Goal: Task Accomplishment & Management: Manage account settings

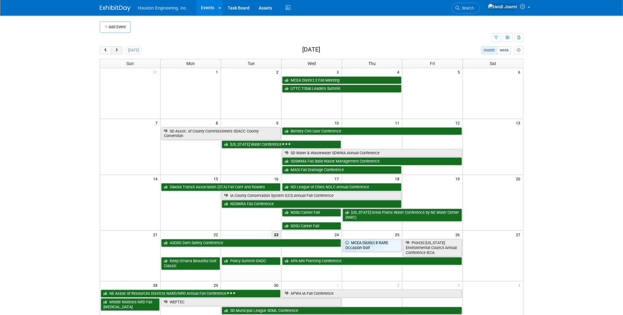
click at [118, 49] on span "next" at bounding box center [116, 50] width 5 height 4
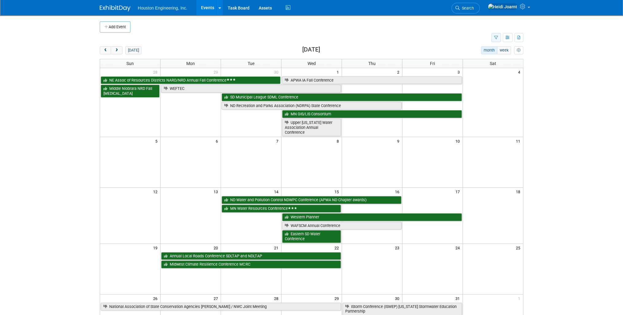
click at [494, 37] on button "button" at bounding box center [496, 37] width 10 height 9
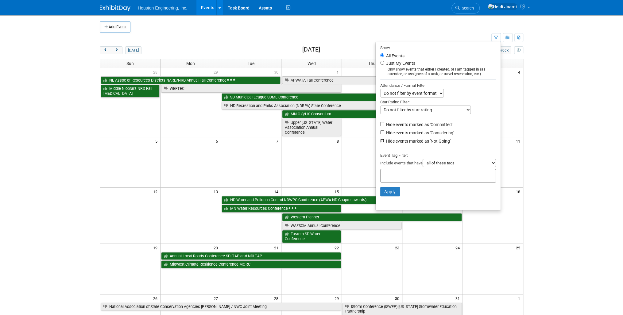
click at [380, 140] on input "Hide events marked as 'Not Going'" at bounding box center [382, 141] width 4 height 4
checkbox input "true"
click at [391, 191] on button "Apply" at bounding box center [390, 191] width 20 height 9
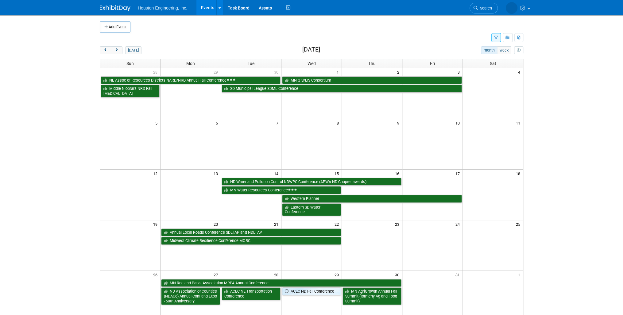
scroll to position [25, 0]
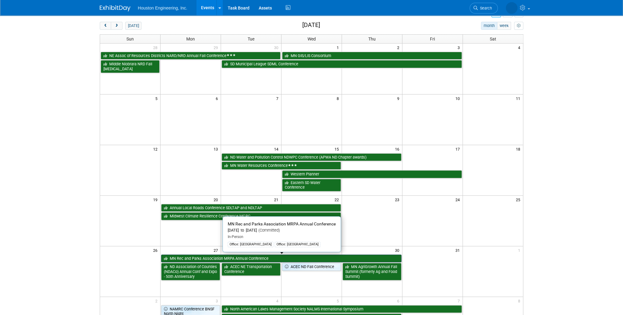
click at [258, 256] on link "MN Rec and Parks Association MRPA Annual Conference" at bounding box center [281, 259] width 240 height 8
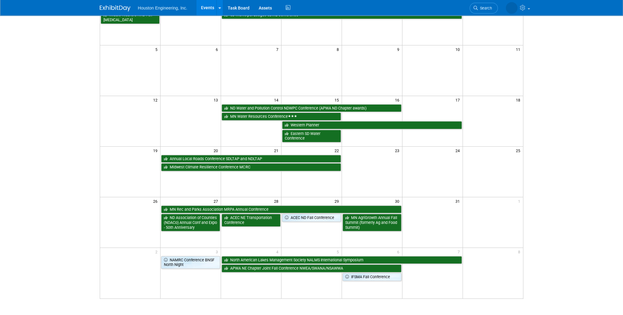
scroll to position [0, 0]
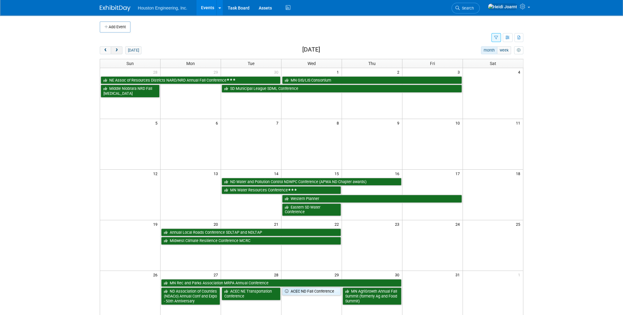
click at [114, 49] on span "next" at bounding box center [116, 50] width 5 height 4
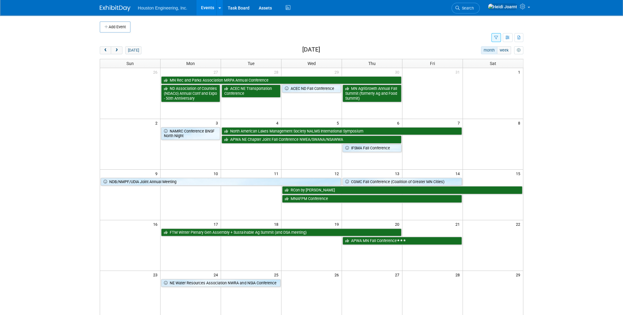
click at [206, 41] on td at bounding box center [296, 38] width 392 height 11
click at [233, 5] on link "Task Board" at bounding box center [238, 7] width 31 height 15
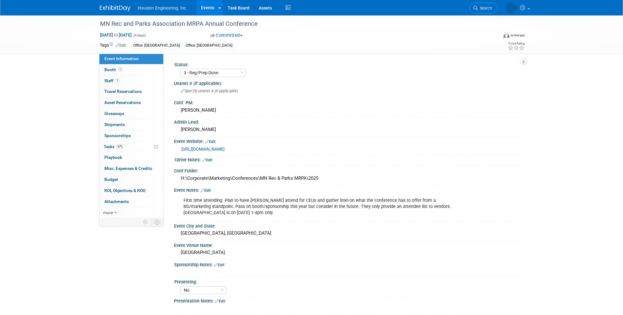
select select "3 - Reg/Prep Done"
select select "No"
select select "Mun. Infrastructure"
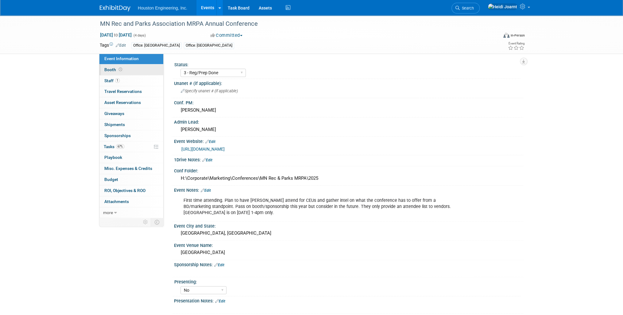
click at [127, 72] on link "Booth" at bounding box center [131, 69] width 64 height 11
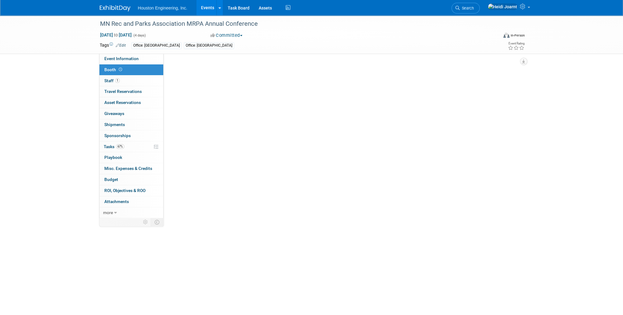
select select "No"
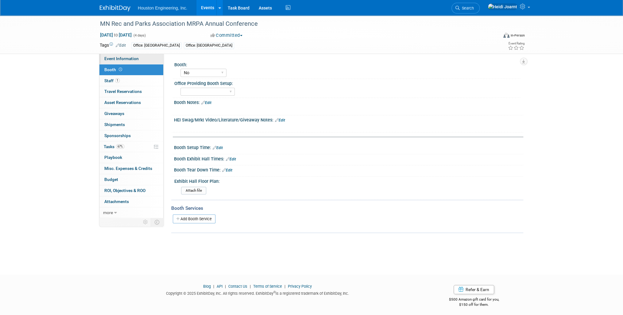
click at [122, 60] on span "Event Information" at bounding box center [121, 58] width 34 height 5
select select "3 - Reg/Prep Done"
select select "No"
select select "Mun. Infrastructure"
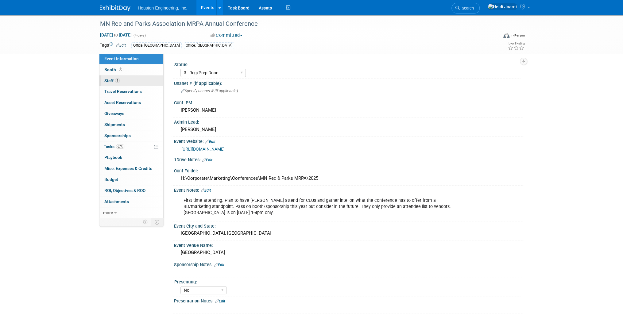
click at [125, 79] on link "1 Staff 1" at bounding box center [131, 81] width 64 height 11
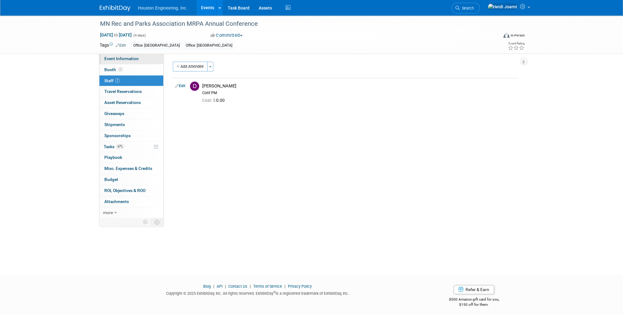
click at [134, 61] on link "Event Information" at bounding box center [131, 58] width 64 height 11
select select "3 - Reg/Prep Done"
select select "No"
select select "Mun. Infrastructure"
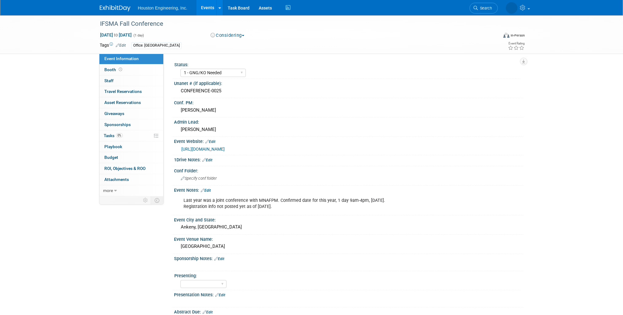
select select "1 - GNG/KO Needed"
select select "Water Resources"
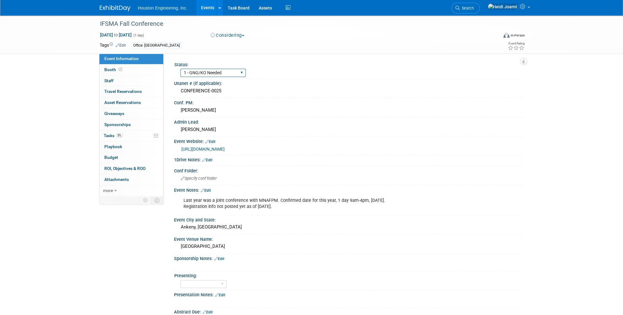
click at [241, 71] on select "1 - GNG/KO Needed 2 - Post KO/Active Planning 3 - Reg/Prep Done" at bounding box center [212, 73] width 65 height 8
select select "2 - Post KO/Active Planning"
click at [180, 69] on select "1 - GNG/KO Needed 2 - Post KO/Active Planning 3 - Reg/Prep Done" at bounding box center [212, 73] width 65 height 8
click at [239, 36] on button "Considering" at bounding box center [227, 35] width 38 height 6
click at [237, 45] on link "Committed" at bounding box center [233, 45] width 48 height 9
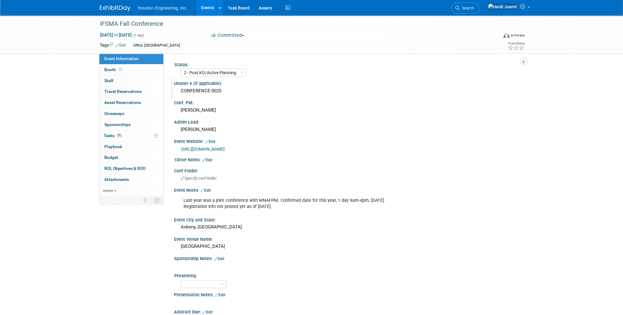
click at [266, 90] on div "CONFERENCE-0025" at bounding box center [349, 91] width 340 height 10
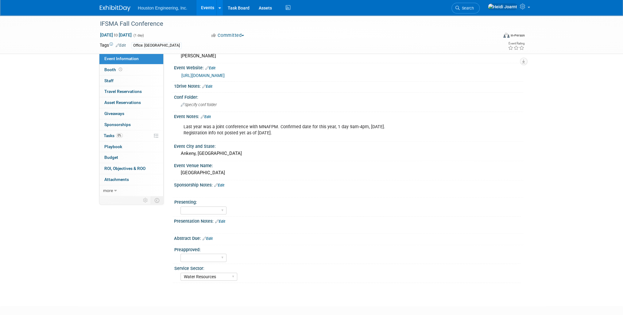
scroll to position [98, 0]
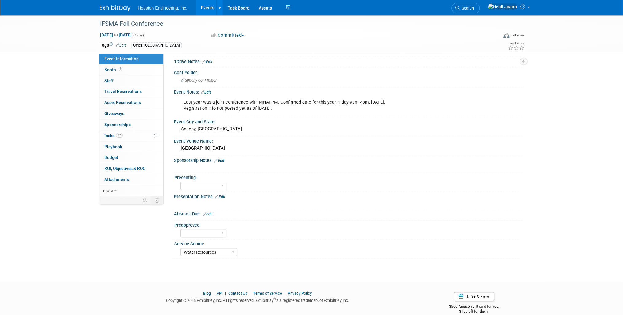
click at [221, 163] on div "X" at bounding box center [348, 164] width 342 height 3
click at [224, 159] on link "Edit" at bounding box center [219, 161] width 10 height 4
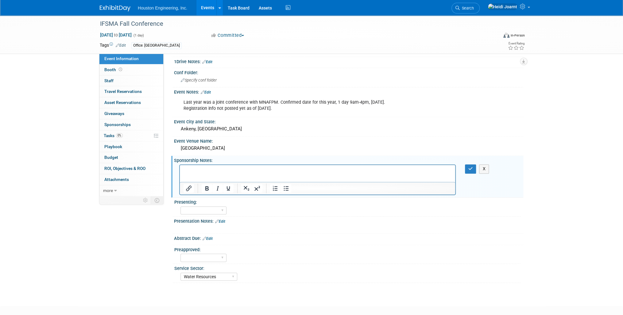
scroll to position [0, 0]
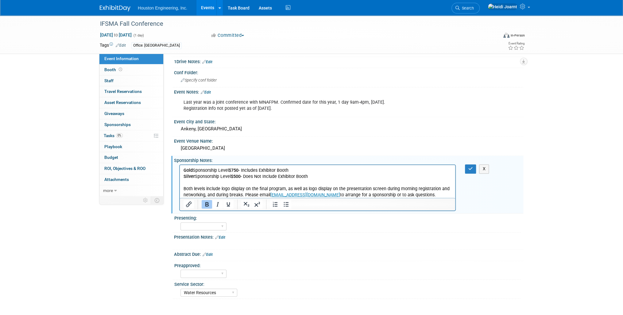
click at [310, 170] on p "Gold Sponsorship Level $750 - Includes Exhibitor Booth" at bounding box center [318, 171] width 268 height 6
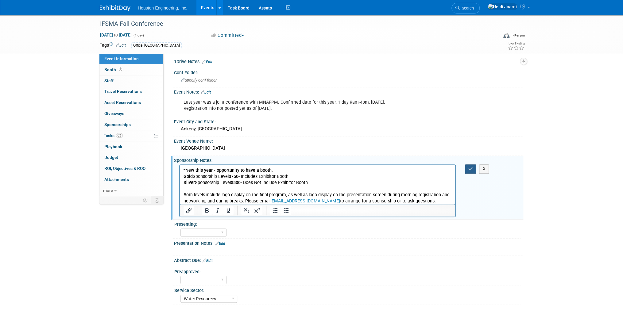
click at [468, 166] on button "button" at bounding box center [470, 169] width 11 height 9
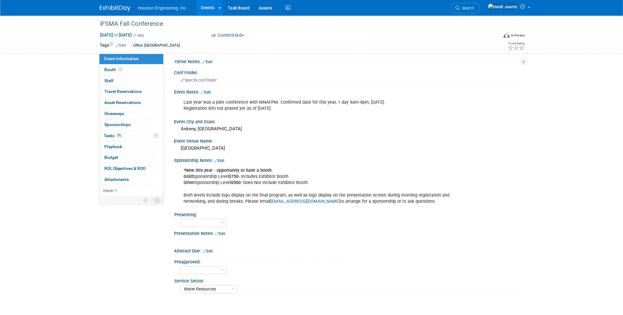
click at [208, 91] on link "Edit" at bounding box center [206, 92] width 10 height 4
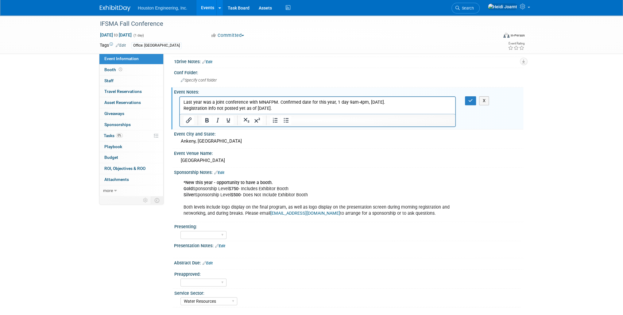
click at [286, 108] on p "Last year was a joint conference with MNAFPM. Confirmed date for this year, 1 d…" at bounding box center [318, 105] width 268 height 12
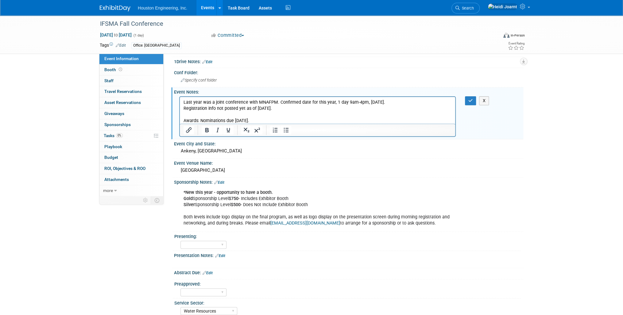
click at [268, 122] on p "Awards: Nominations due October 6." at bounding box center [318, 121] width 268 height 6
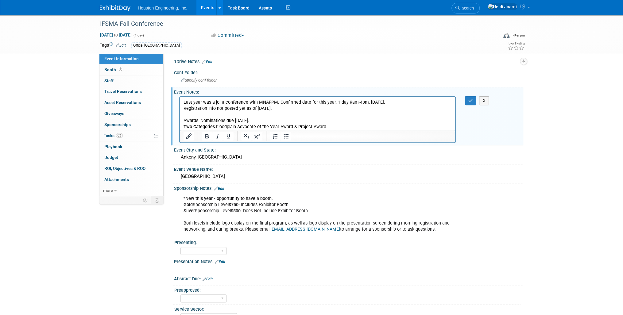
click at [259, 122] on p "Awards: Nominations due October 6." at bounding box center [318, 121] width 268 height 6
click at [286, 136] on icon "Bullet list" at bounding box center [285, 136] width 7 height 7
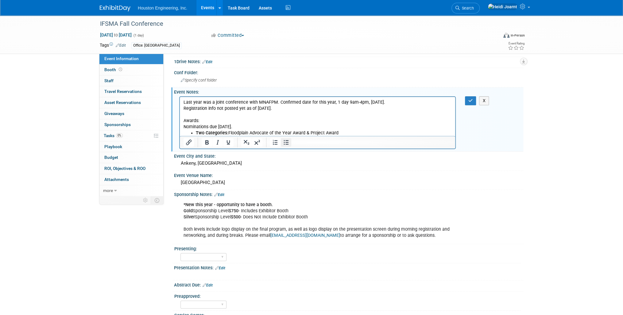
click at [282, 142] on icon "Bullet list" at bounding box center [285, 142] width 7 height 7
drag, startPoint x: 208, startPoint y: 120, endPoint x: 175, endPoint y: 122, distance: 32.6
click at [180, 122] on html "Last year was a joint conference with MNAFPM. Confirmed date for this year, 1 d…" at bounding box center [317, 116] width 275 height 39
click at [344, 134] on li "Two Categories: Floodplain Advocate of the Year Award & Project Award" at bounding box center [324, 133] width 256 height 6
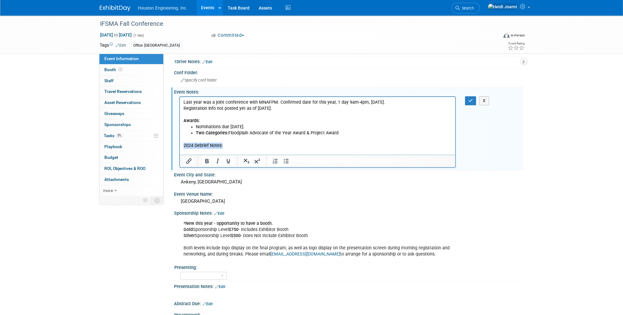
drag, startPoint x: 224, startPoint y: 144, endPoint x: 181, endPoint y: 145, distance: 42.7
click at [181, 145] on html "Last year was a joint conference with MNAFPM. Confirmed date for this year, 1 d…" at bounding box center [317, 126] width 275 height 58
click at [204, 152] on p "Rich Text Area. Press ALT-0 for help." at bounding box center [318, 152] width 268 height 6
click at [285, 161] on icon "Bullet list" at bounding box center [285, 160] width 7 height 7
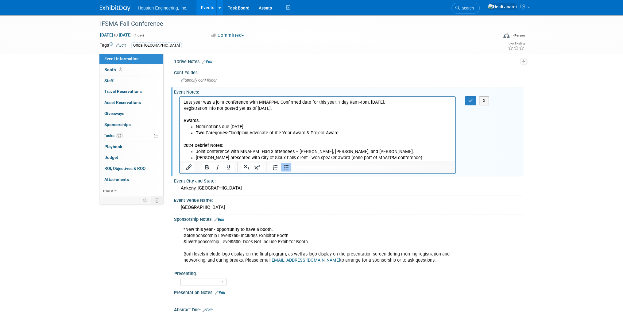
click at [120, 46] on link "Edit" at bounding box center [121, 45] width 10 height 4
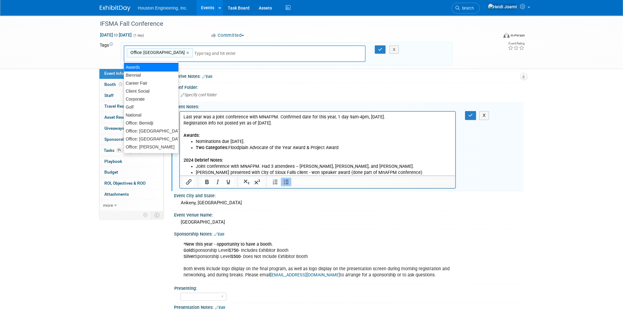
click at [148, 65] on div "Awards" at bounding box center [151, 67] width 55 height 9
type input "Office: Des Moines, Awards"
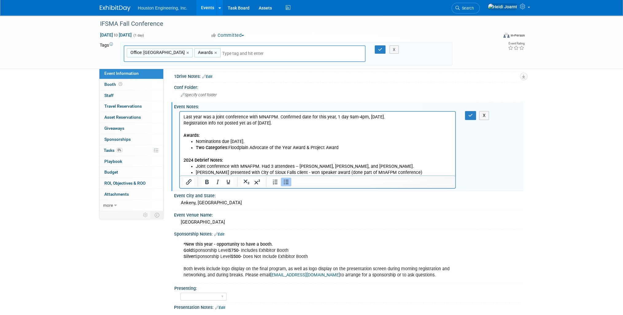
click at [383, 48] on div "X" at bounding box center [397, 49] width 28 height 9
click at [470, 114] on icon "button" at bounding box center [470, 115] width 5 height 4
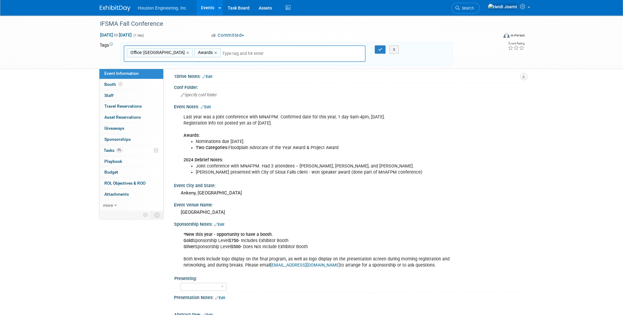
click at [211, 105] on link "Edit" at bounding box center [206, 107] width 10 height 4
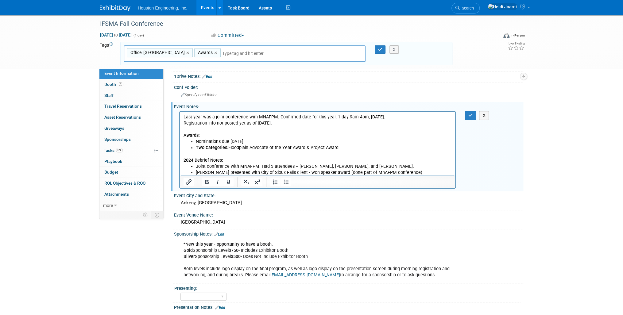
drag, startPoint x: 280, startPoint y: 124, endPoint x: 217, endPoint y: 124, distance: 63.2
click at [217, 124] on p "Last year was a joint conference with MNAFPM. Confirmed date for this year, 1 d…" at bounding box center [318, 126] width 268 height 25
drag, startPoint x: 183, startPoint y: 117, endPoint x: 277, endPoint y: 115, distance: 93.9
click at [277, 115] on p "Last year was a joint conference with MNAFPM. Confirmed date for this year, 1 d…" at bounding box center [318, 126] width 268 height 25
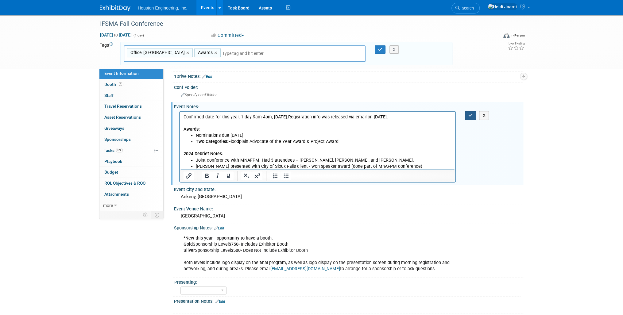
click at [472, 113] on icon "button" at bounding box center [470, 115] width 5 height 4
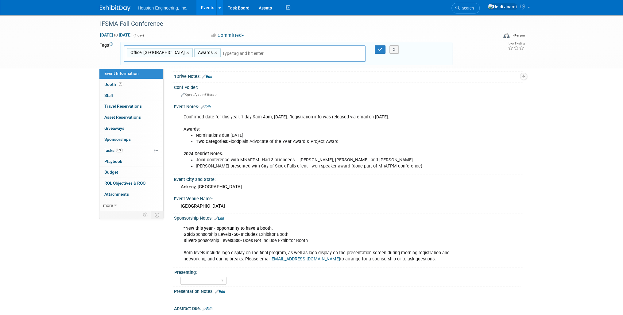
click at [209, 105] on link "Edit" at bounding box center [206, 107] width 10 height 4
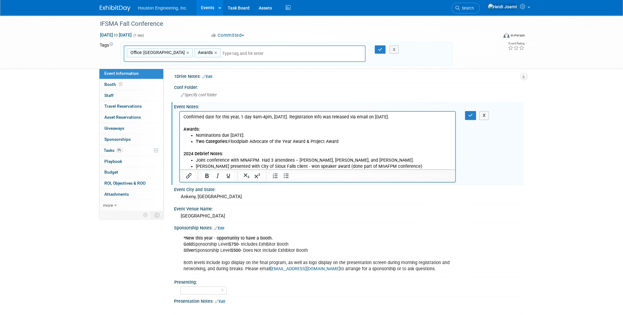
click at [399, 117] on p "Confirmed date for this year, 1 day 9am-4pm, Thursday. Registration info was re…" at bounding box center [318, 123] width 268 height 18
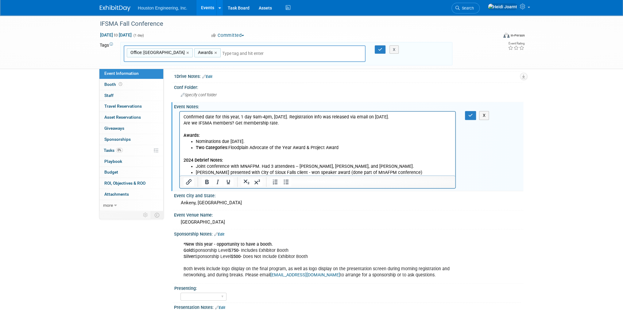
click at [476, 114] on div "X" at bounding box center [474, 115] width 19 height 9
click at [472, 114] on icon "button" at bounding box center [470, 115] width 5 height 4
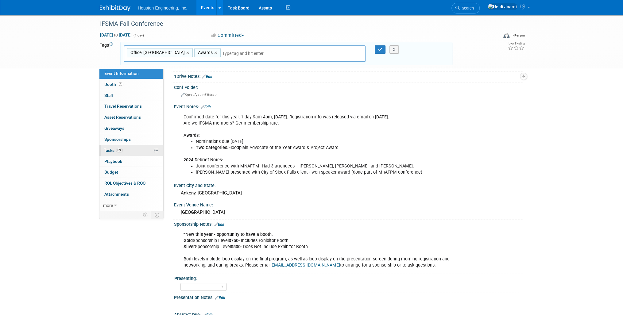
click at [130, 152] on link "0% Tasks 0%" at bounding box center [131, 150] width 64 height 11
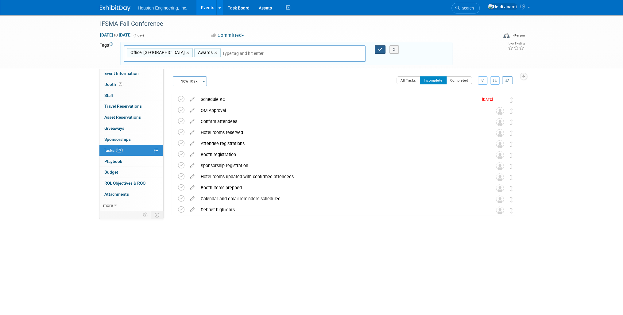
click at [379, 50] on icon "button" at bounding box center [380, 50] width 4 height 4
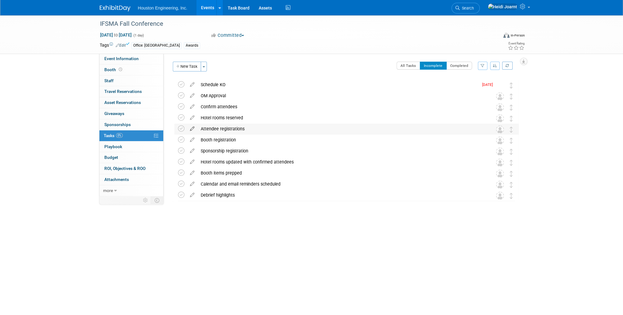
click at [191, 129] on icon at bounding box center [192, 128] width 11 height 8
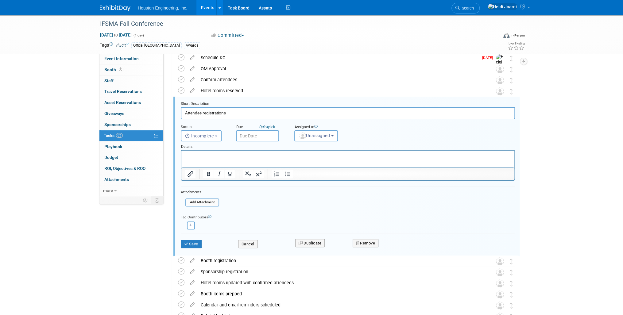
scroll to position [34, 0]
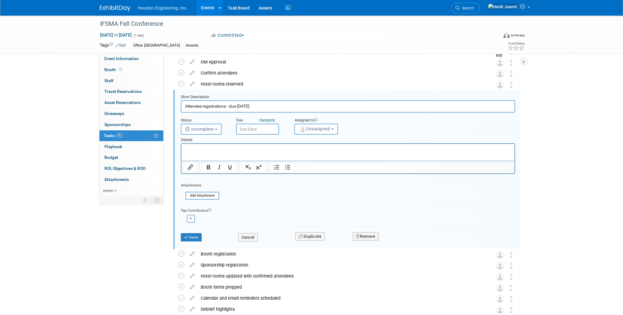
type input "Attendee registrations - due Oct 15"
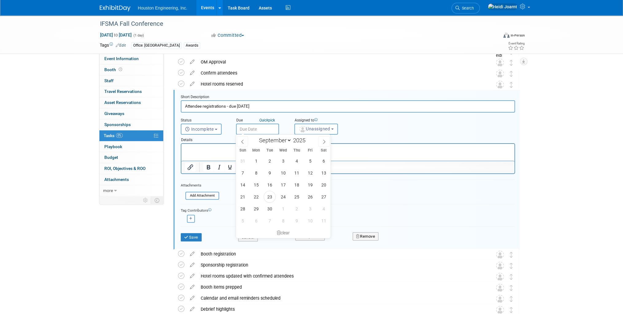
click at [265, 128] on input "text" at bounding box center [257, 129] width 43 height 11
click at [321, 145] on span at bounding box center [324, 141] width 11 height 10
select select "9"
click at [308, 173] on span "10" at bounding box center [310, 173] width 12 height 12
type input "Oct 10, 2025"
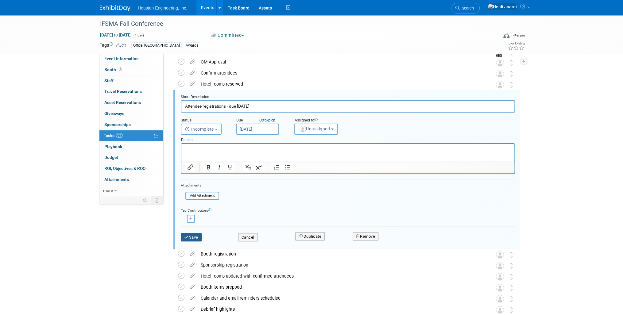
click at [193, 233] on button "Save" at bounding box center [191, 237] width 21 height 9
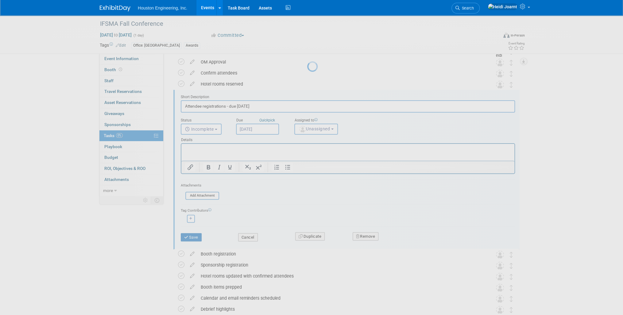
click at [307, 235] on div at bounding box center [311, 157] width 9 height 315
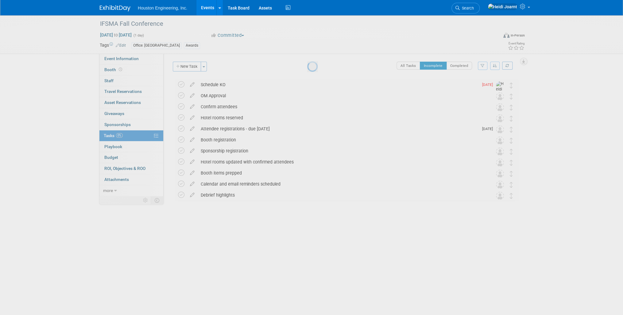
scroll to position [0, 0]
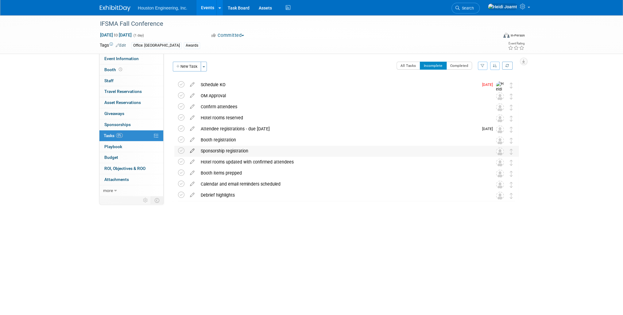
click at [192, 153] on icon at bounding box center [192, 150] width 11 height 8
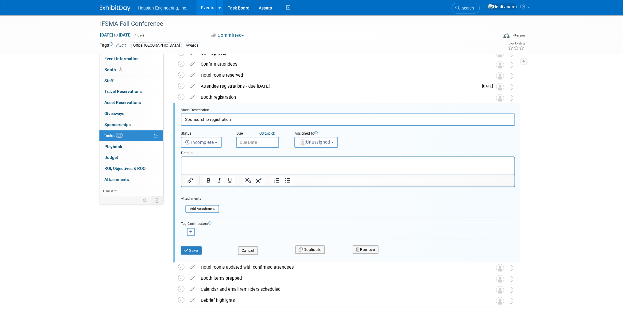
scroll to position [56, 0]
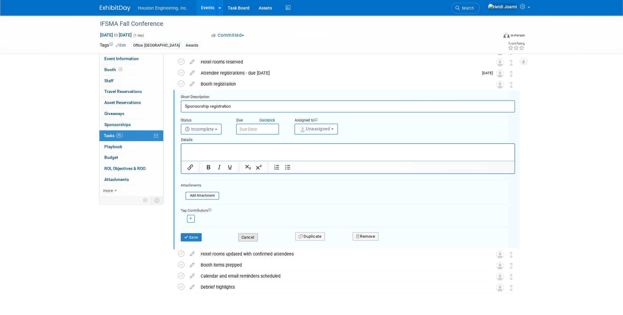
click at [251, 234] on button "Cancel" at bounding box center [248, 237] width 20 height 9
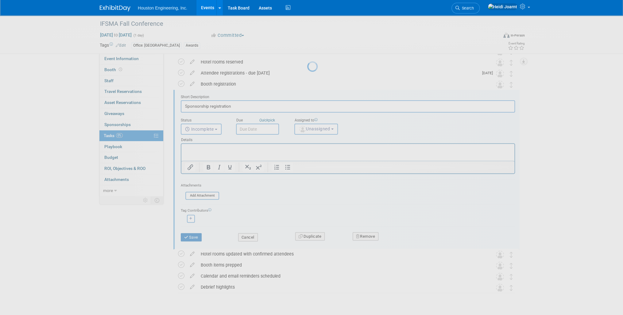
scroll to position [0, 0]
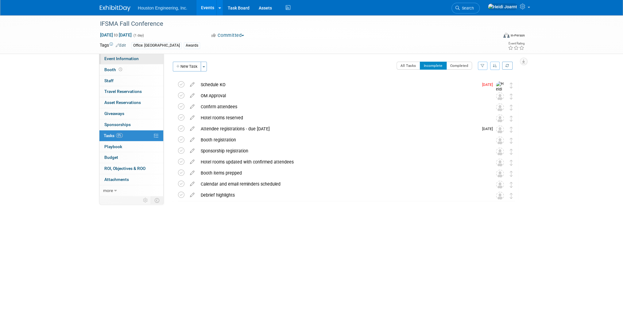
click at [125, 60] on span "Event Information" at bounding box center [121, 58] width 34 height 5
select select "2 - Post KO/Active Planning"
select select "Water Resources"
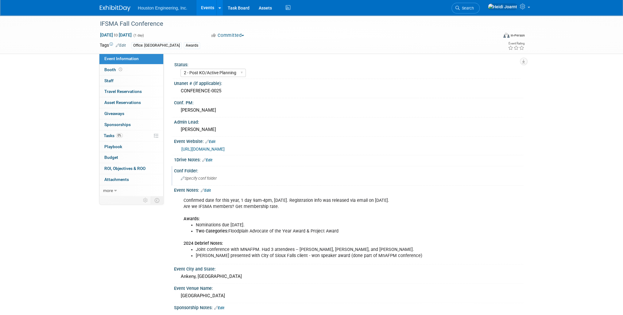
scroll to position [123, 0]
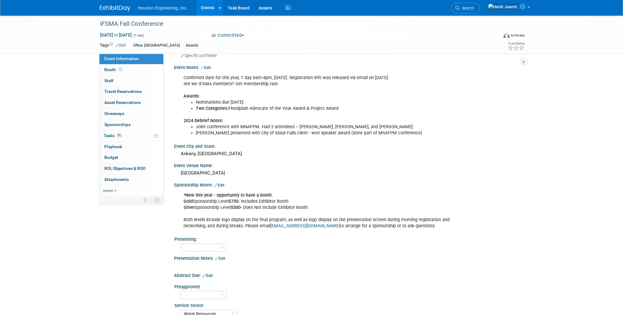
click at [206, 66] on link "Edit" at bounding box center [206, 68] width 10 height 4
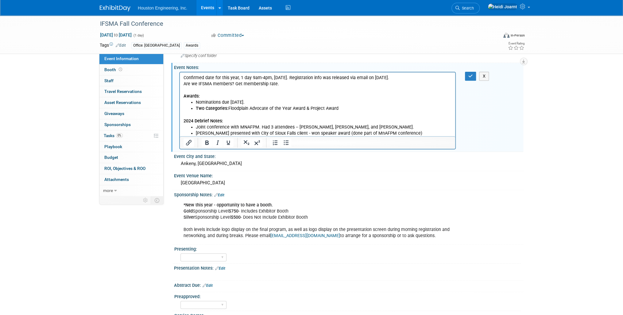
scroll to position [0, 0]
click at [295, 86] on p "Confirmed date for this year, 1 day 9am-4pm, Thursday. Registration info was re…" at bounding box center [318, 87] width 268 height 25
click at [474, 74] on button "button" at bounding box center [470, 76] width 11 height 9
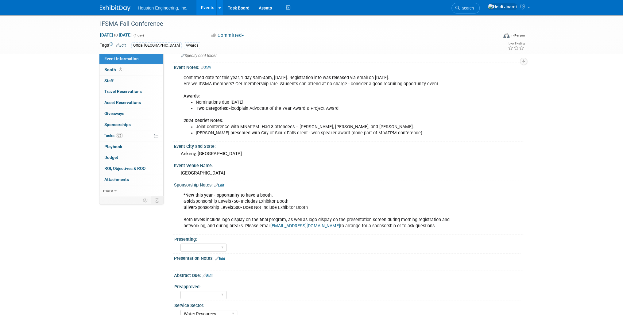
click at [211, 67] on link "Edit" at bounding box center [206, 68] width 10 height 4
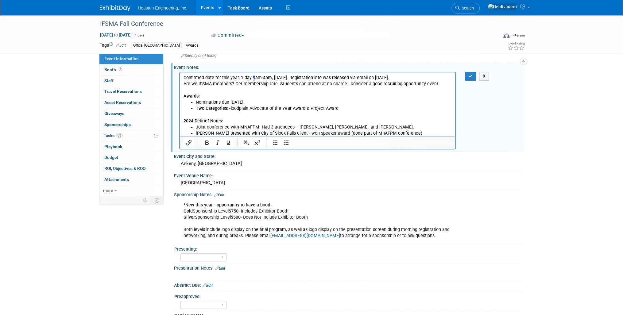
click at [252, 78] on p "Confirmed date for this year, 1 day 9am-4pm, Thursday. Registration info was re…" at bounding box center [318, 87] width 268 height 25
click at [467, 70] on div "Confirmed date for this year, 1 day 9am-4pm, Thursday. Registration info was re…" at bounding box center [348, 71] width 342 height 3
drag, startPoint x: 469, startPoint y: 75, endPoint x: 232, endPoint y: 4, distance: 247.5
click at [469, 75] on icon "button" at bounding box center [470, 76] width 5 height 4
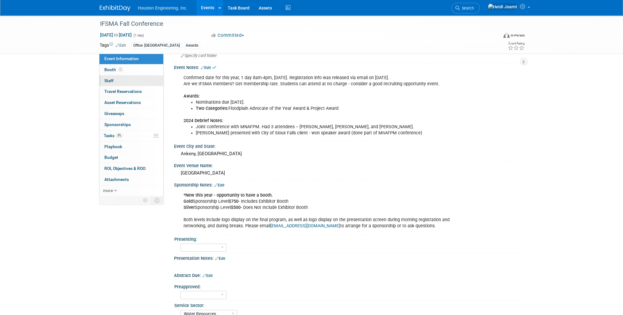
click at [128, 81] on link "0 Staff 0" at bounding box center [131, 81] width 64 height 11
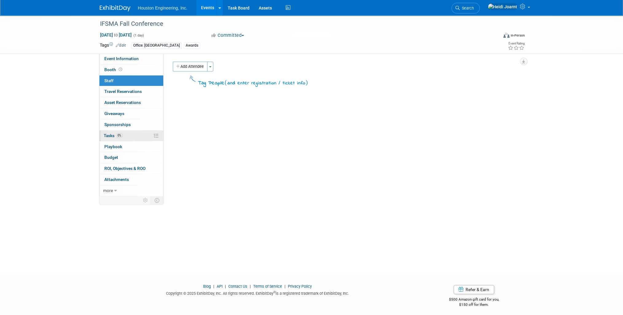
click at [126, 136] on link "0% Tasks 0%" at bounding box center [131, 135] width 64 height 11
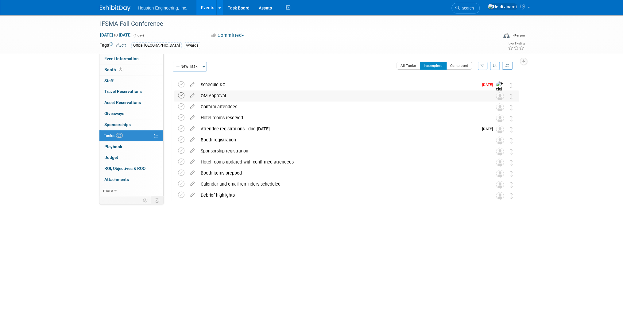
click at [182, 96] on icon at bounding box center [181, 95] width 6 height 6
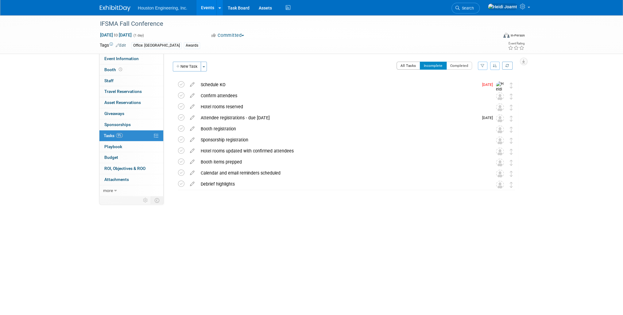
click at [405, 64] on button "All Tasks" at bounding box center [409, 66] width 24 height 8
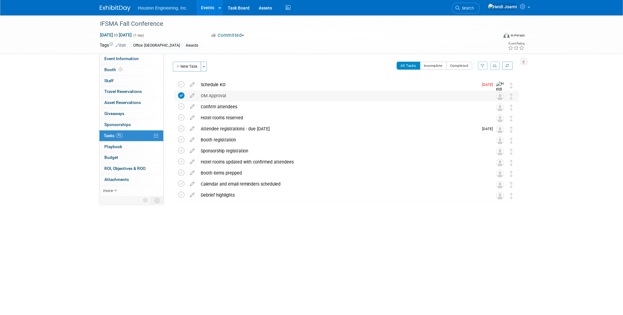
click at [259, 96] on div "OM Approval" at bounding box center [341, 96] width 286 height 10
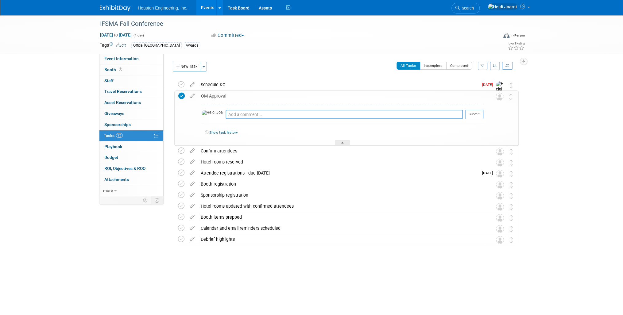
click at [263, 116] on textarea at bounding box center [344, 114] width 237 height 9
type textarea "Charles approved via email"
click at [473, 115] on button "Submit" at bounding box center [474, 114] width 18 height 9
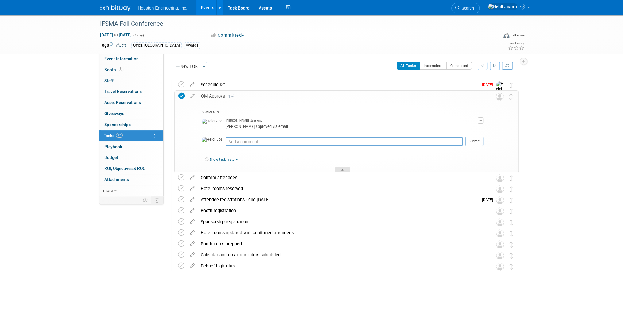
click at [343, 169] on icon at bounding box center [342, 171] width 2 height 4
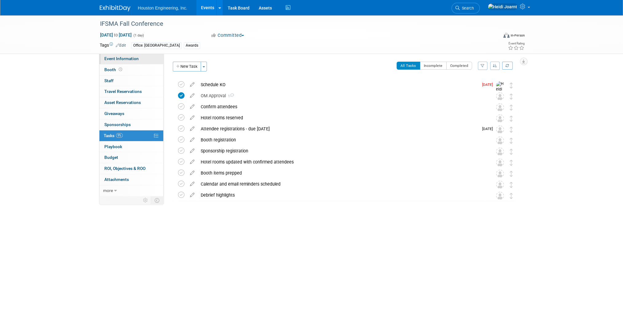
click at [131, 59] on span "Event Information" at bounding box center [121, 58] width 34 height 5
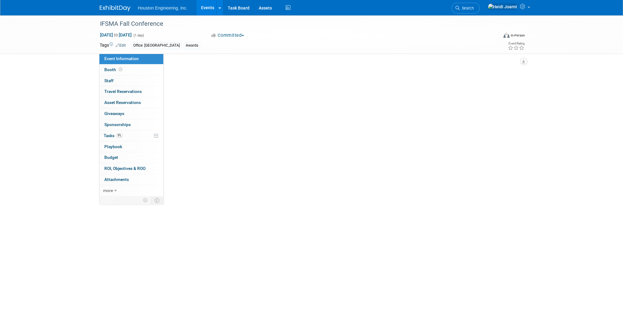
select select "2 - Post KO/Active Planning"
select select "Water Resources"
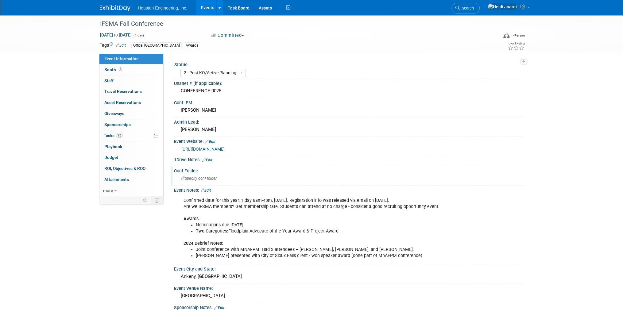
click at [211, 178] on span "Specify conf folder" at bounding box center [199, 178] width 36 height 5
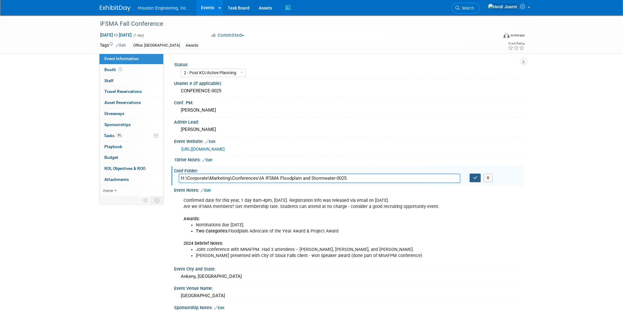
type input "H:\Corporate\Marketing\Conferences\IA IFSMA Floodplain and Stormwater-0025"
click at [480, 178] on button "button" at bounding box center [475, 178] width 11 height 9
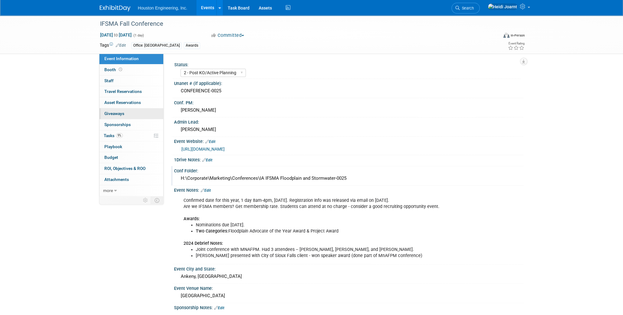
click at [123, 114] on span "Giveaways 0" at bounding box center [114, 113] width 20 height 5
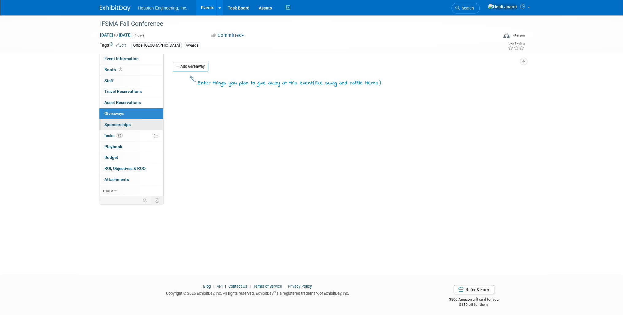
click at [125, 122] on span "Sponsorships 0" at bounding box center [117, 124] width 26 height 5
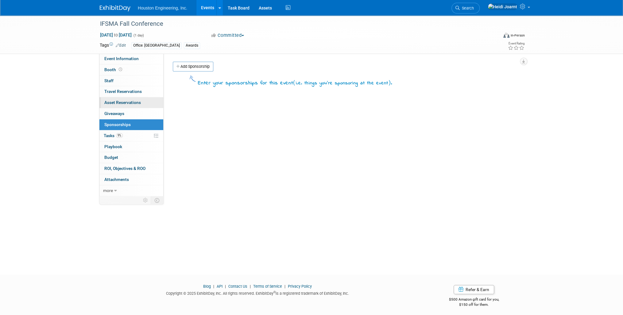
click at [127, 107] on link "0 Asset Reservations 0" at bounding box center [131, 102] width 64 height 11
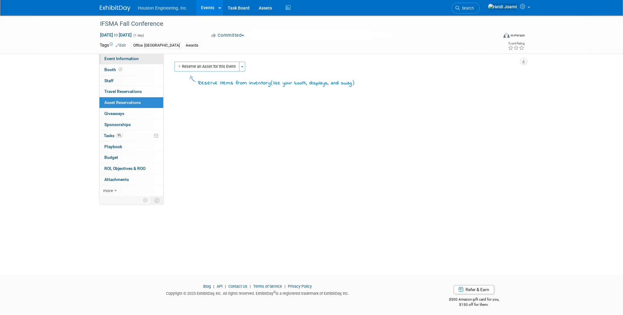
click at [133, 61] on span "Event Information" at bounding box center [121, 58] width 34 height 5
select select "2 - Post KO/Active Planning"
select select "Water Resources"
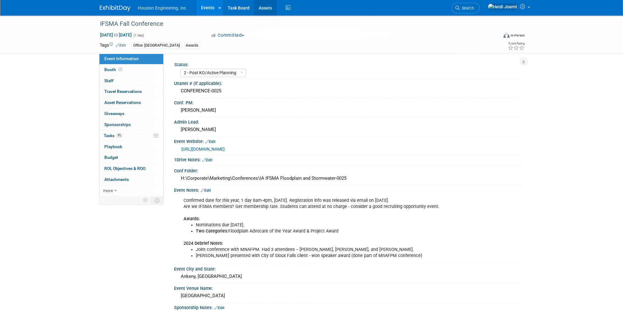
click at [274, 10] on link "Assets" at bounding box center [265, 7] width 22 height 15
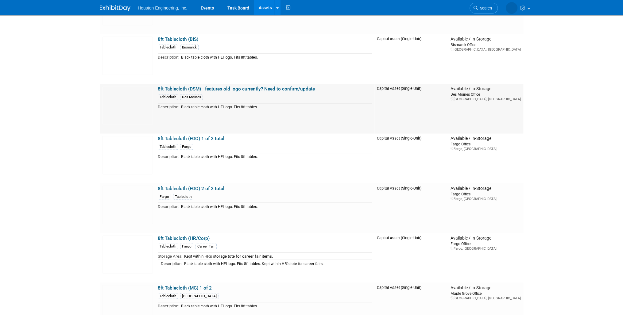
scroll to position [688, 0]
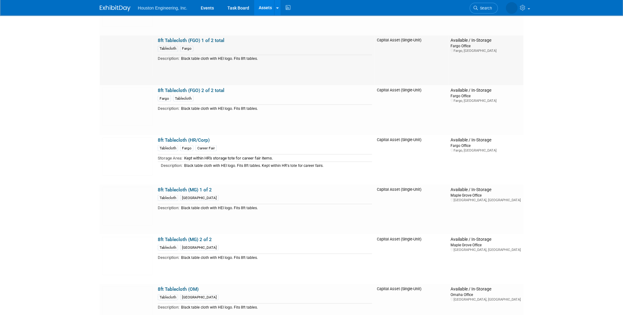
click at [198, 39] on link "8ft Tablecloth (FGO) 1 of 2 total" at bounding box center [191, 41] width 67 height 6
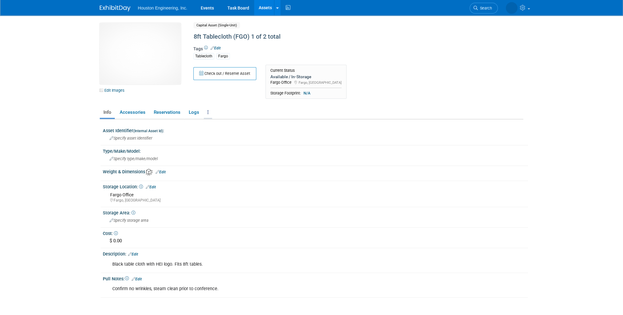
click at [207, 112] on link at bounding box center [208, 112] width 8 height 11
click at [231, 136] on link "Copy/Duplicate Asset" at bounding box center [230, 135] width 53 height 10
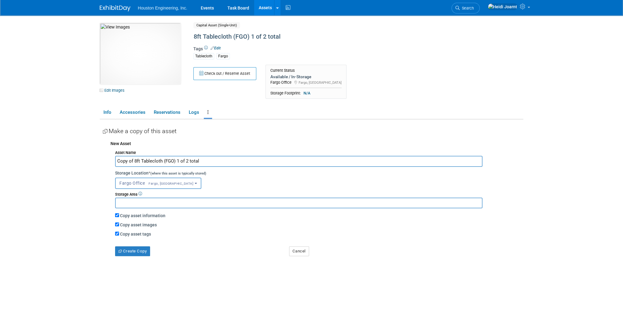
drag, startPoint x: 133, startPoint y: 161, endPoint x: 105, endPoint y: 160, distance: 28.2
click at [105, 160] on div "New Asset Asset Name Copy of 8ft Tablecloth (FGO) 1 of 2 total Storage Location…" at bounding box center [313, 197] width 421 height 119
type input "8ft Tablecloth (GF)"
click at [147, 178] on button "Fargo Office Fargo, [GEOGRAPHIC_DATA]" at bounding box center [158, 183] width 86 height 11
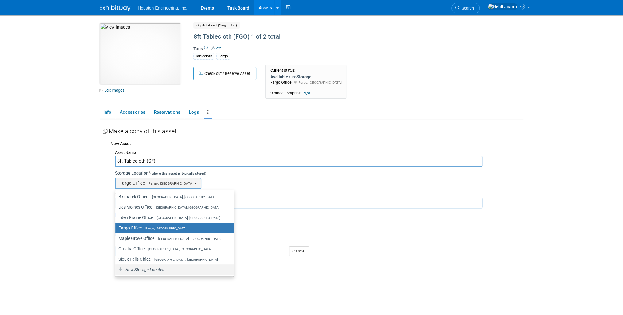
click at [145, 269] on span "New Storage Location" at bounding box center [144, 269] width 41 height 5
click at [116, 269] on input "New Storage Location" at bounding box center [114, 270] width 4 height 4
select select "0"
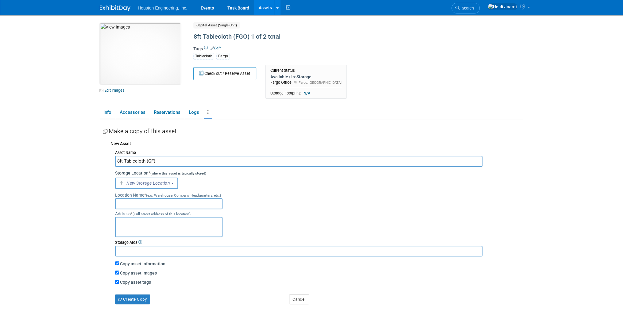
click at [150, 203] on input "text" at bounding box center [168, 203] width 107 height 11
type input "Grand Forks, [GEOGRAPHIC_DATA]"
click at [150, 253] on input "text" at bounding box center [298, 251] width 367 height 11
type input "Storage area"
click at [142, 297] on button "Create Copy" at bounding box center [132, 300] width 35 height 10
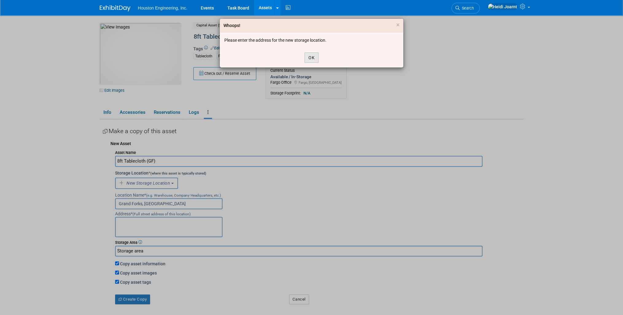
click at [314, 58] on button "OK" at bounding box center [312, 57] width 14 height 10
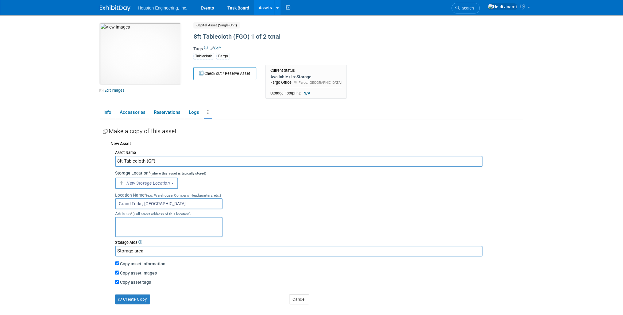
click at [171, 221] on textarea at bounding box center [168, 227] width 107 height 20
type textarea "F"
type textarea "Grand Forks Office"
click at [142, 301] on button "Create Copy" at bounding box center [132, 300] width 35 height 10
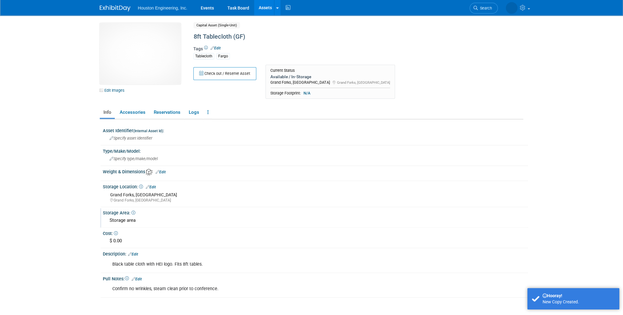
click at [133, 213] on icon at bounding box center [133, 213] width 4 height 4
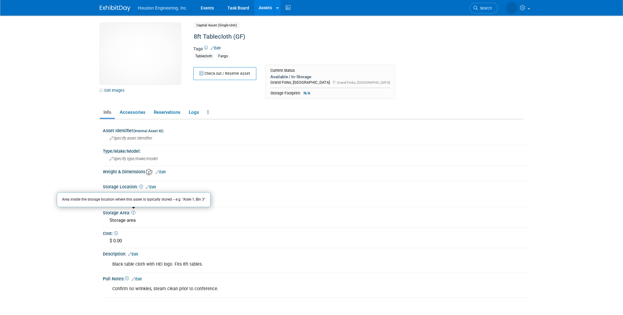
click at [55, 148] on body "Houston Engineering, Inc. Events Task Board Assets New Asset" at bounding box center [311, 157] width 623 height 315
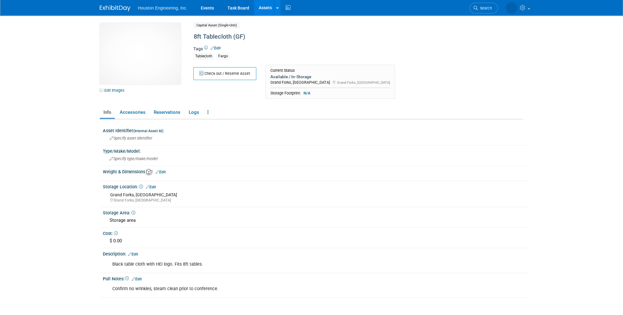
click at [220, 49] on link "Edit" at bounding box center [216, 48] width 10 height 4
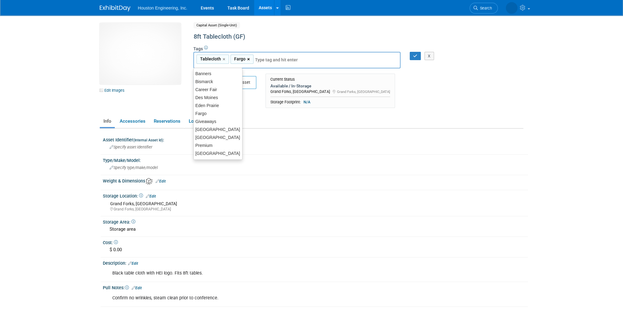
click at [247, 58] on link "×" at bounding box center [249, 59] width 4 height 7
type input "Tablecloth"
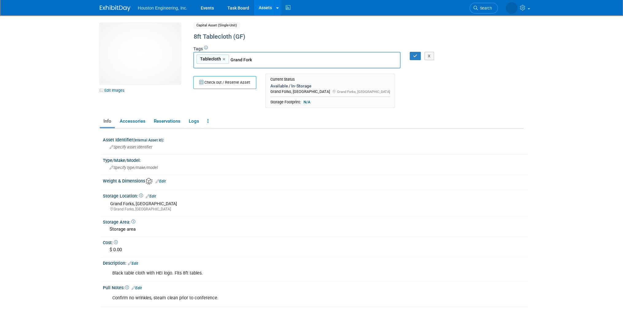
type input "Grand Forks"
type input "Tablecloth, Grand Forks"
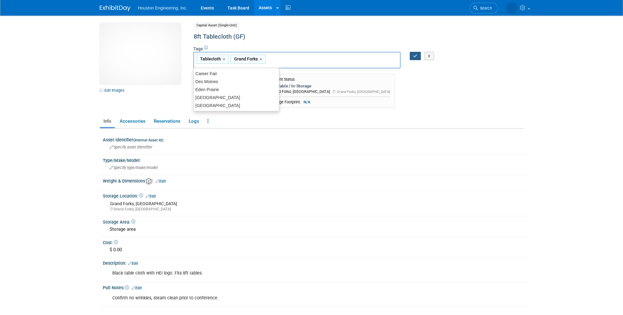
click at [416, 54] on icon "button" at bounding box center [415, 56] width 4 height 4
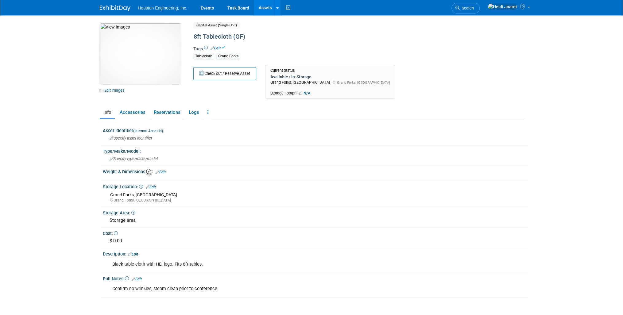
click at [268, 10] on link "Assets" at bounding box center [265, 7] width 22 height 15
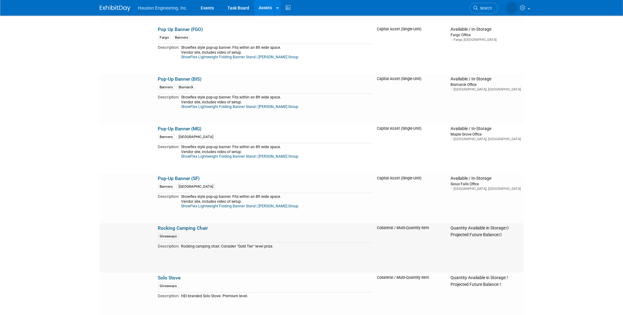
scroll to position [1866, 0]
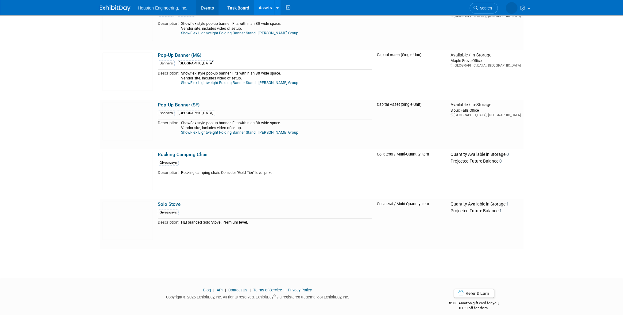
click at [209, 11] on link "Events" at bounding box center [207, 7] width 22 height 15
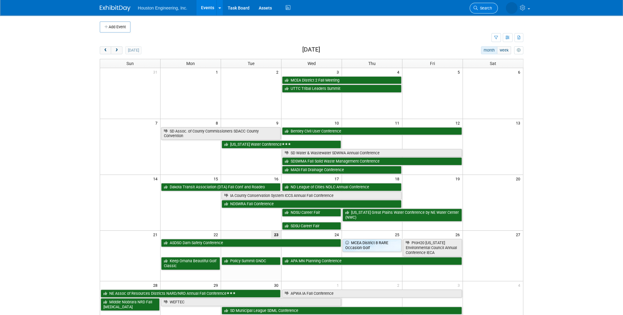
click at [483, 9] on span "Search" at bounding box center [485, 8] width 14 height 5
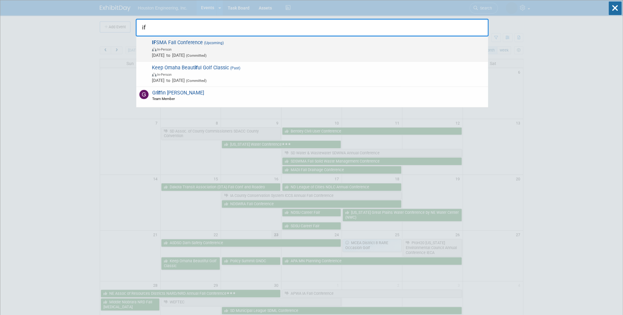
type input "if"
click at [343, 46] on span "In-Person" at bounding box center [318, 49] width 333 height 6
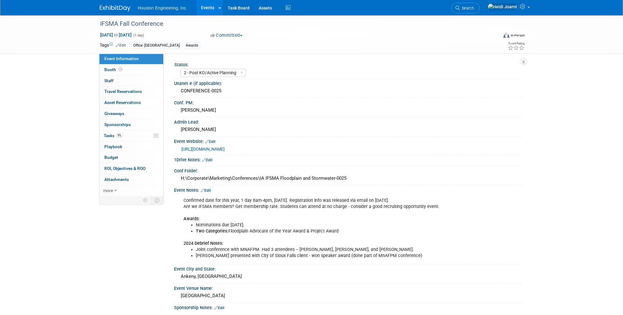
select select "2 - Post KO/Active Planning"
select select "Water Resources"
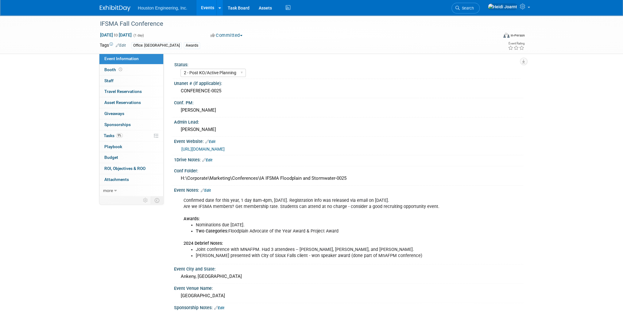
scroll to position [98, 0]
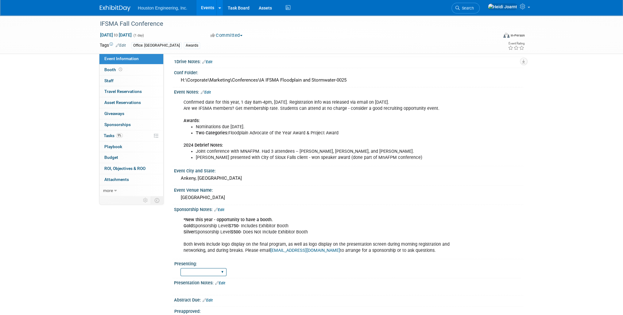
click at [223, 270] on select "Yes No Pending" at bounding box center [203, 272] width 46 height 8
select select "Yes"
click at [180, 268] on select "Yes No Pending" at bounding box center [203, 272] width 46 height 8
click at [223, 281] on link "Edit" at bounding box center [220, 283] width 10 height 4
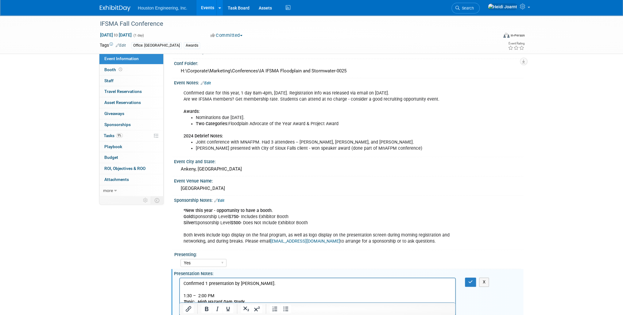
scroll to position [132, 0]
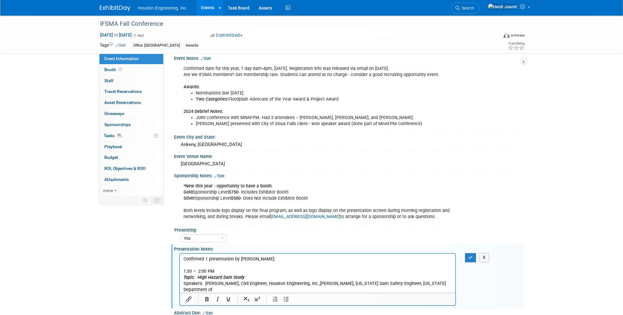
click at [234, 272] on p "1:30 – 2:00 PM" at bounding box center [318, 272] width 268 height 6
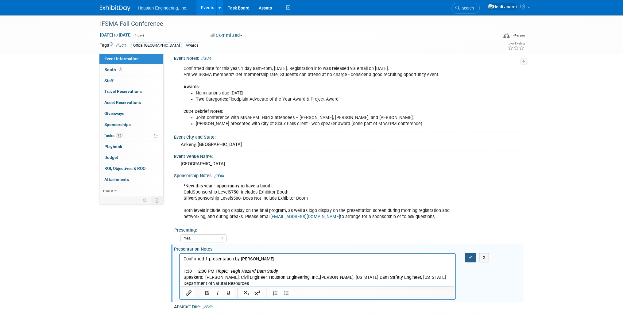
click at [465, 253] on button "button" at bounding box center [470, 257] width 11 height 9
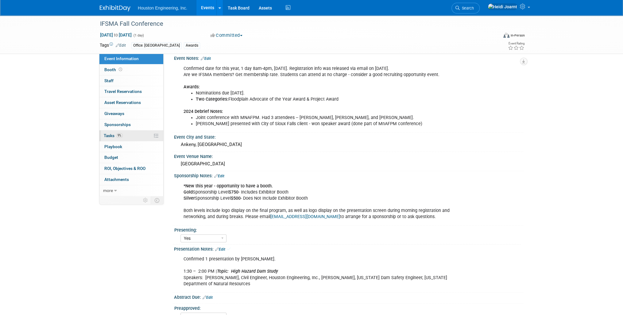
click at [131, 134] on link "9% Tasks 9%" at bounding box center [131, 135] width 64 height 11
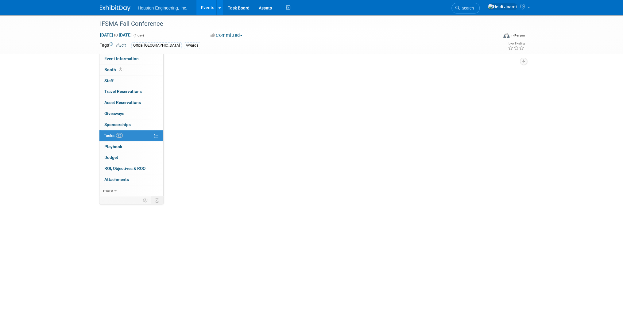
scroll to position [0, 0]
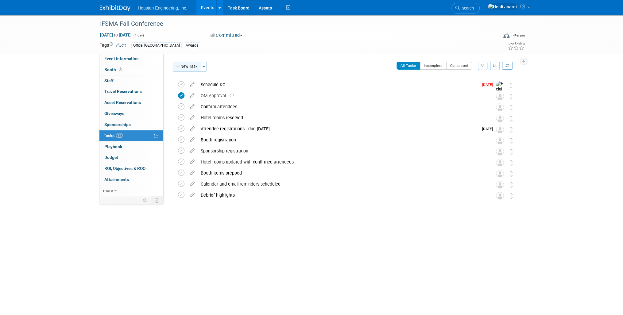
click at [188, 68] on button "New Task" at bounding box center [187, 67] width 28 height 10
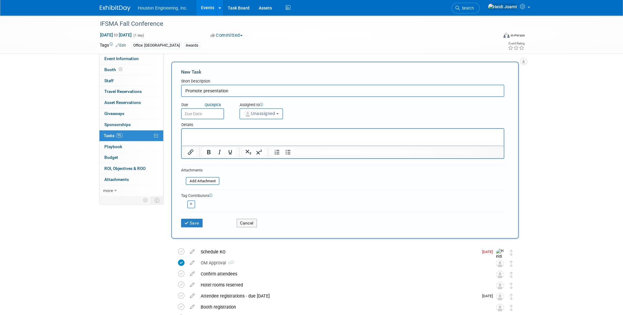
type input "Promote presentation"
click at [270, 120] on div "Details" at bounding box center [342, 123] width 323 height 9
click at [271, 114] on span "Unassigned" at bounding box center [259, 113] width 31 height 5
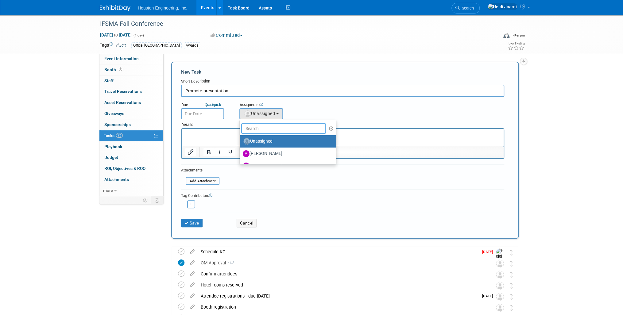
click at [266, 126] on input "text" at bounding box center [283, 128] width 85 height 10
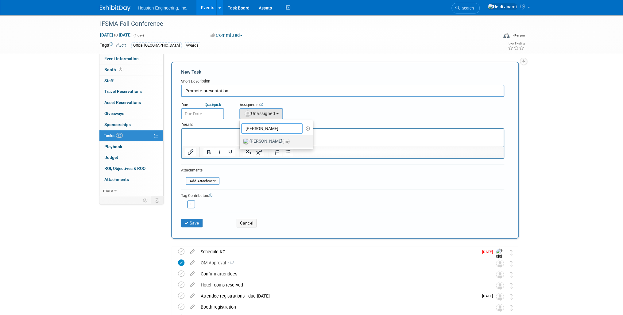
type input "heidi"
drag, startPoint x: 263, startPoint y: 139, endPoint x: 67, endPoint y: 3, distance: 238.6
click at [263, 139] on label "Heidi Joarnt (me)" at bounding box center [275, 142] width 64 height 10
click at [241, 139] on input "Heidi Joarnt (me)" at bounding box center [239, 141] width 4 height 4
select select "6d2580fd-cc23-403a-9f47-834f17e7f51f"
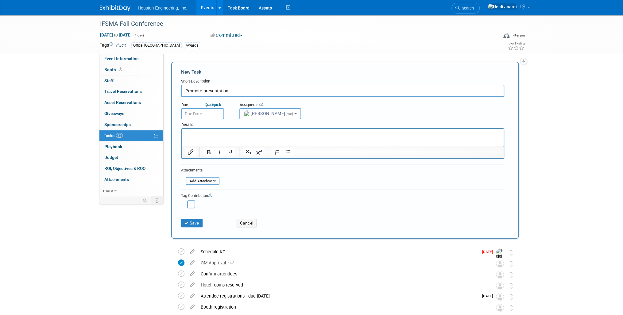
click at [205, 113] on input "text" at bounding box center [202, 113] width 43 height 11
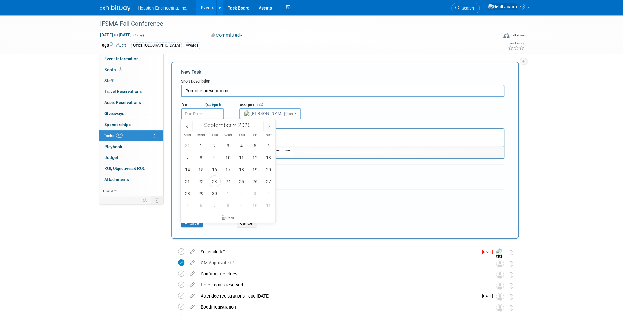
click at [268, 127] on icon at bounding box center [269, 126] width 4 height 4
select select "9"
click at [199, 190] on span "27" at bounding box center [201, 194] width 12 height 12
type input "Oct 27, 2025"
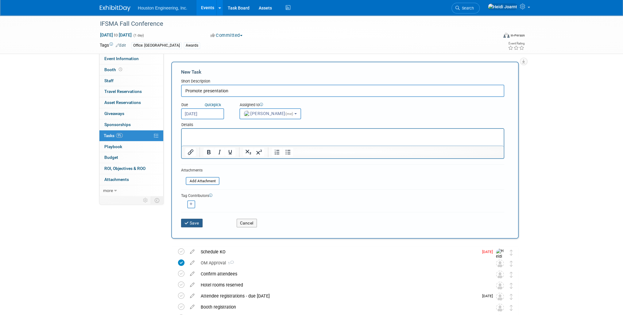
click at [197, 223] on button "Save" at bounding box center [191, 223] width 21 height 9
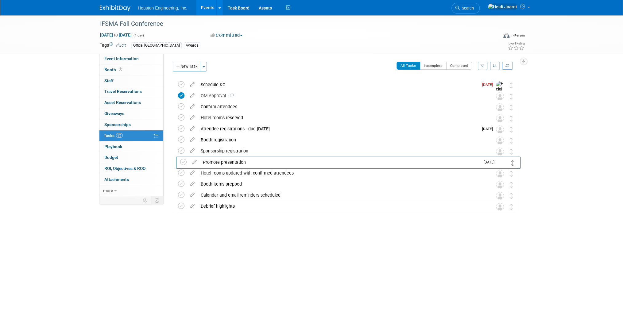
drag, startPoint x: 510, startPoint y: 84, endPoint x: 511, endPoint y: 161, distance: 77.4
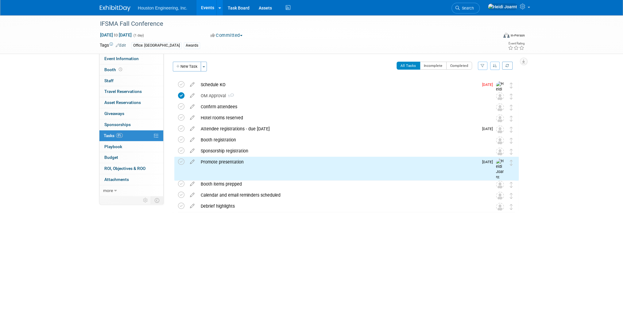
click at [190, 173] on icon at bounding box center [192, 172] width 11 height 8
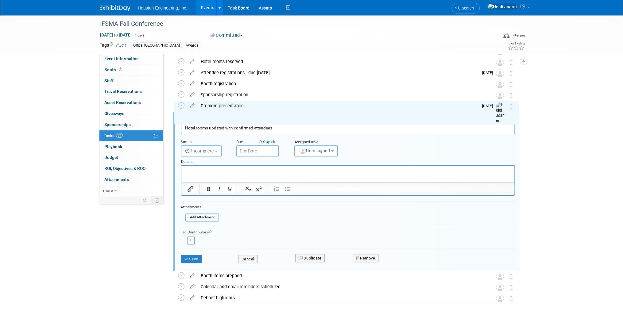
scroll to position [78, 0]
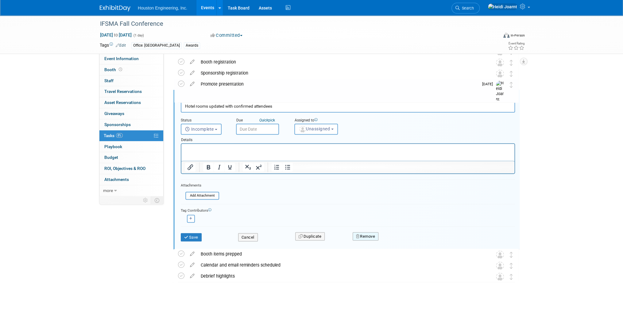
click at [359, 237] on icon "button" at bounding box center [358, 237] width 4 height 4
click at [399, 242] on link "Yes" at bounding box center [400, 242] width 18 height 10
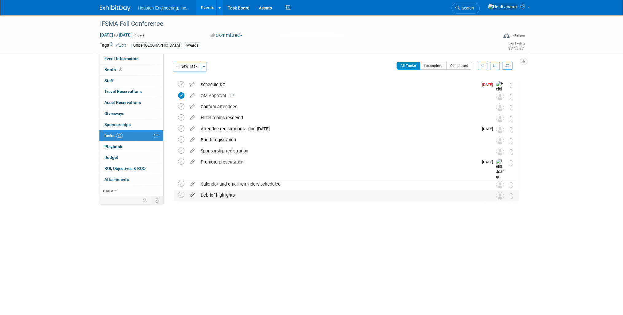
click at [195, 195] on icon at bounding box center [192, 194] width 11 height 8
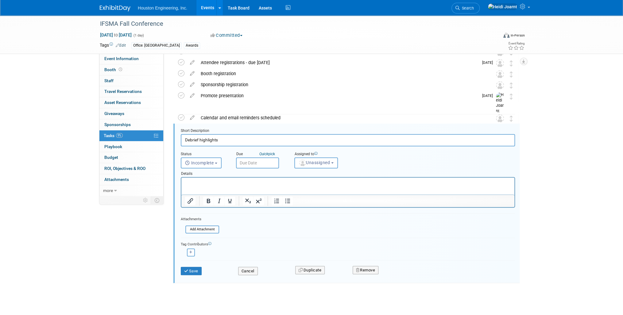
scroll to position [71, 0]
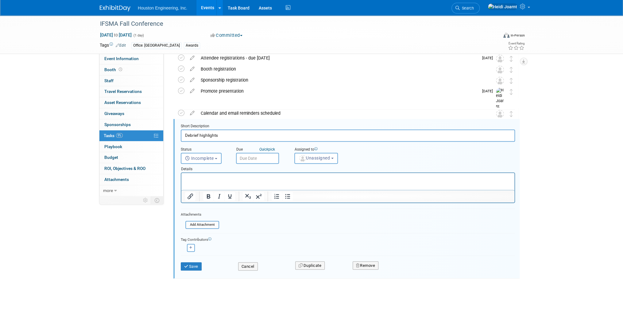
drag, startPoint x: 230, startPoint y: 137, endPoint x: 176, endPoint y: 135, distance: 53.7
click at [176, 135] on form "Short Description Debrief highlights Status <i class="far fa-clock" style="padd…" at bounding box center [347, 200] width 343 height 153
type input "Debrief form/meeting"
click at [193, 267] on button "Save" at bounding box center [191, 266] width 21 height 9
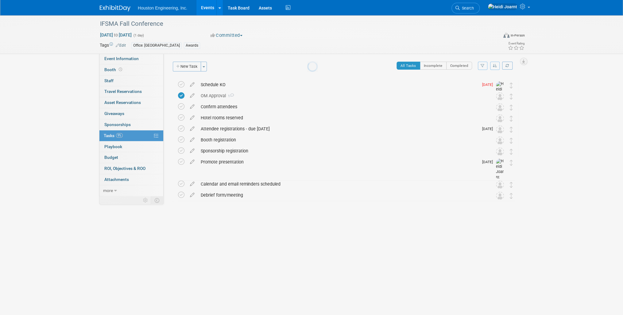
scroll to position [0, 0]
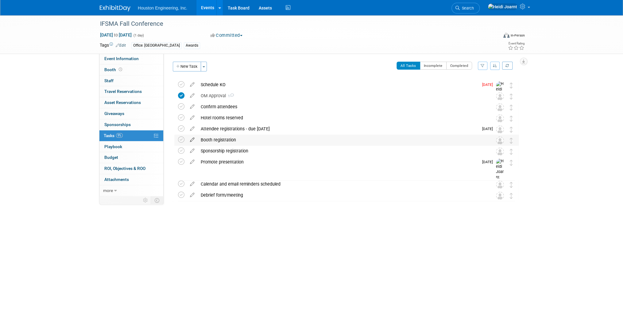
click at [192, 139] on icon at bounding box center [192, 139] width 11 height 8
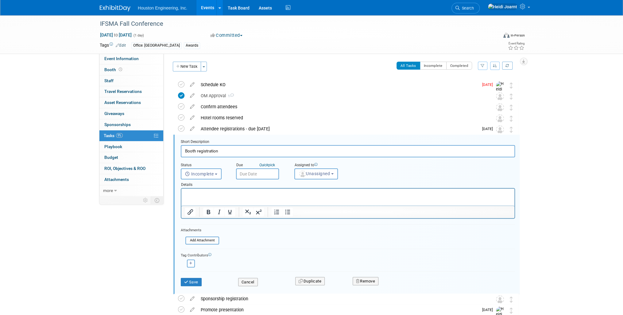
scroll to position [45, 0]
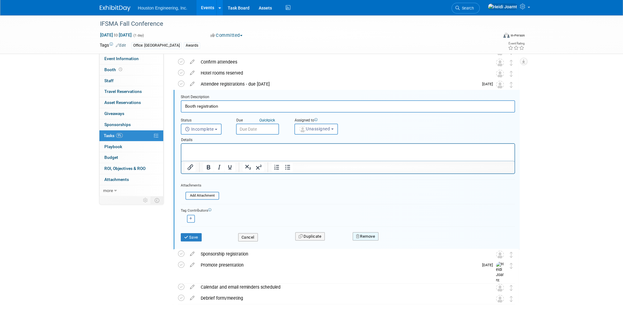
click at [368, 237] on button "Remove" at bounding box center [366, 236] width 26 height 9
click at [403, 241] on link "Yes" at bounding box center [400, 242] width 18 height 10
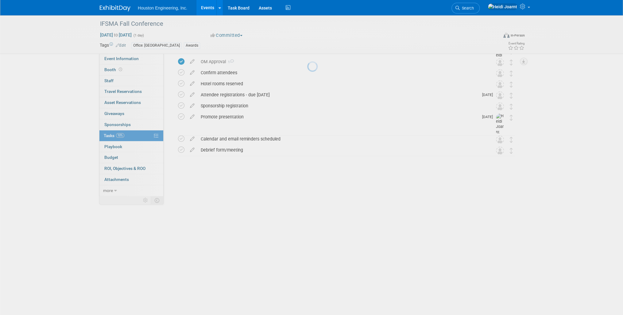
scroll to position [0, 0]
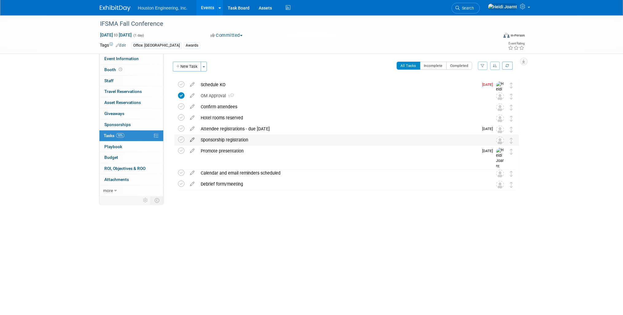
click at [191, 140] on icon at bounding box center [192, 139] width 11 height 8
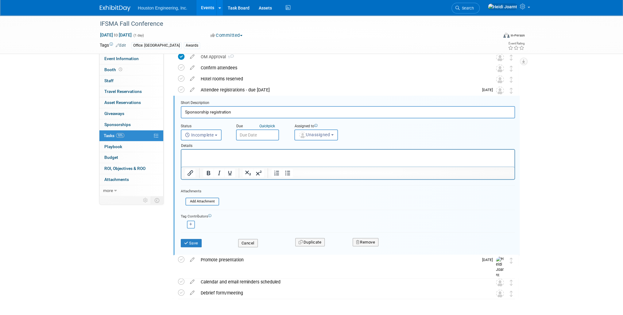
scroll to position [45, 0]
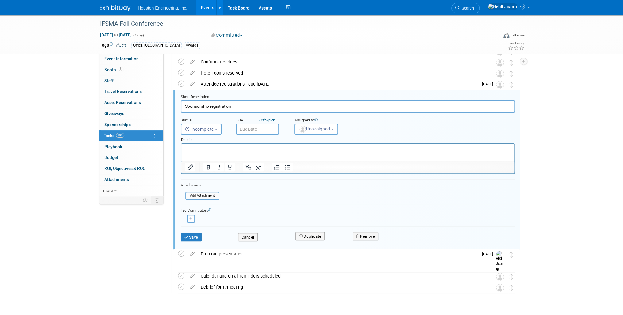
click at [210, 107] on input "Sponsorship registration" at bounding box center [348, 106] width 334 height 12
type input "Sponsorship and/or Booth registration"
click at [234, 151] on p "Rich Text Area. Press ALT-0 for help." at bounding box center [348, 149] width 326 height 6
click at [193, 237] on button "Save" at bounding box center [191, 237] width 21 height 9
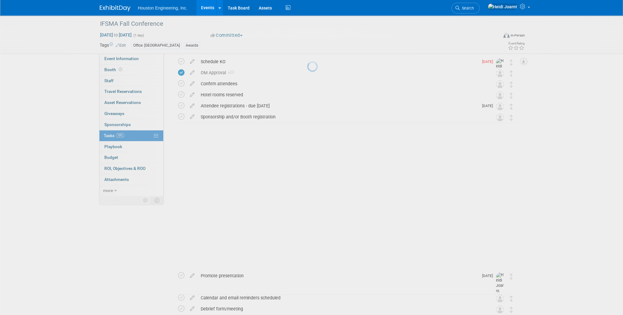
scroll to position [0, 0]
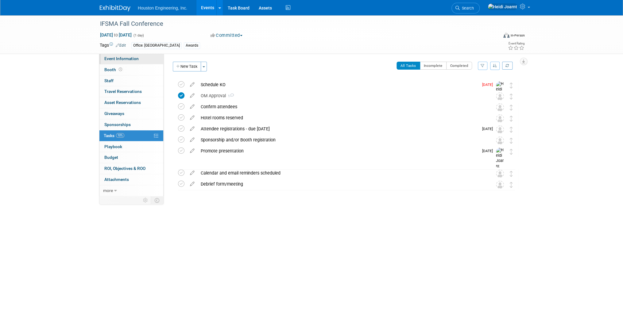
click at [136, 59] on span "Event Information" at bounding box center [121, 58] width 34 height 5
select select "2 - Post KO/Active Planning"
select select "Yes"
select select "Water Resources"
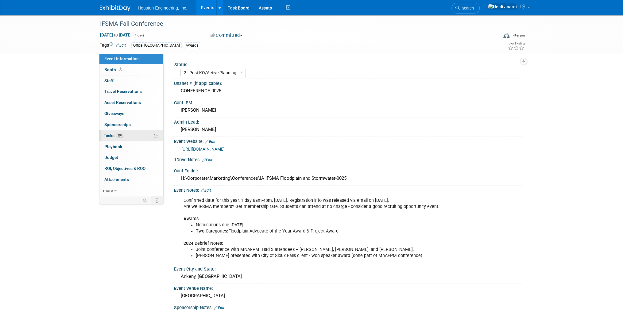
click at [135, 134] on link "10% Tasks 10%" at bounding box center [131, 135] width 64 height 11
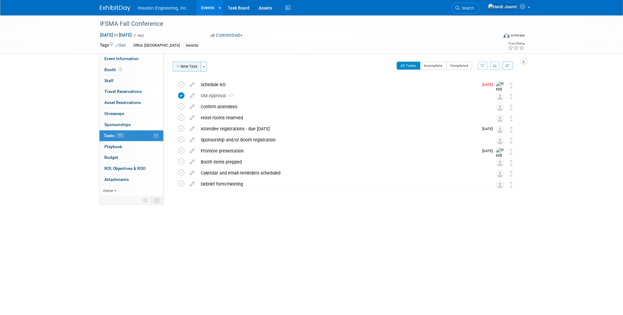
click at [184, 68] on button "New Task" at bounding box center [187, 67] width 28 height 10
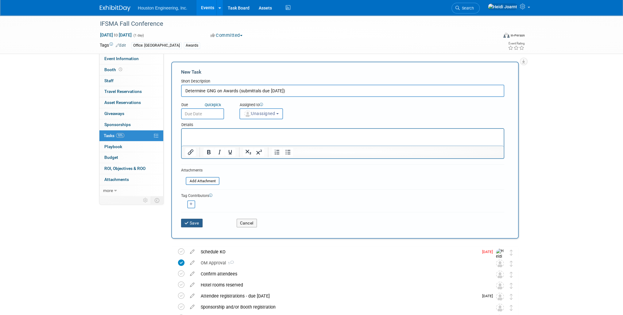
type input "Determine GNG on Awards (submittals due Oct 6)"
click at [199, 223] on button "Save" at bounding box center [191, 223] width 21 height 9
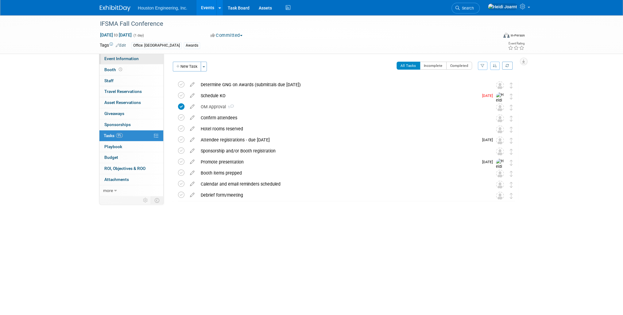
click at [133, 57] on span "Event Information" at bounding box center [121, 58] width 34 height 5
select select "2 - Post KO/Active Planning"
select select "Yes"
select select "Water Resources"
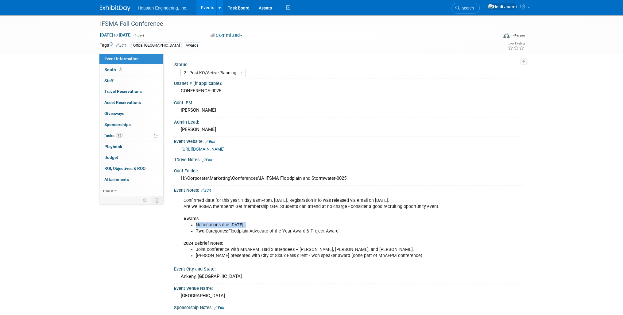
drag, startPoint x: 195, startPoint y: 229, endPoint x: 345, endPoint y: 234, distance: 149.9
click at [345, 234] on div "Confirmed date for this year, 1 day 8am-4pm, Thursday. Registration info was re…" at bounding box center [317, 229] width 277 height 68
copy li "Nominations due October 6."
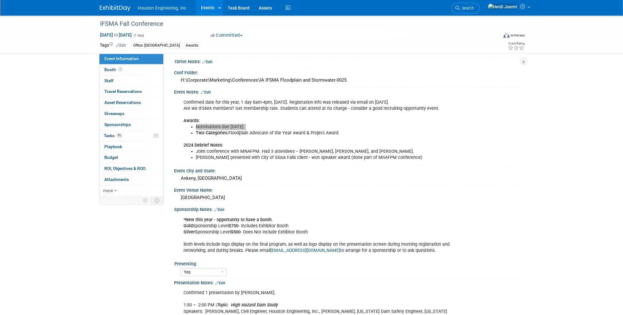
scroll to position [147, 0]
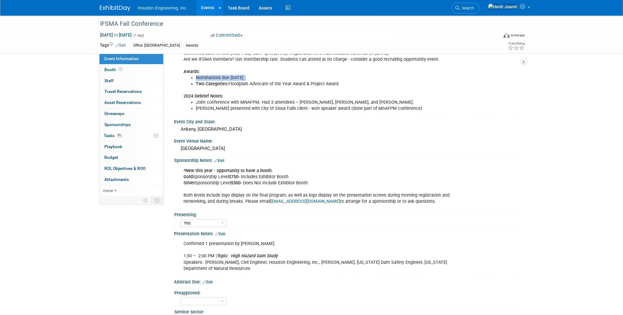
click at [224, 232] on link "Edit" at bounding box center [220, 234] width 10 height 4
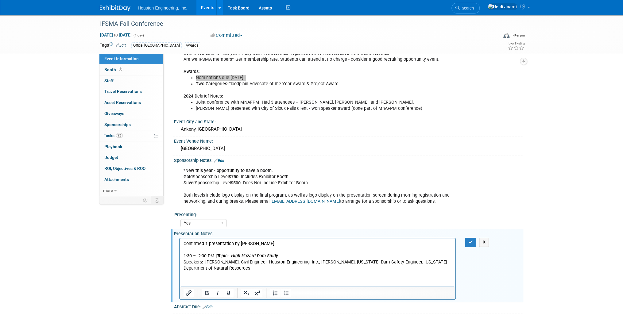
scroll to position [0, 0]
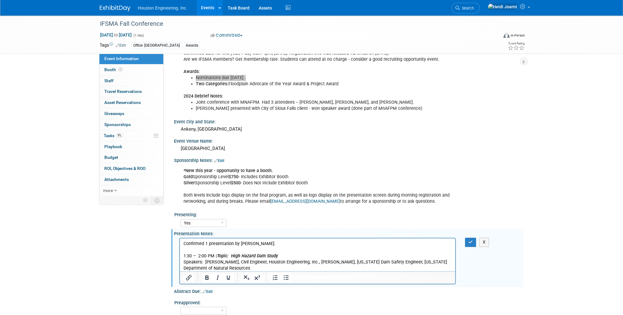
click at [292, 250] on p "Confirmed 1 presentation by Mark Jacobs. 1:30 – 2:00 PM | Topic: High Hazard Da…" at bounding box center [318, 256] width 268 height 31
click at [292, 246] on p "Confirmed 1 presentation by Mark Jacobs. 1:30 – 2:00 PM | Topic: High Hazard Da…" at bounding box center [318, 256] width 268 height 31
click at [472, 240] on icon "button" at bounding box center [470, 242] width 5 height 4
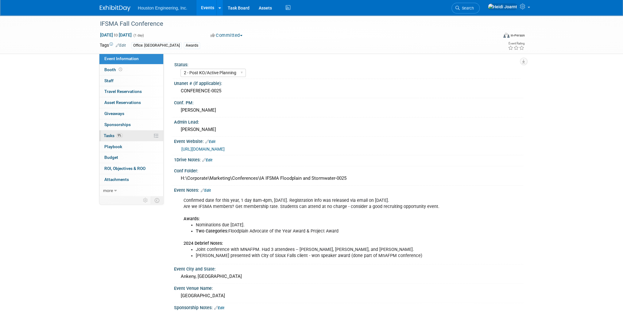
click at [128, 137] on link "9% Tasks 9%" at bounding box center [131, 135] width 64 height 11
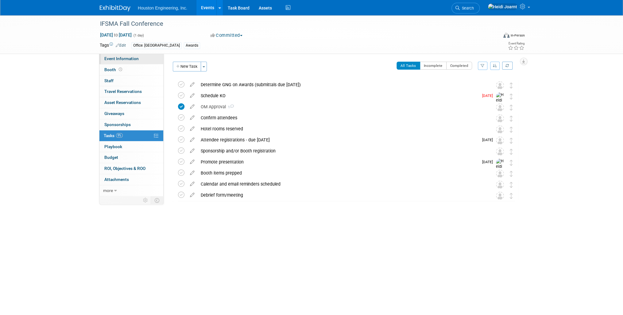
click at [130, 59] on span "Event Information" at bounding box center [121, 58] width 34 height 5
select select "2 - Post KO/Active Planning"
select select "Yes"
select select "Water Resources"
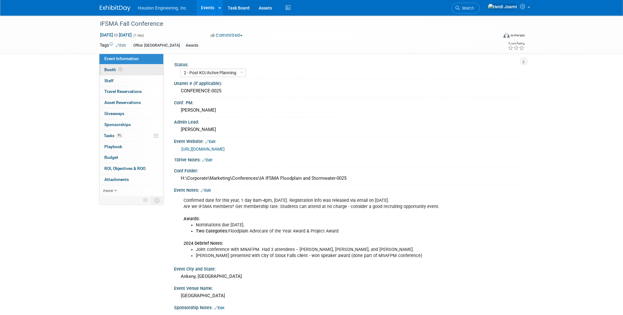
click at [131, 69] on link "Booth" at bounding box center [131, 69] width 64 height 11
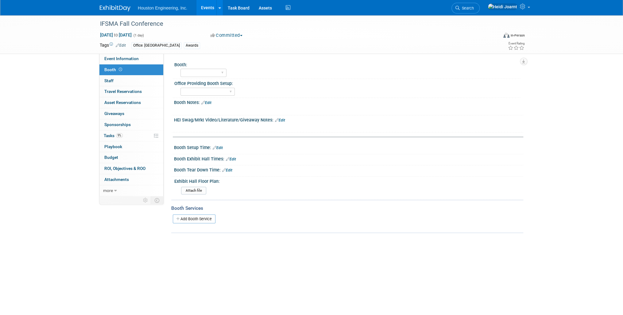
click at [282, 121] on link "Edit" at bounding box center [280, 120] width 10 height 4
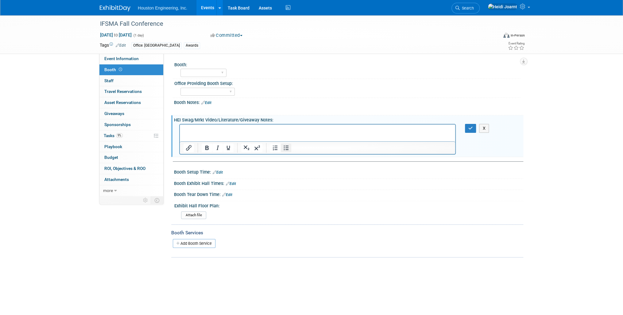
click at [285, 149] on icon "Bullet list" at bounding box center [286, 147] width 5 height 5
click at [472, 125] on button "button" at bounding box center [470, 128] width 11 height 9
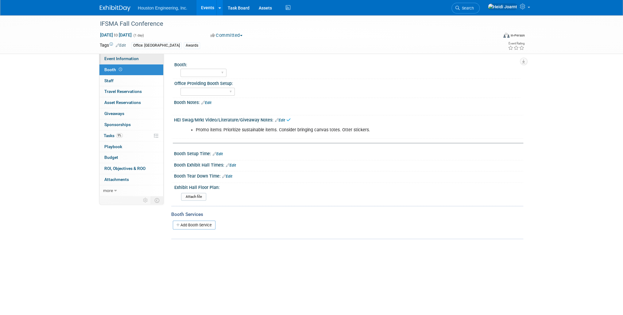
click at [131, 60] on span "Event Information" at bounding box center [121, 58] width 34 height 5
select select "2 - Post KO/Active Planning"
select select "Yes"
select select "Water Resources"
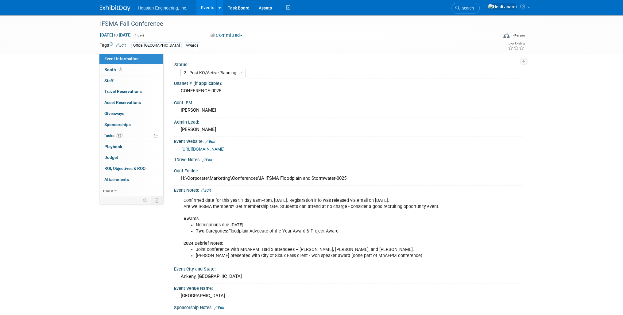
click at [209, 188] on link "Edit" at bounding box center [206, 190] width 10 height 4
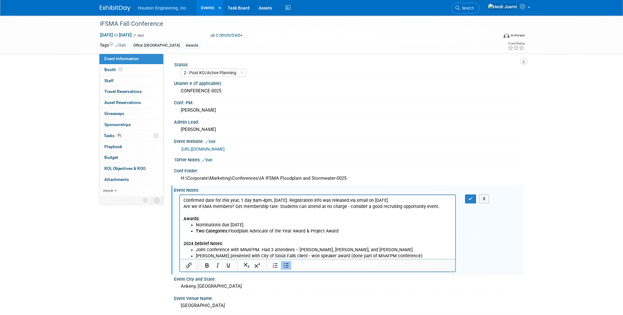
click at [400, 254] on li "Mark presented with City of Sioux Falls client - won speaker award (done part o…" at bounding box center [324, 256] width 256 height 6
click at [221, 244] on b "2024 Debrief Notes:" at bounding box center [204, 243] width 40 height 5
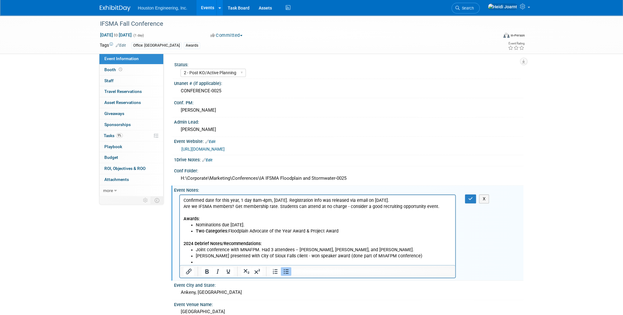
click at [202, 263] on li "Rich Text Area. Press ALT-0 for help." at bounding box center [324, 262] width 256 height 6
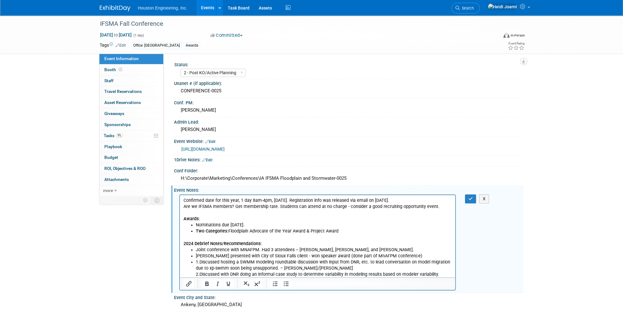
click at [202, 263] on p "1. Discussed hosting a SWMM modeling roundtable discussion with input from DNR,…" at bounding box center [324, 265] width 256 height 12
click at [468, 197] on icon "button" at bounding box center [470, 199] width 5 height 4
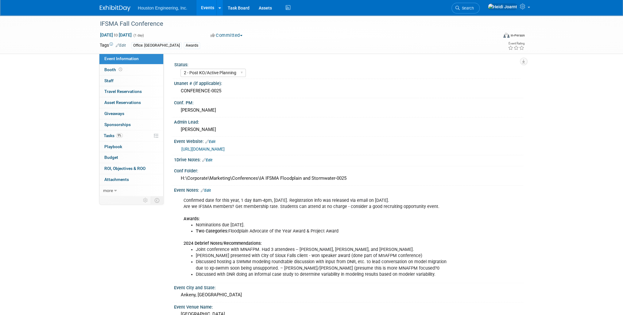
click at [180, 56] on div "Status: 1 - GNG/KO Needed 2 - Post KO/Active Planning 3 - Reg/Prep Done Unanet …" at bounding box center [344, 124] width 360 height 142
click at [210, 189] on link "Edit" at bounding box center [206, 190] width 10 height 4
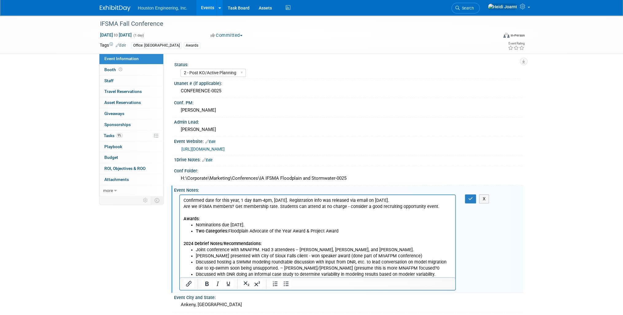
click at [438, 207] on p "Confirmed date for this year, 1 day 8am-4pm, Thursday. Registration info was re…" at bounding box center [318, 209] width 268 height 25
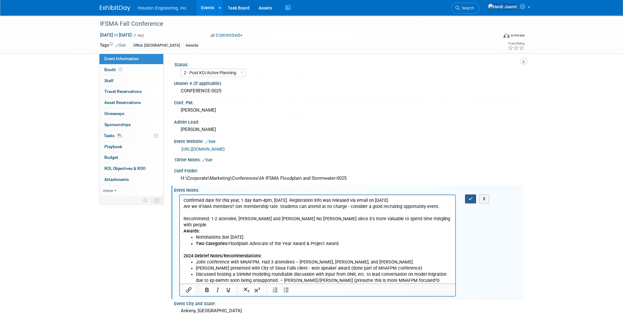
click at [472, 199] on icon "button" at bounding box center [470, 199] width 5 height 4
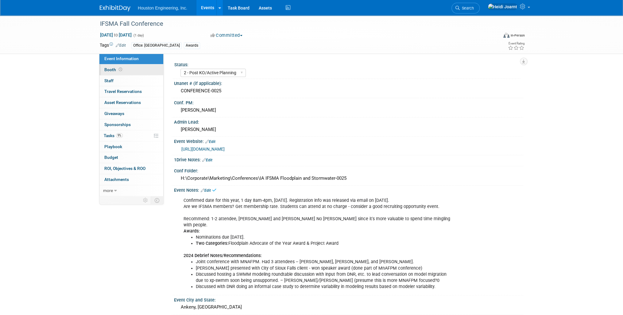
click at [122, 69] on span at bounding box center [121, 69] width 6 height 5
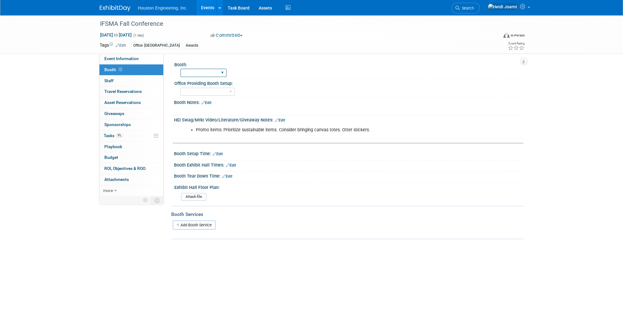
click at [212, 72] on select "Yes No" at bounding box center [203, 73] width 46 height 8
select select "No"
click at [180, 69] on select "Yes No" at bounding box center [203, 73] width 46 height 8
click at [283, 118] on link "Edit" at bounding box center [280, 120] width 10 height 4
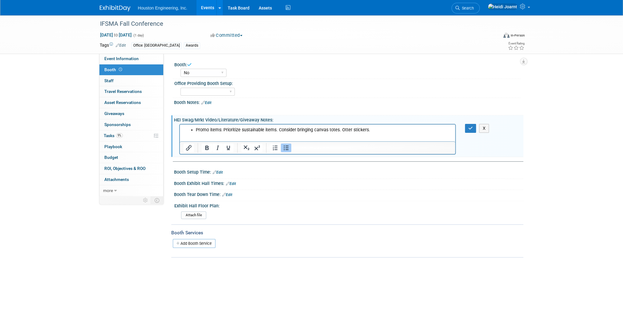
drag, startPoint x: 379, startPoint y: 132, endPoint x: 356, endPoint y: 253, distance: 122.9
click at [180, 129] on html "Promo items: Prioritize sustainable items. Consider bringing canvas totes. Otte…" at bounding box center [317, 129] width 275 height 9
click at [472, 127] on icon "button" at bounding box center [470, 128] width 5 height 4
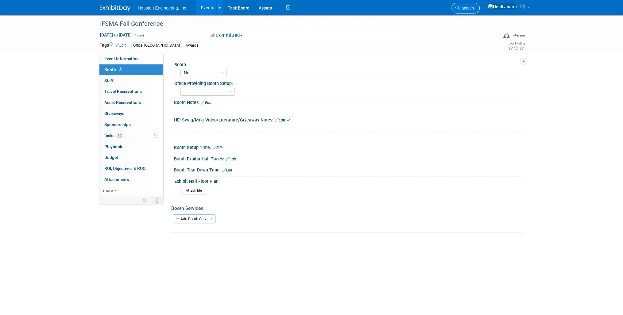
click at [474, 8] on span "Search" at bounding box center [467, 8] width 14 height 5
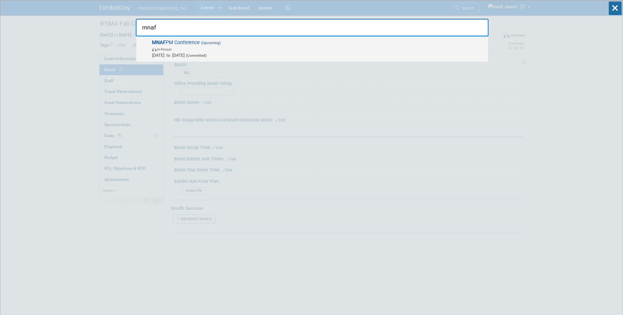
type input "mnaf"
click at [281, 43] on span "MNAF PM Conference (Upcoming) In-Person Nov 12, 2025 to Nov 14, 2025 (Committed)" at bounding box center [317, 49] width 335 height 19
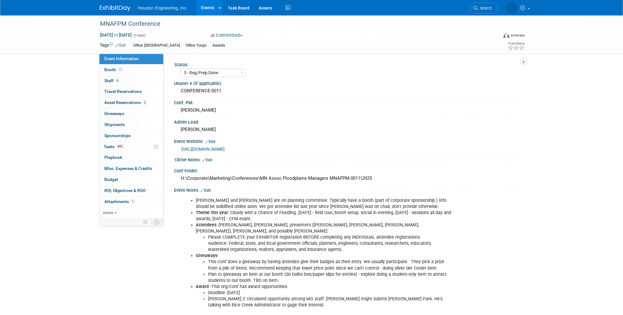
select select "3 - Reg/Prep Done"
select select "Yes"
select select "Water Resources"
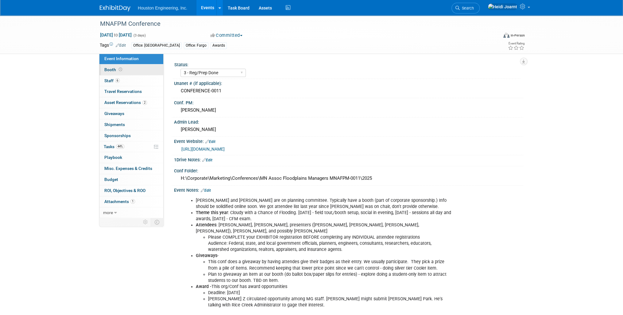
click at [128, 72] on link "Booth" at bounding box center [131, 69] width 64 height 11
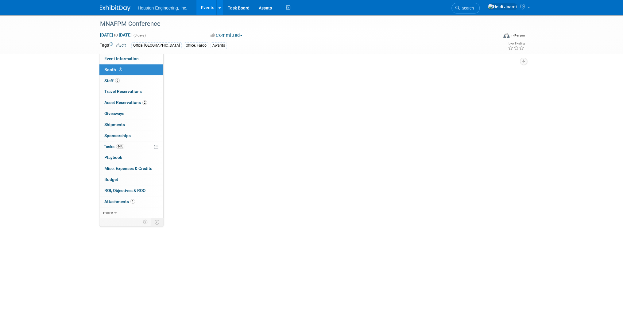
select select "Yes"
select select "[GEOGRAPHIC_DATA]"
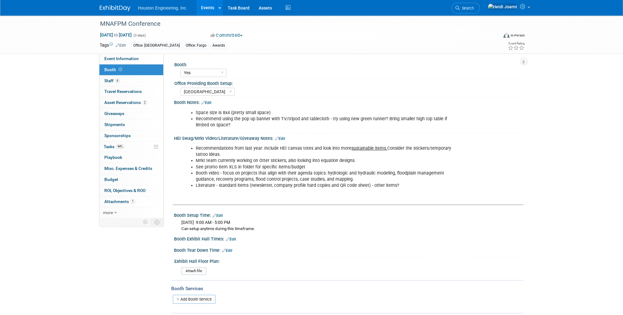
click at [211, 5] on link "Events" at bounding box center [207, 7] width 22 height 15
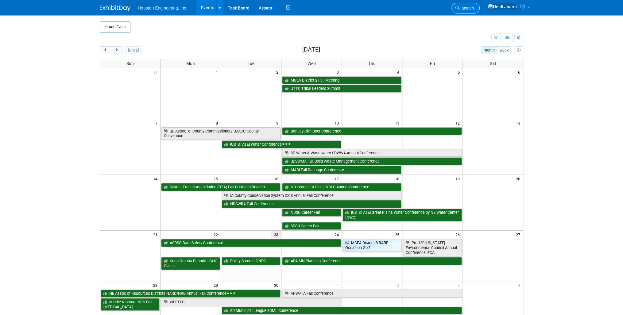
click at [474, 7] on span "Search" at bounding box center [467, 8] width 14 height 5
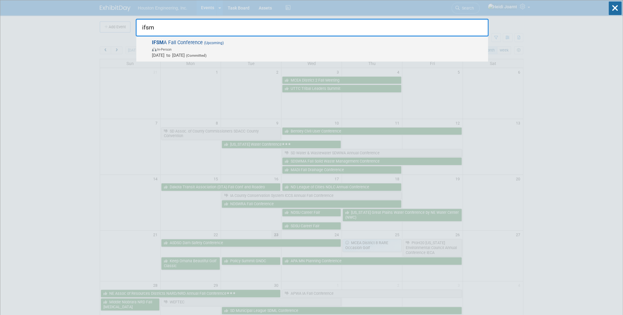
type input "ifsm"
click at [372, 47] on span "In-Person" at bounding box center [318, 49] width 333 height 6
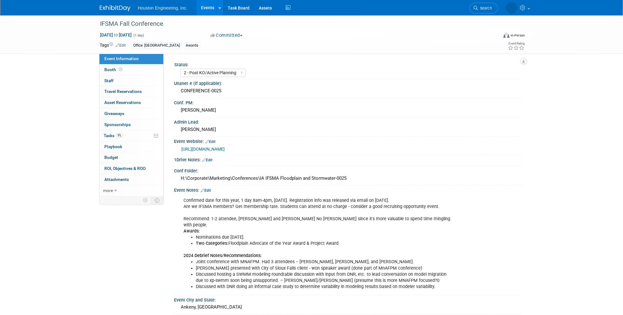
select select "2 - Post KO/Active Planning"
select select "Yes"
select select "Water Resources"
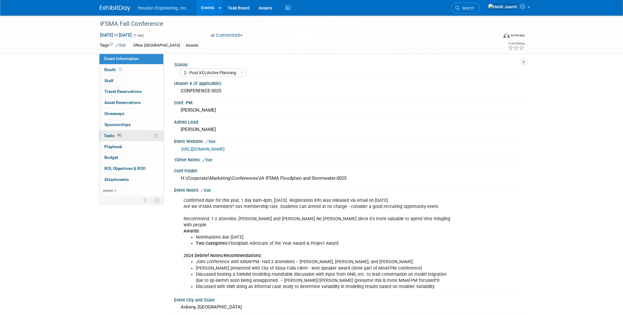
click at [138, 136] on link "9% Tasks 9%" at bounding box center [131, 135] width 64 height 11
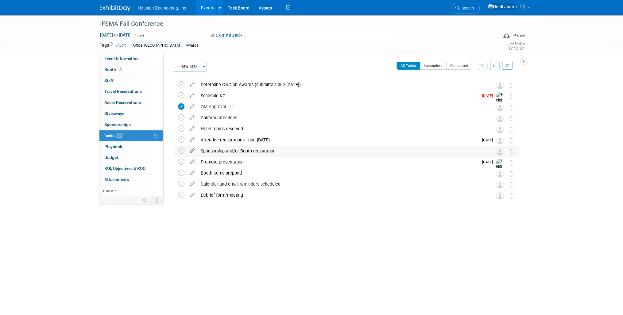
click at [195, 151] on icon at bounding box center [192, 150] width 11 height 8
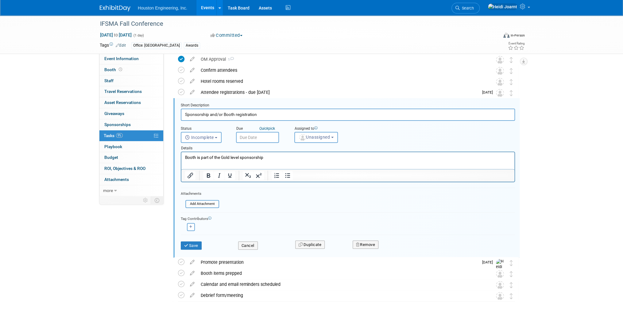
scroll to position [56, 0]
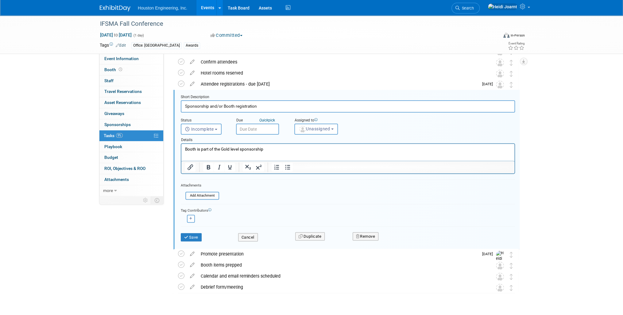
drag, startPoint x: 204, startPoint y: 106, endPoint x: 174, endPoint y: 105, distance: 30.1
click at [174, 105] on div "Short Description Sponsorship and/or Booth registration Status <i class="far fa…" at bounding box center [346, 170] width 346 height 160
drag, startPoint x: 268, startPoint y: 146, endPoint x: 106, endPoint y: 151, distance: 162.4
click at [181, 151] on html "Booth is part of the Gold level sponsorship" at bounding box center [347, 148] width 333 height 8
click at [229, 107] on input "Silver Sponsorship registration" at bounding box center [348, 106] width 334 height 12
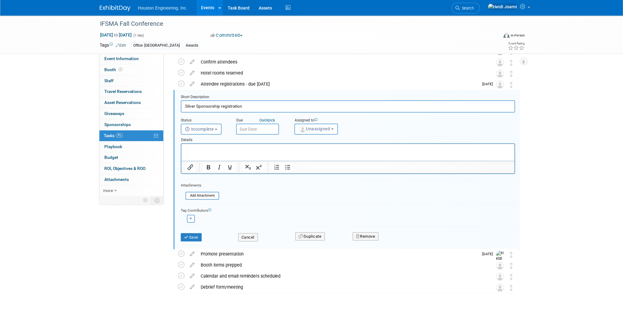
click at [229, 107] on input "Silver Sponsorship registration" at bounding box center [348, 106] width 334 height 12
type input "Silver Sponsorship completed"
click at [198, 235] on button "Save" at bounding box center [191, 237] width 21 height 9
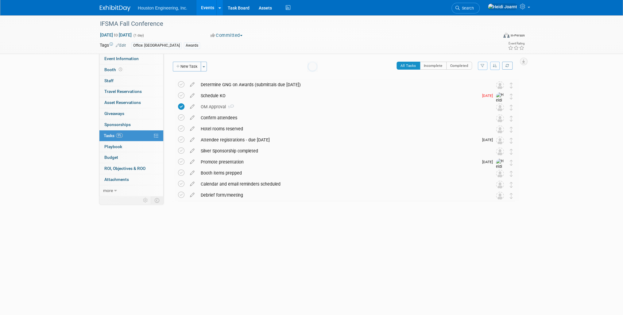
scroll to position [0, 0]
click at [182, 94] on icon at bounding box center [181, 95] width 6 height 6
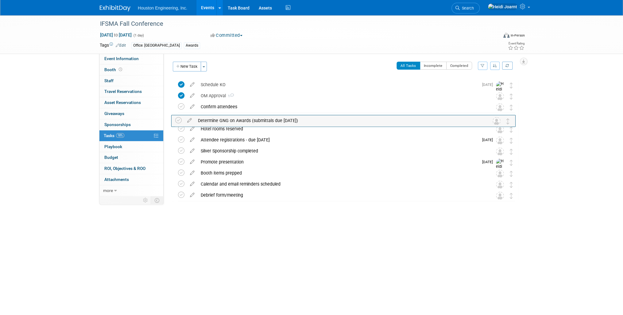
drag, startPoint x: 513, startPoint y: 87, endPoint x: 510, endPoint y: 122, distance: 36.0
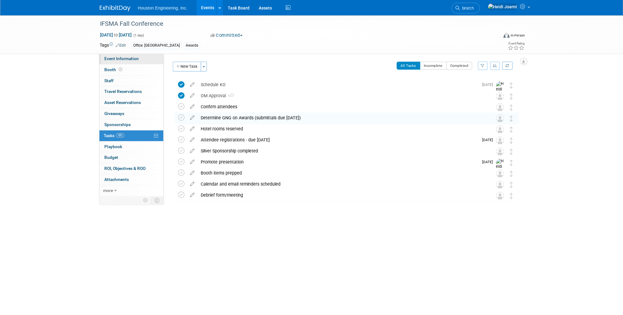
click at [133, 61] on span "Event Information" at bounding box center [121, 58] width 34 height 5
select select "2 - Post KO/Active Planning"
select select "Yes"
select select "Water Resources"
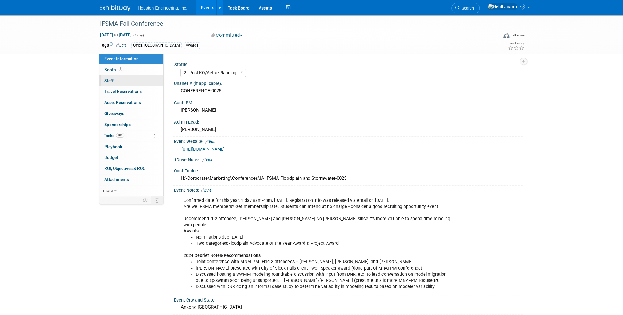
click at [122, 85] on link "0 Staff 0" at bounding box center [131, 81] width 64 height 11
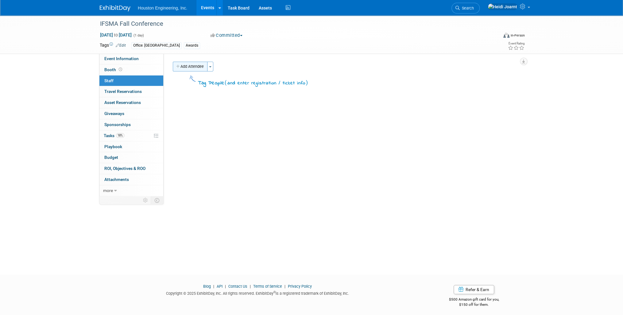
click at [198, 71] on button "Add Attendee" at bounding box center [190, 67] width 35 height 10
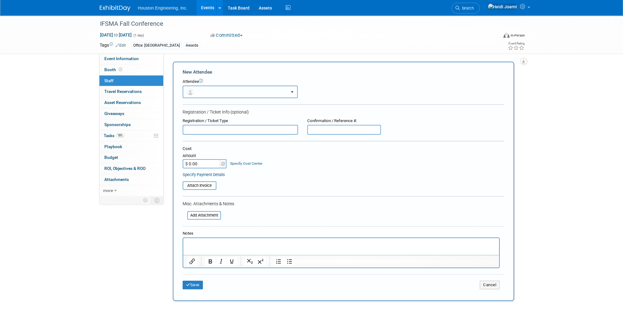
click at [209, 91] on button "button" at bounding box center [240, 92] width 115 height 13
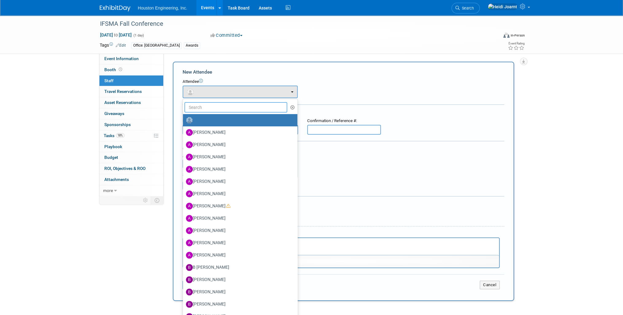
click at [208, 105] on input "text" at bounding box center [235, 107] width 103 height 10
type input "c"
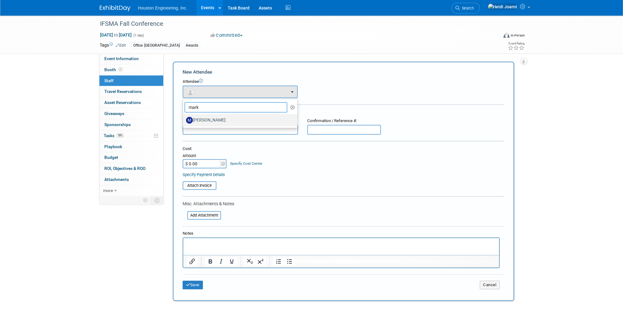
type input "mark"
click at [206, 124] on label "Mark Jacobs" at bounding box center [238, 120] width 105 height 10
click at [184, 122] on input "Mark Jacobs" at bounding box center [182, 120] width 4 height 4
select select "b36492bb-cff9-4f14-abe7-60c2d0a96ab7"
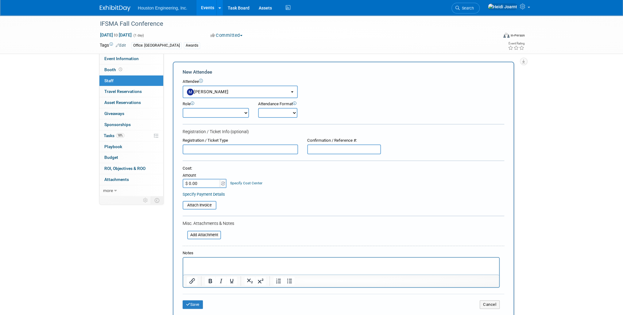
click at [206, 118] on form "New Attendee Attendee <img src="https://www.exhibitday.com/Images/Unassigned-Us…" at bounding box center [344, 191] width 322 height 245
click at [206, 116] on select "Conf Attendee Conf PM Demonstrator Host Planner Presenter Sales Representative" at bounding box center [216, 113] width 66 height 10
select select "100"
click at [183, 108] on select "Conf Attendee Conf PM Demonstrator Host Planner Presenter Sales Representative" at bounding box center [216, 113] width 66 height 10
click at [194, 302] on button "Save" at bounding box center [193, 305] width 20 height 9
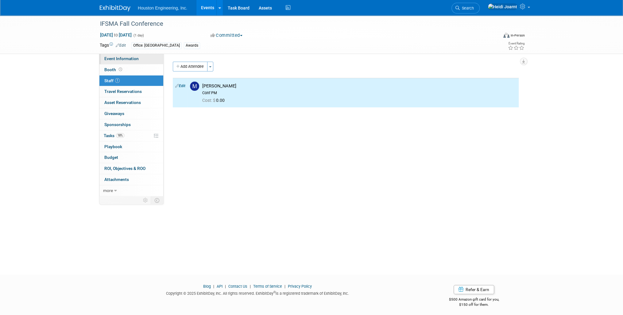
click at [123, 56] on span "Event Information" at bounding box center [121, 58] width 34 height 5
select select "2 - Post KO/Active Planning"
select select "Yes"
select select "Water Resources"
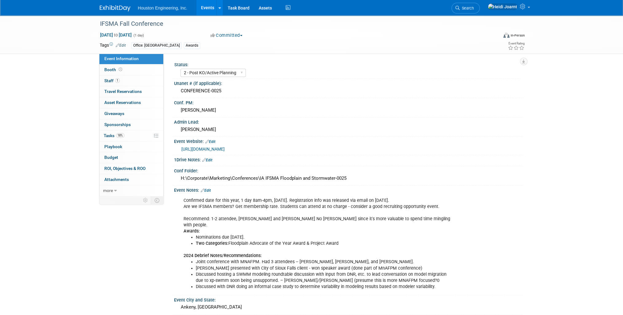
click at [208, 189] on link "Edit" at bounding box center [206, 190] width 10 height 4
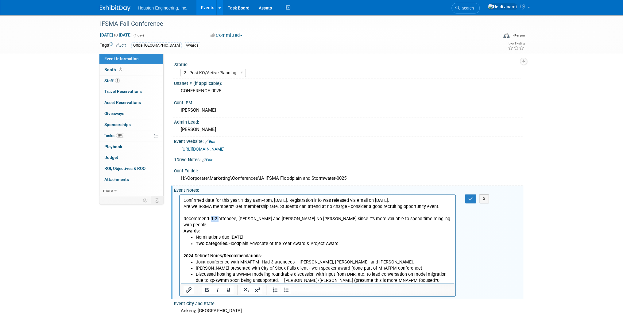
drag, startPoint x: 217, startPoint y: 219, endPoint x: 211, endPoint y: 219, distance: 5.8
click at [211, 219] on p "Confirmed date for this year, 1 day 8am-4pm, Thursday. Registration info was re…" at bounding box center [318, 215] width 268 height 37
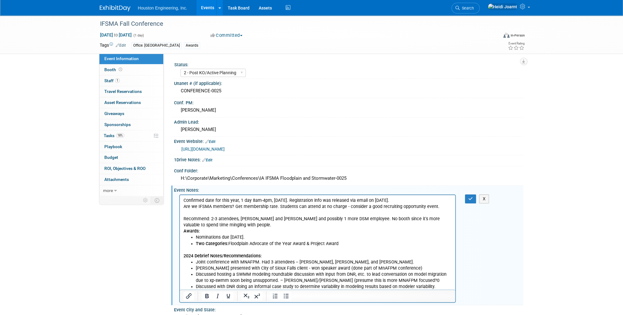
click at [229, 225] on p "Confirmed date for this year, 1 day 8am-4pm, Thursday. Registration info was re…" at bounding box center [318, 215] width 268 height 37
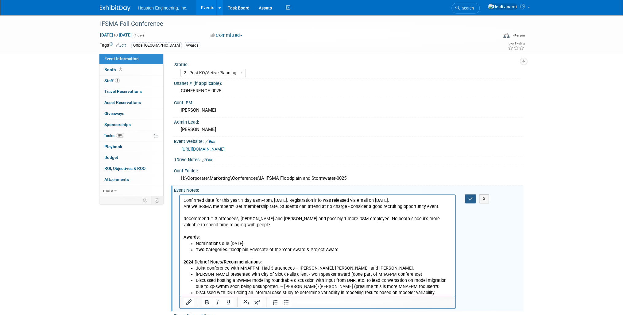
click at [468, 197] on button "button" at bounding box center [470, 199] width 11 height 9
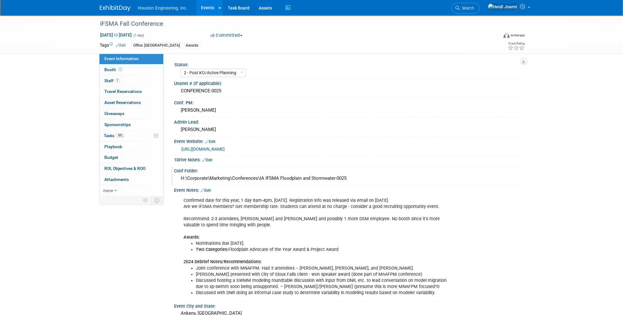
click at [347, 177] on div "H:\Corporate\Marketing\Conferences\IA IFSMA Floodplain and Stormwater-0025" at bounding box center [349, 179] width 340 height 10
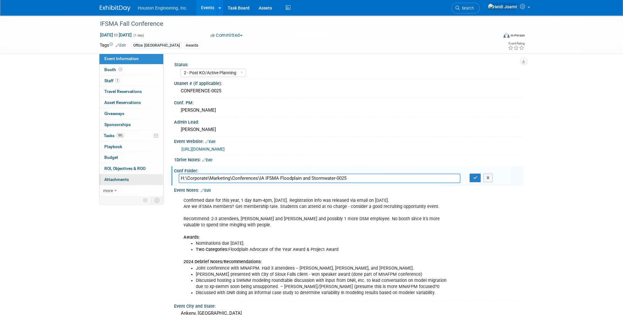
drag, startPoint x: 351, startPoint y: 177, endPoint x: 153, endPoint y: 179, distance: 198.9
click at [153, 179] on div "Event Information Event Info Booth Booth 1 Staff 1 Staff 0 Travel Reservations …" at bounding box center [311, 262] width 433 height 495
drag, startPoint x: 475, startPoint y: 175, endPoint x: 473, endPoint y: 172, distance: 3.3
click at [475, 176] on icon "button" at bounding box center [475, 178] width 4 height 4
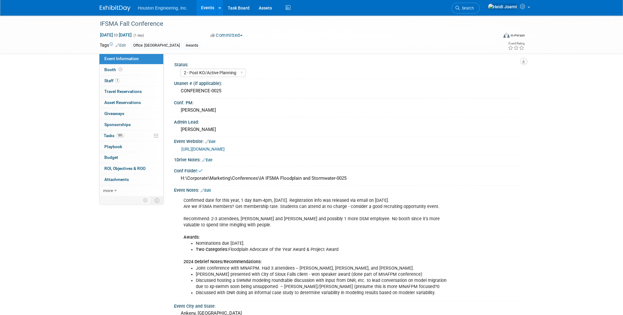
click at [225, 148] on link "[URL][DOMAIN_NAME]" at bounding box center [202, 149] width 43 height 5
click at [126, 134] on link "18% Tasks 18%" at bounding box center [131, 135] width 64 height 11
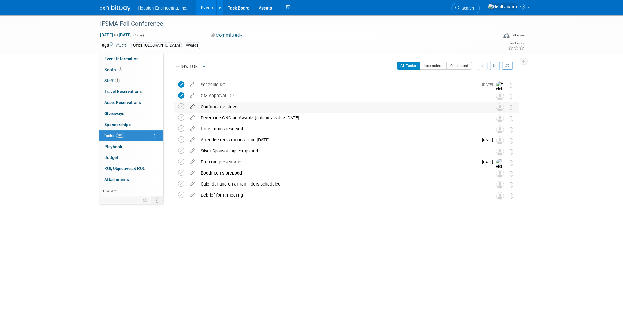
click at [192, 106] on icon at bounding box center [192, 106] width 11 height 8
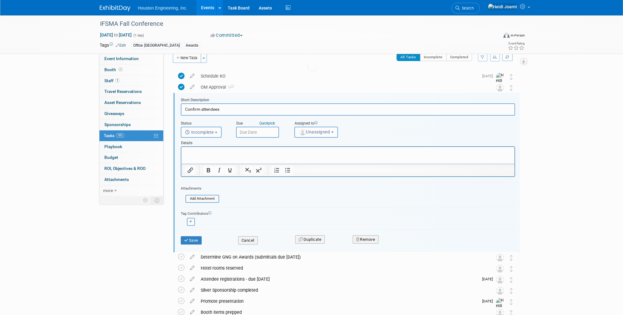
scroll to position [12, 0]
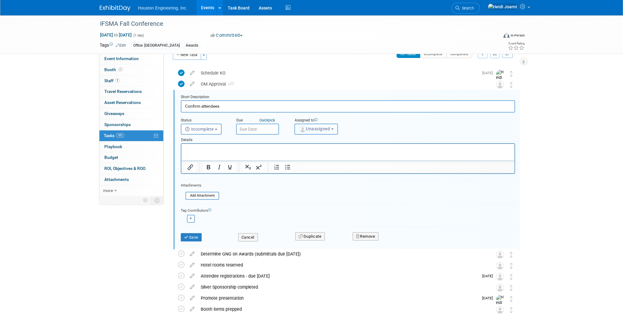
click at [307, 130] on span "Unassigned" at bounding box center [314, 128] width 31 height 5
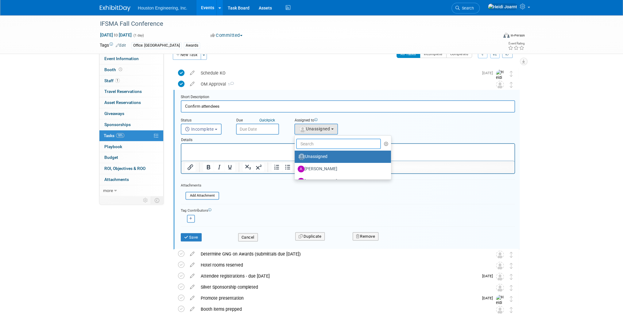
click at [326, 145] on input "text" at bounding box center [338, 144] width 85 height 10
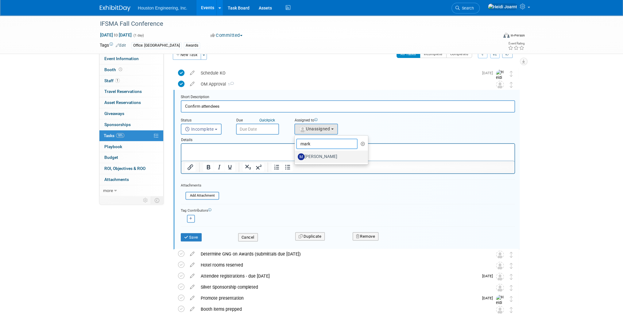
type input "mark"
click at [323, 156] on label "Mark Jacobs" at bounding box center [330, 157] width 64 height 10
click at [296, 156] on input "Mark Jacobs" at bounding box center [294, 156] width 4 height 4
select select "b36492bb-cff9-4f14-abe7-60c2d0a96ab7"
click at [264, 132] on input "text" at bounding box center [257, 129] width 43 height 11
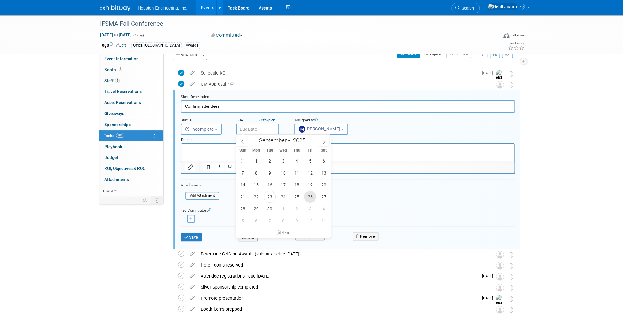
click at [306, 197] on span "26" at bounding box center [310, 197] width 12 height 12
type input "[DATE]"
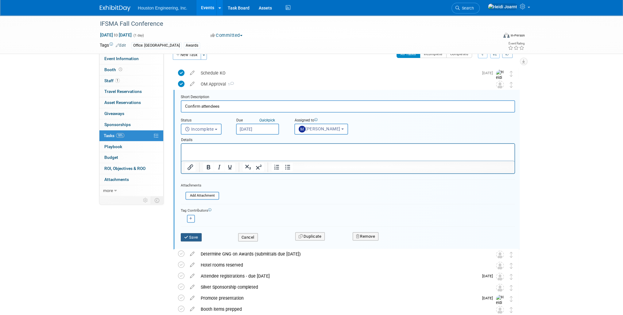
click at [190, 238] on button "Save" at bounding box center [191, 237] width 21 height 9
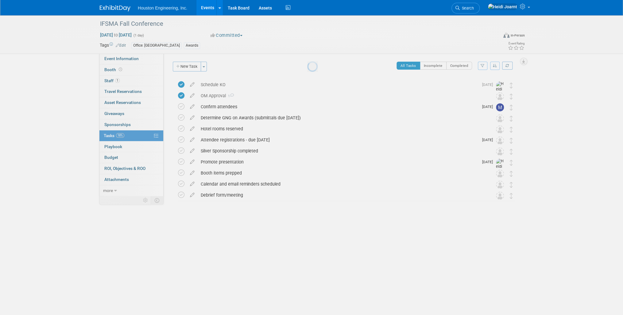
scroll to position [0, 0]
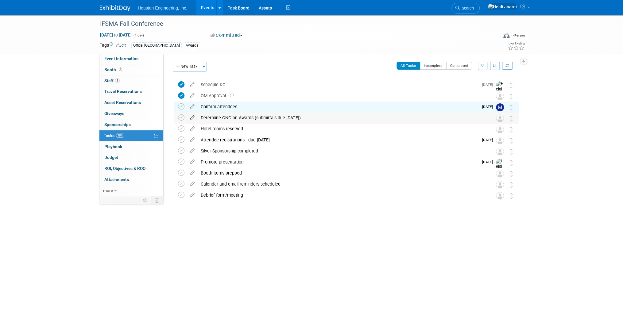
click at [190, 118] on icon at bounding box center [192, 117] width 11 height 8
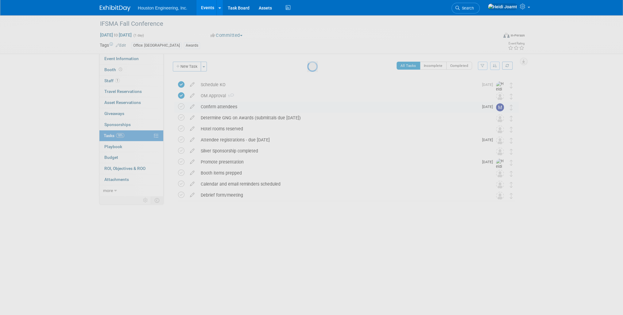
select select "8"
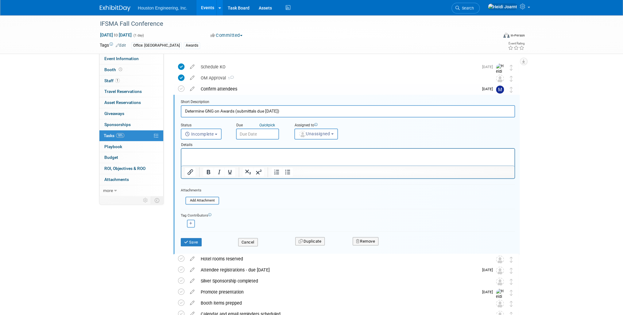
scroll to position [23, 0]
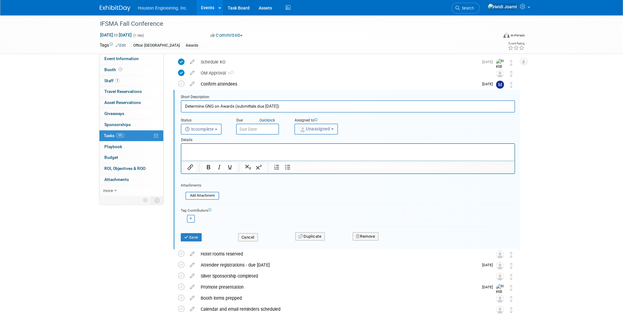
click at [315, 130] on span "Unassigned" at bounding box center [314, 128] width 31 height 5
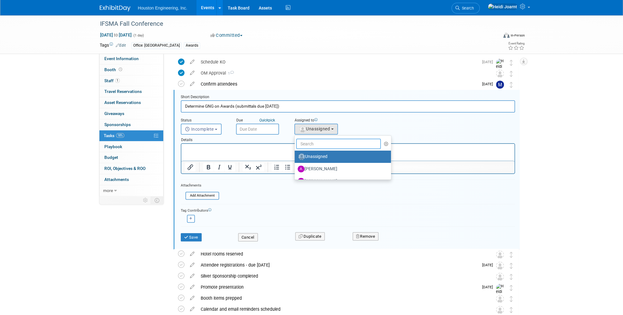
click at [320, 142] on input "text" at bounding box center [338, 144] width 85 height 10
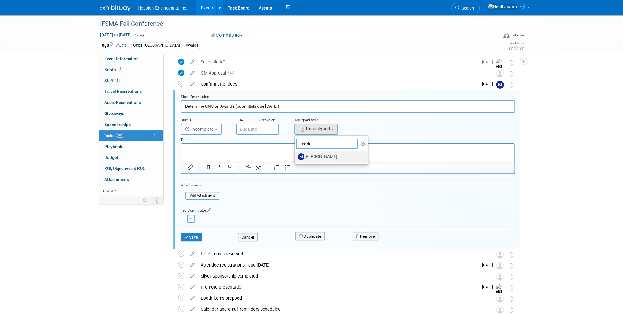
type input "mark"
drag, startPoint x: 331, startPoint y: 153, endPoint x: 108, endPoint y: 2, distance: 269.0
click at [331, 153] on label "[PERSON_NAME]" at bounding box center [330, 157] width 64 height 10
click at [296, 154] on input "[PERSON_NAME]" at bounding box center [294, 156] width 4 height 4
select select "b36492bb-cff9-4f14-abe7-60c2d0a96ab7"
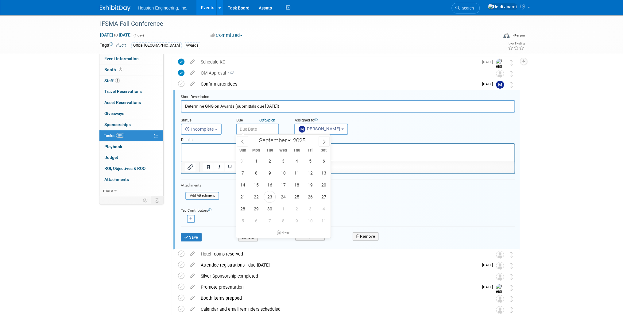
click at [260, 130] on input "text" at bounding box center [257, 129] width 43 height 11
click at [298, 198] on span "25" at bounding box center [297, 197] width 12 height 12
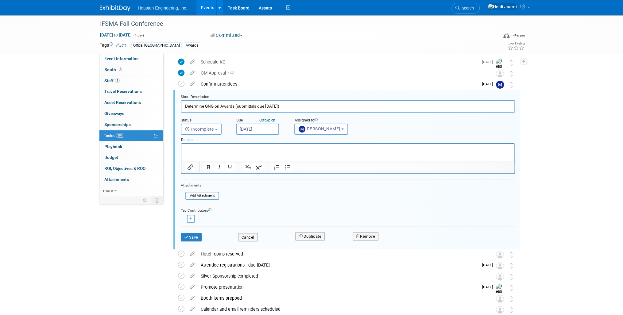
click at [272, 133] on input "Sep 25, 2025" at bounding box center [257, 129] width 43 height 11
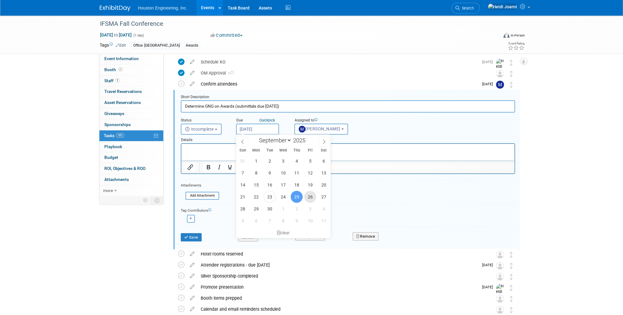
click at [308, 198] on span "26" at bounding box center [310, 197] width 12 height 12
type input "Sep 26, 2025"
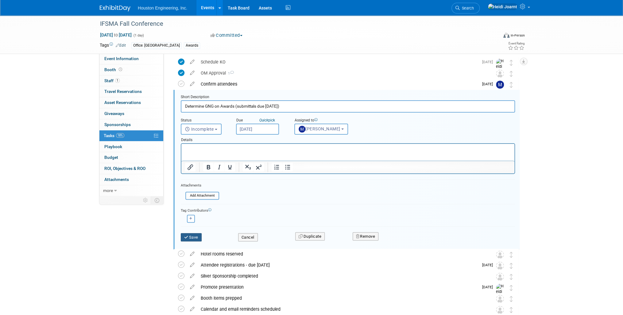
click at [201, 234] on button "Save" at bounding box center [191, 237] width 21 height 9
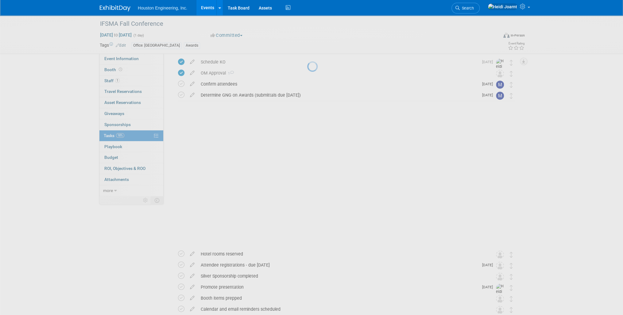
scroll to position [0, 0]
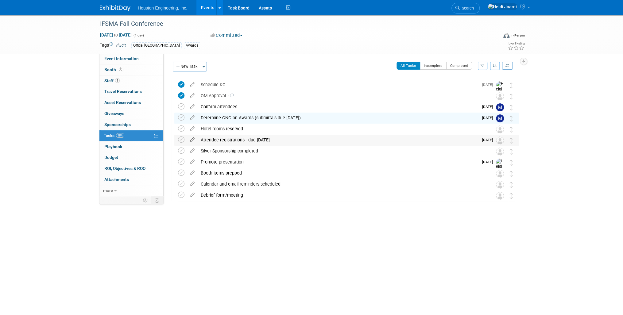
click at [192, 140] on icon at bounding box center [192, 139] width 11 height 8
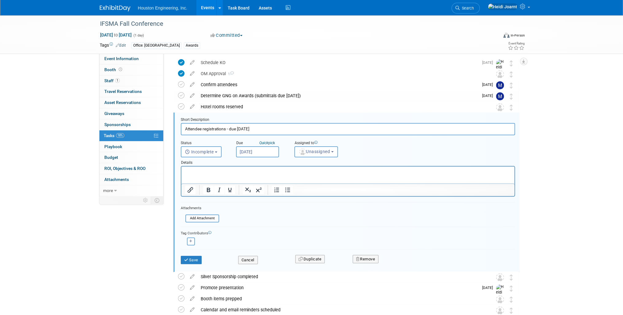
scroll to position [45, 0]
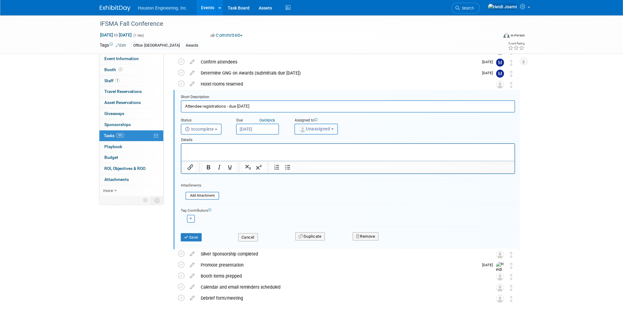
click at [317, 129] on span "Unassigned" at bounding box center [314, 128] width 31 height 5
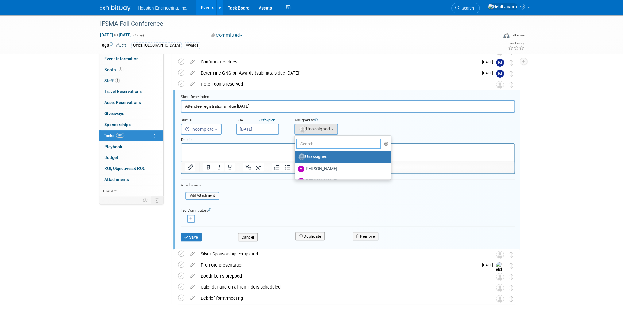
click at [322, 145] on input "text" at bounding box center [338, 144] width 85 height 10
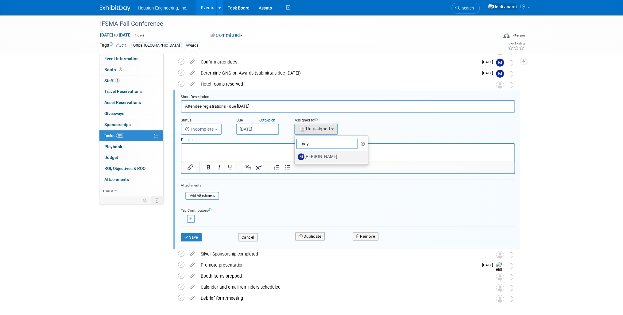
type input "may"
click at [326, 159] on label "[PERSON_NAME]" at bounding box center [330, 157] width 64 height 10
click at [296, 158] on input "[PERSON_NAME]" at bounding box center [294, 156] width 4 height 4
select select "b066a06f-afde-465b-b1a4-5167cfcaba09"
click at [295, 152] on html at bounding box center [347, 148] width 333 height 8
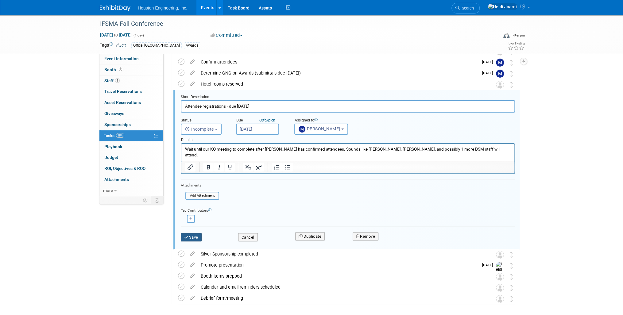
click at [198, 235] on button "Save" at bounding box center [191, 237] width 21 height 9
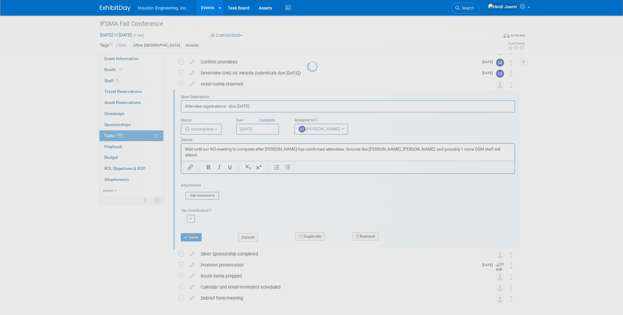
scroll to position [0, 0]
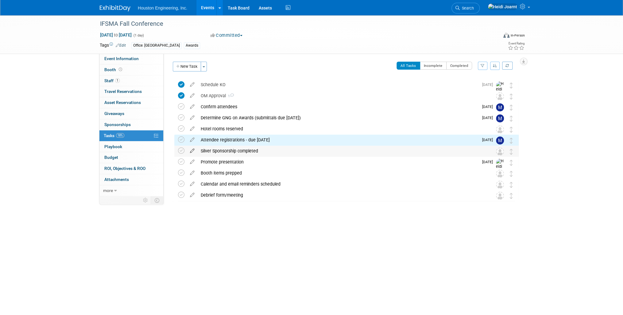
click at [192, 152] on icon at bounding box center [192, 150] width 11 height 8
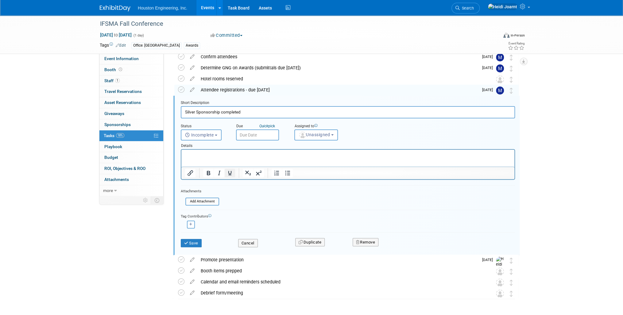
scroll to position [56, 0]
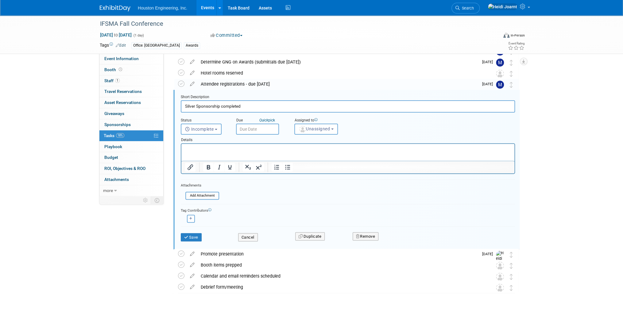
click at [243, 147] on p "Rich Text Area. Press ALT-0 for help." at bounding box center [348, 149] width 326 height 6
click at [346, 149] on p "Mark recommends getting the silver sponsorship. Can wait until our KO meeting t…" at bounding box center [348, 149] width 326 height 6
click at [324, 132] on button "Unassigned" at bounding box center [316, 129] width 44 height 11
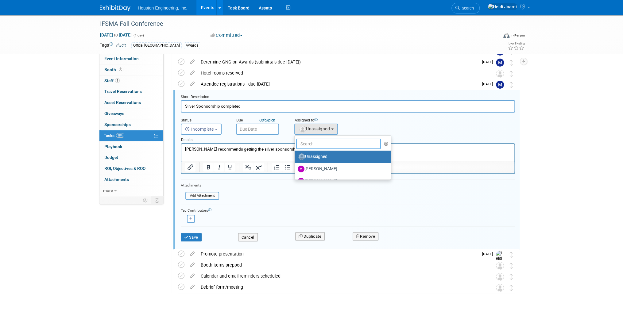
click at [328, 144] on input "text" at bounding box center [338, 144] width 85 height 10
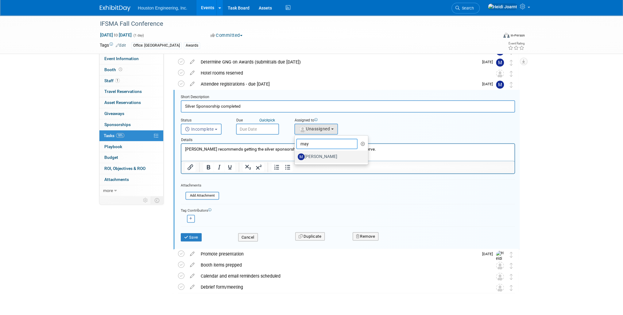
type input "may"
click at [324, 155] on label "[PERSON_NAME]" at bounding box center [330, 157] width 64 height 10
click at [296, 155] on input "[PERSON_NAME]" at bounding box center [294, 156] width 4 height 4
select select "b066a06f-afde-465b-b1a4-5167cfcaba09"
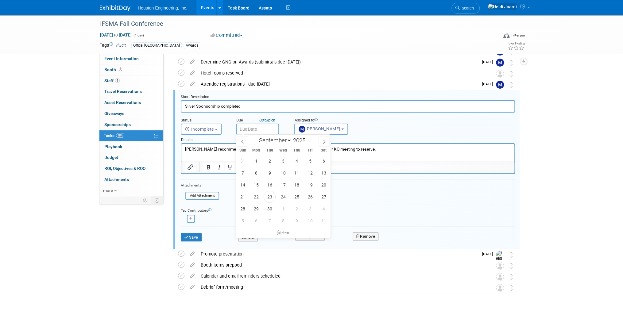
click at [262, 127] on input "text" at bounding box center [257, 129] width 43 height 11
click at [309, 197] on span "26" at bounding box center [310, 197] width 12 height 12
type input "Sep 26, 2025"
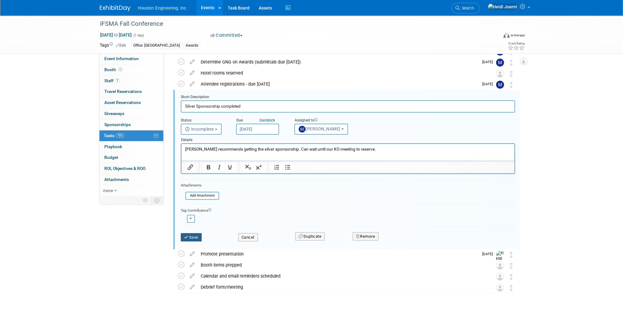
click at [194, 236] on button "Save" at bounding box center [191, 237] width 21 height 9
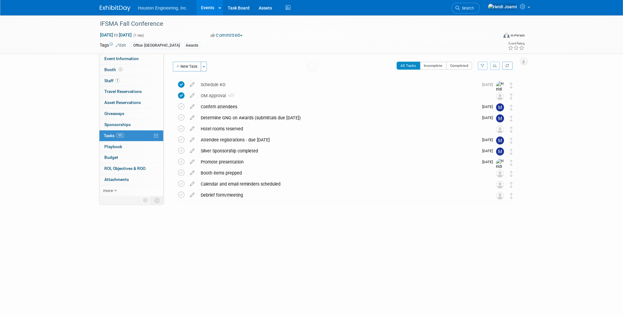
scroll to position [0, 0]
click at [191, 174] on icon at bounding box center [192, 172] width 11 height 8
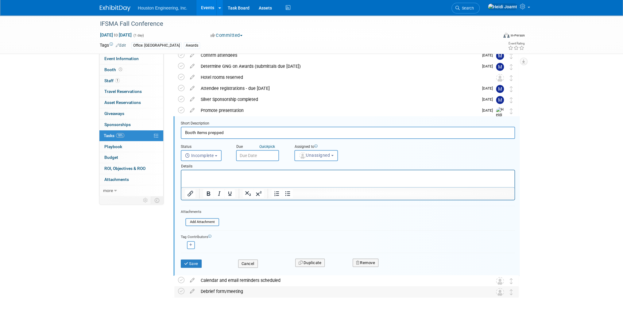
scroll to position [71, 0]
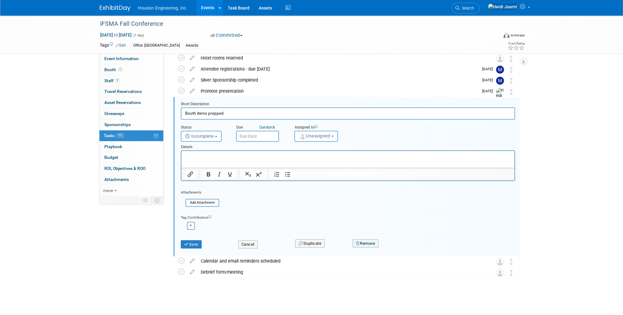
click at [367, 242] on button "Remove" at bounding box center [366, 243] width 26 height 9
click at [396, 247] on icon at bounding box center [396, 248] width 4 height 3
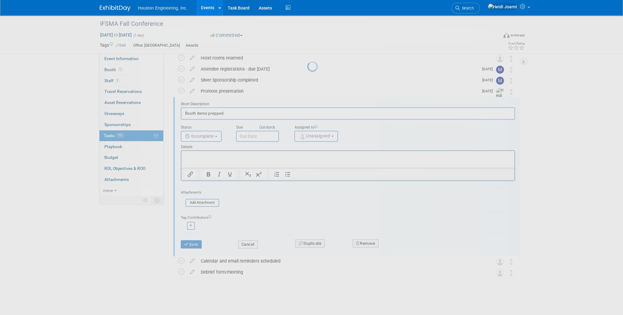
scroll to position [0, 0]
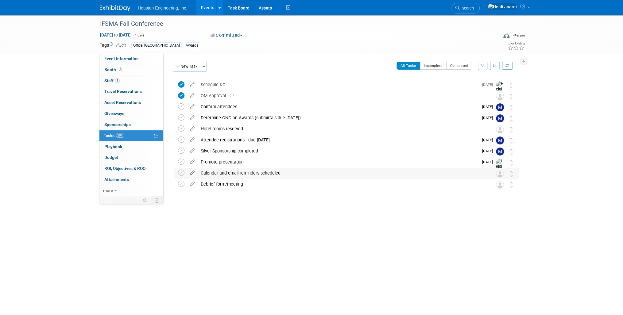
click at [190, 174] on icon at bounding box center [192, 172] width 11 height 8
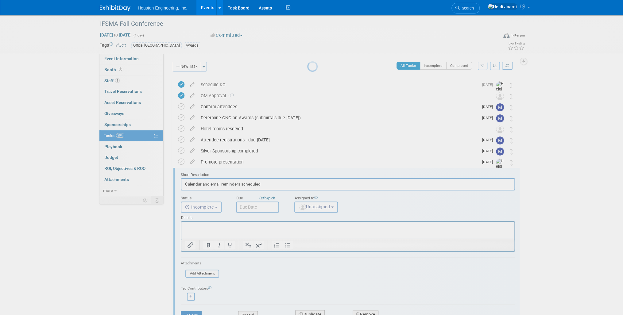
scroll to position [60, 0]
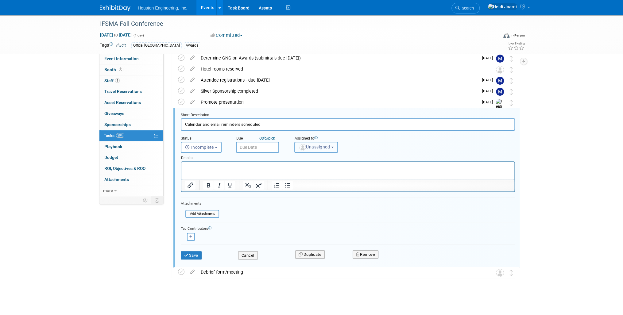
click at [305, 146] on img "button" at bounding box center [302, 147] width 7 height 7
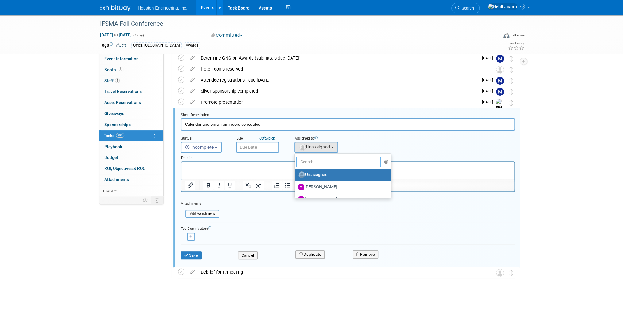
click at [312, 163] on input "text" at bounding box center [338, 162] width 85 height 10
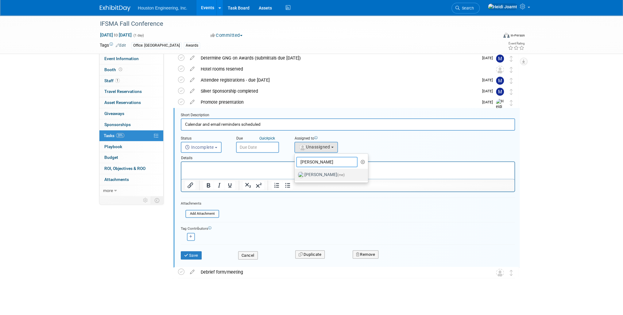
type input "heidi"
click at [314, 170] on label "Heidi Joarnt (me)" at bounding box center [330, 175] width 64 height 10
click at [296, 172] on input "Heidi Joarnt (me)" at bounding box center [294, 174] width 4 height 4
select select "6d2580fd-cc23-403a-9f47-834f17e7f51f"
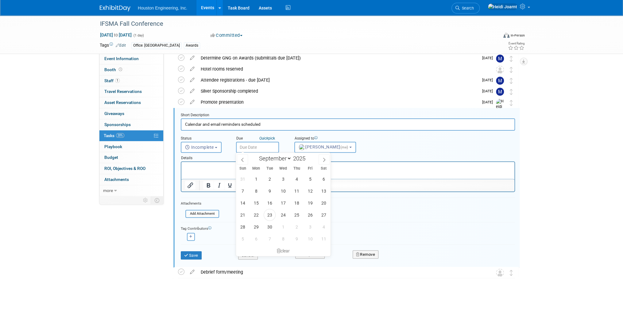
click at [273, 149] on input "text" at bounding box center [257, 147] width 43 height 11
click at [313, 215] on span "26" at bounding box center [310, 215] width 12 height 12
type input "Sep 26, 2025"
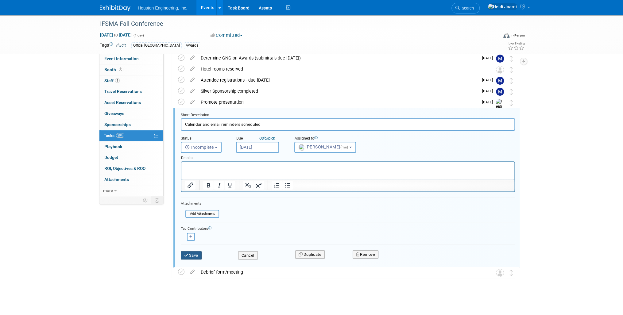
click at [190, 255] on button "Save" at bounding box center [191, 255] width 21 height 9
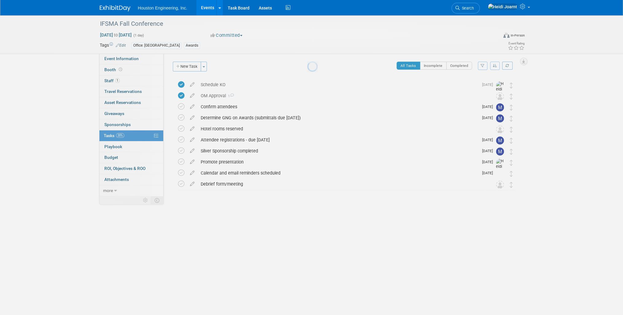
scroll to position [0, 0]
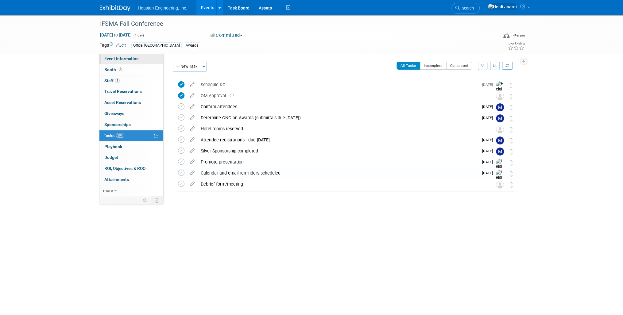
click at [138, 62] on link "Event Information" at bounding box center [131, 58] width 64 height 11
select select "2 - Post KO/Active Planning"
select select "Yes"
select select "Water Resources"
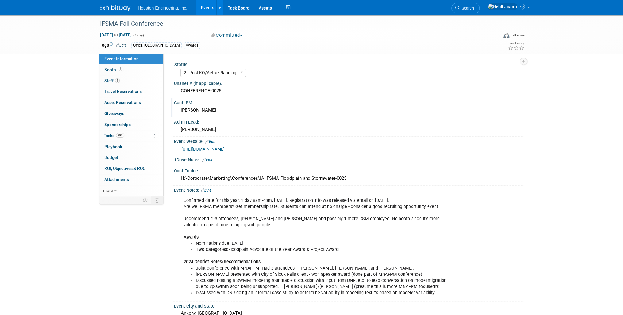
scroll to position [25, 0]
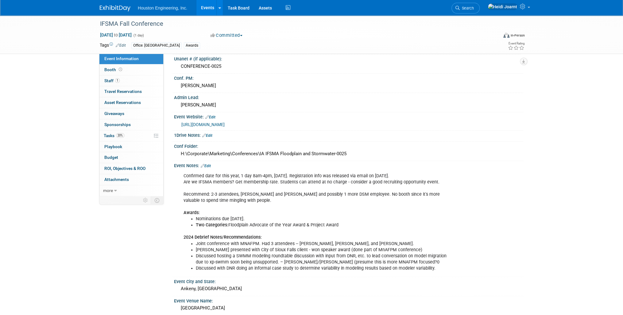
click at [210, 165] on link "Edit" at bounding box center [206, 166] width 10 height 4
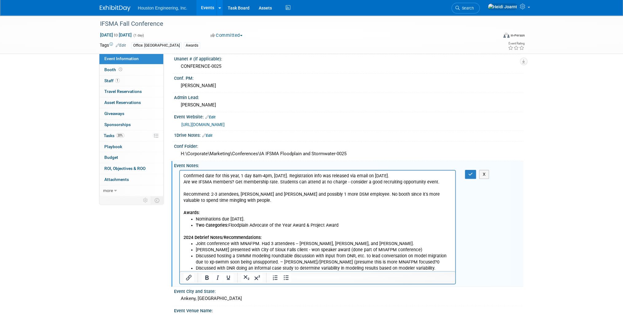
scroll to position [0, 0]
click at [272, 182] on p "Confirmed date for this year, 1 day 8am-4pm, Thursday. Registration info was re…" at bounding box center [318, 194] width 268 height 43
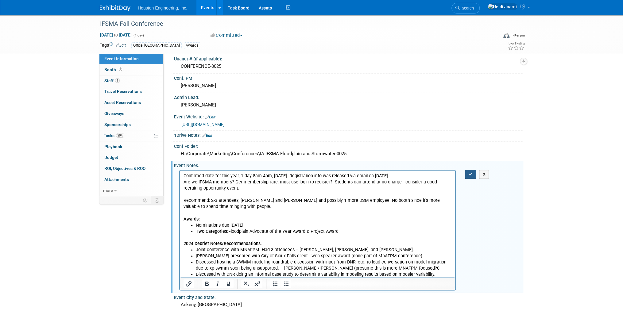
click at [471, 173] on icon "button" at bounding box center [470, 174] width 5 height 4
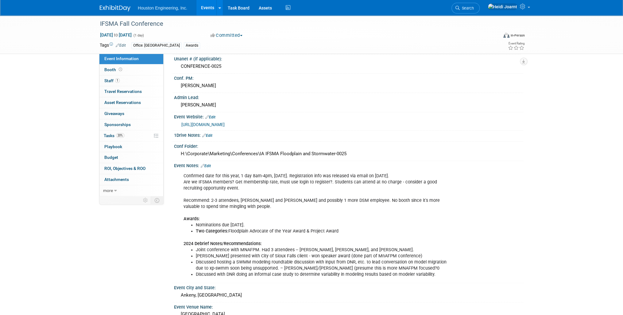
click at [211, 165] on link "Edit" at bounding box center [206, 166] width 10 height 4
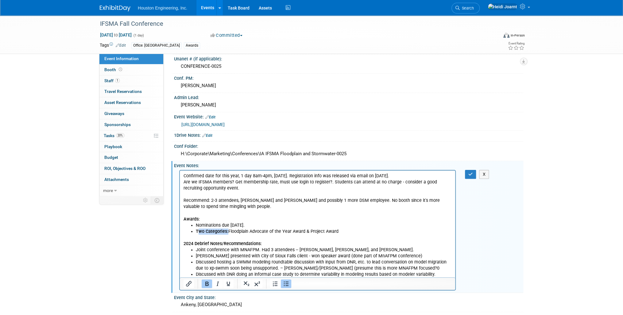
drag, startPoint x: 227, startPoint y: 232, endPoint x: 198, endPoint y: 232, distance: 29.2
click at [198, 232] on li "Two Categories: Floodplain Advocate of the Year Award & Project Award" at bounding box center [324, 231] width 256 height 6
click at [473, 172] on button "button" at bounding box center [470, 174] width 11 height 9
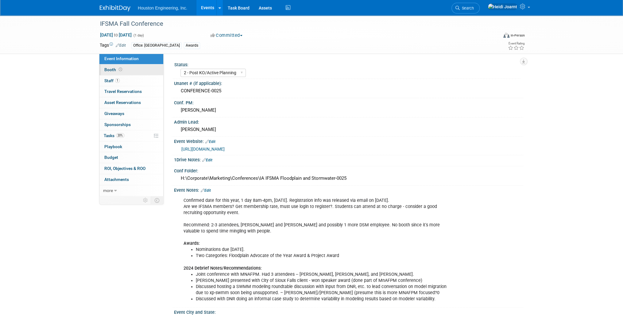
click at [119, 69] on icon at bounding box center [120, 69] width 3 height 3
select select "No"
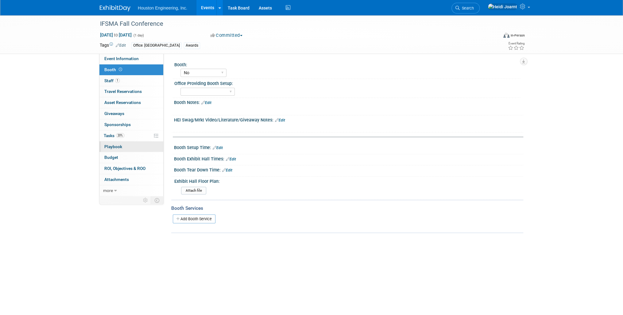
click at [131, 145] on link "0 Playbook 0" at bounding box center [131, 147] width 64 height 11
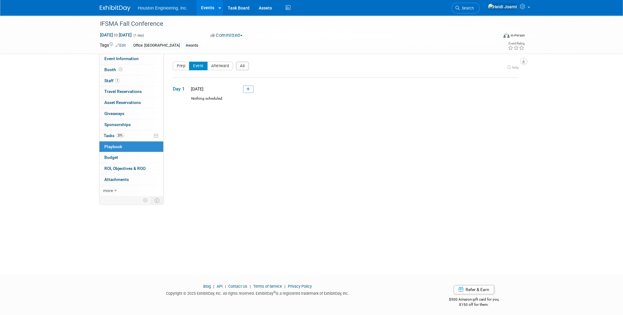
click at [207, 6] on link "Events" at bounding box center [207, 7] width 22 height 15
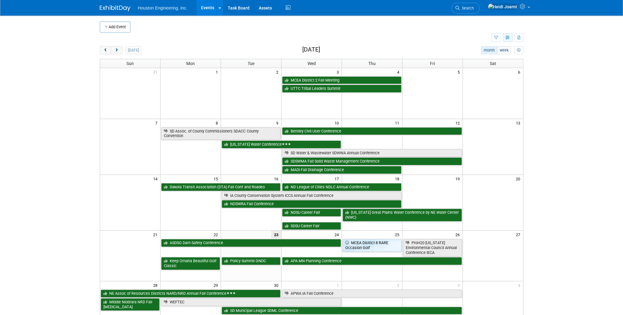
click at [507, 38] on icon "button" at bounding box center [508, 38] width 5 height 4
click at [489, 86] on link "Expert Grid" at bounding box center [482, 87] width 52 height 9
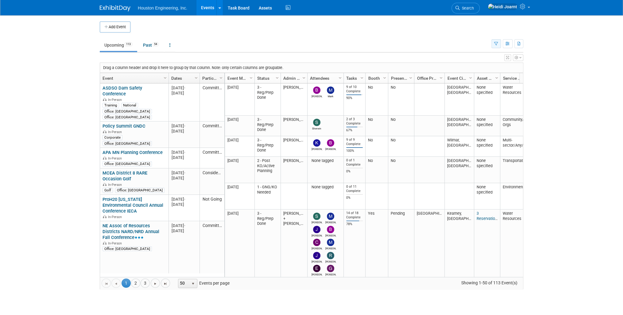
click at [492, 42] on button "button" at bounding box center [496, 43] width 10 height 9
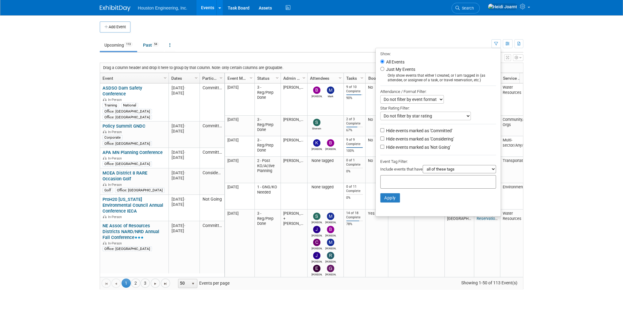
click at [385, 147] on label "Hide events marked as 'Not Going'" at bounding box center [418, 147] width 66 height 6
click at [384, 147] on input "Hide events marked as 'Not Going'" at bounding box center [382, 147] width 4 height 4
checkbox input "true"
click at [385, 199] on button "Apply" at bounding box center [390, 197] width 20 height 9
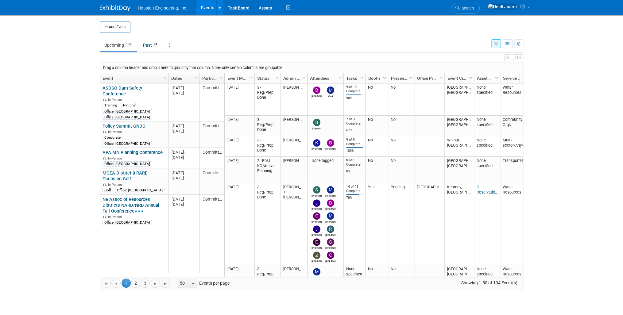
click at [497, 46] on button "button" at bounding box center [496, 43] width 10 height 9
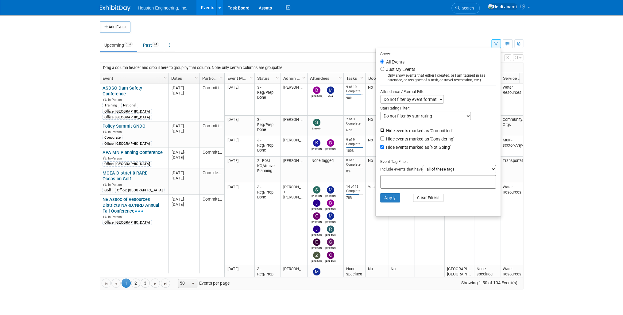
click at [380, 130] on input "Hide events marked as 'Committed'" at bounding box center [382, 130] width 4 height 4
checkbox input "true"
click at [382, 197] on button "Apply" at bounding box center [390, 197] width 20 height 9
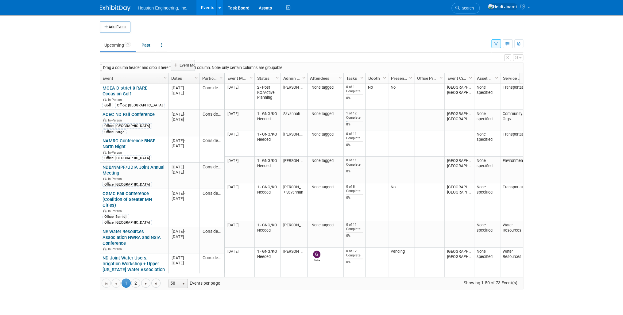
drag, startPoint x: 237, startPoint y: 77, endPoint x: 182, endPoint y: 64, distance: 57.1
click at [182, 64] on body "Houston Engineering, Inc. Events Add Event Bulk Upload Events Shareable Event B…" at bounding box center [311, 157] width 623 height 315
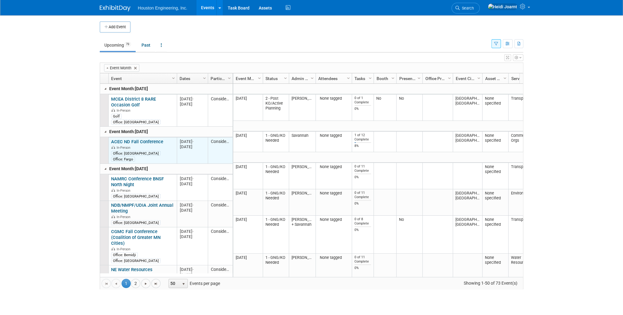
click at [135, 139] on link "ACEC ND Fall Conference" at bounding box center [137, 142] width 52 height 6
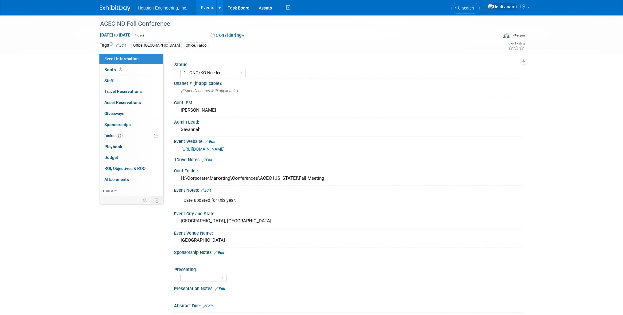
select select "1 - GNG/KO Needed"
select select "Community/Prof Orgs"
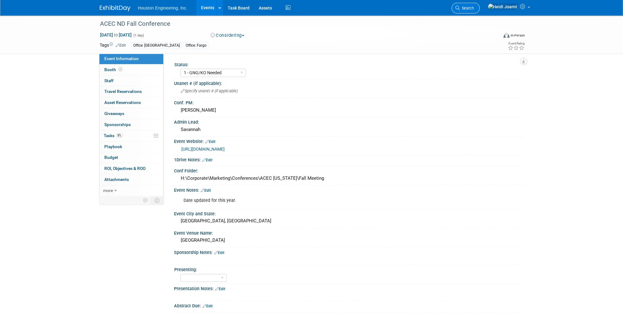
click at [474, 7] on span "Search" at bounding box center [467, 8] width 14 height 5
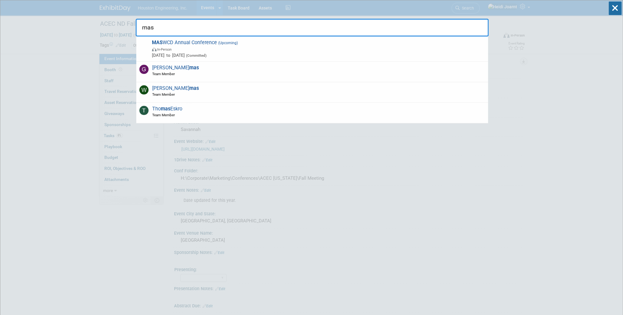
type input "mas"
click at [341, 52] on span "[DATE] to [DATE] (Committed)" at bounding box center [318, 55] width 333 height 6
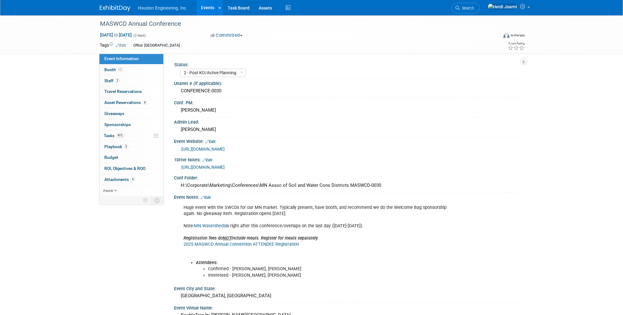
select select "2 - Post KO/Active Planning"
select select "Pending"
select select "Environmental"
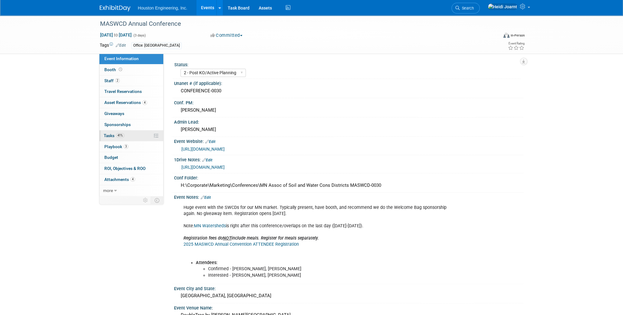
click at [135, 138] on link "41% Tasks 41%" at bounding box center [131, 135] width 64 height 11
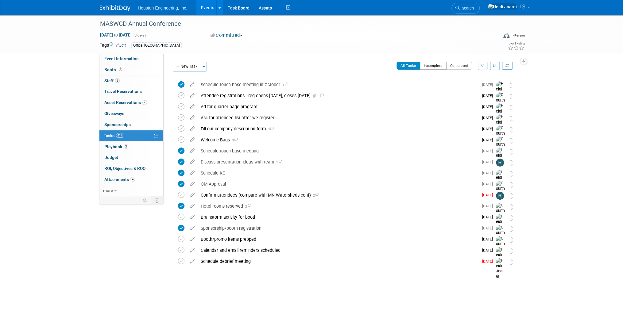
click at [437, 65] on button "Incomplete" at bounding box center [433, 66] width 27 height 8
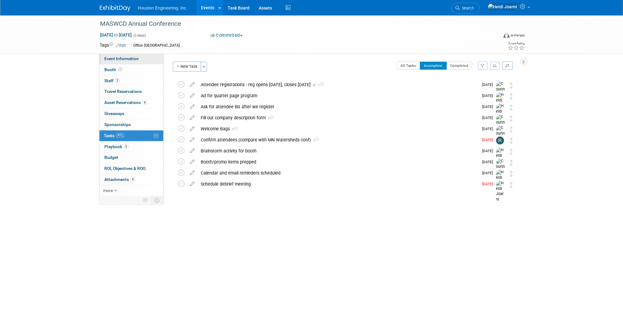
click at [129, 60] on span "Event Information" at bounding box center [121, 58] width 34 height 5
select select "2 - Post KO/Active Planning"
select select "Pending"
select select "Environmental"
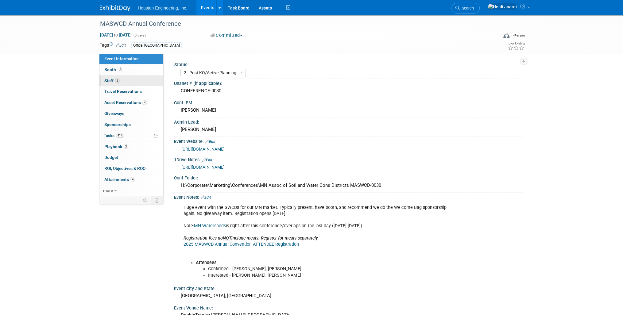
click at [130, 78] on link "2 Staff 2" at bounding box center [131, 81] width 64 height 11
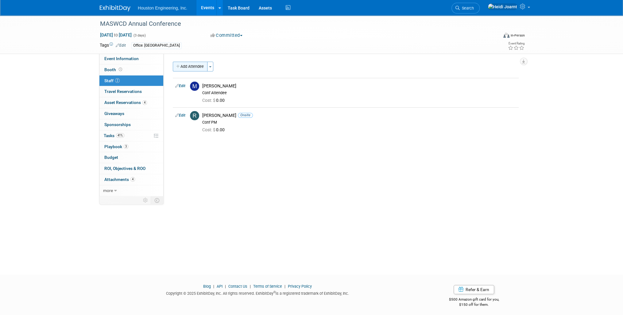
click at [180, 64] on button "Add Attendee" at bounding box center [190, 67] width 35 height 10
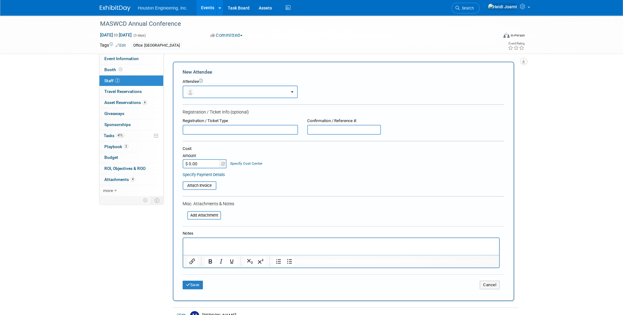
click at [209, 91] on button "button" at bounding box center [240, 92] width 115 height 13
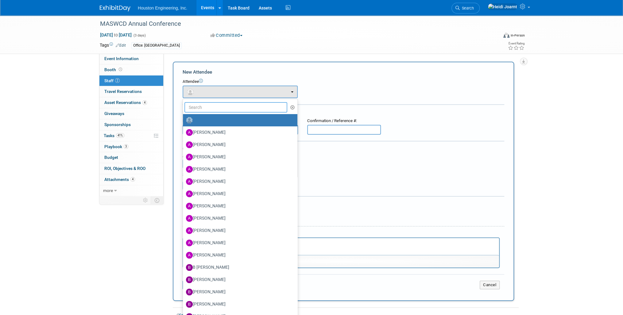
click at [221, 105] on input "text" at bounding box center [235, 107] width 103 height 10
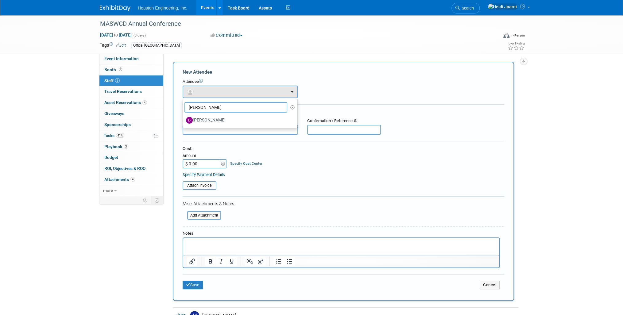
type input "[PERSON_NAME]"
click at [317, 100] on form "New Attendee Attendee <img src="[URL][DOMAIN_NAME]" style="width: 22px; height:…" at bounding box center [344, 181] width 322 height 225
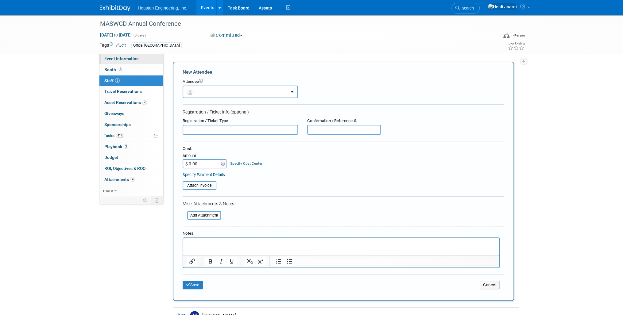
click at [130, 57] on span "Event Information" at bounding box center [121, 58] width 34 height 5
select select "2 - Post KO/Active Planning"
select select "Pending"
select select "Environmental"
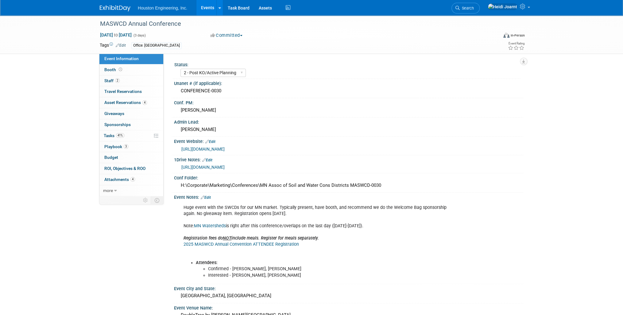
click at [210, 196] on link "Edit" at bounding box center [206, 198] width 10 height 4
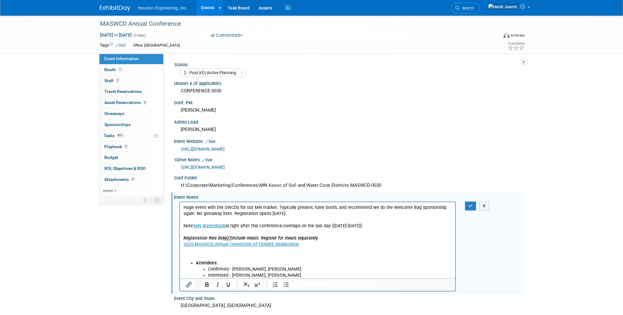
click at [288, 271] on li "Confirmed - [PERSON_NAME], [PERSON_NAME]" at bounding box center [330, 269] width 244 height 6
click at [473, 204] on icon "button" at bounding box center [470, 206] width 5 height 4
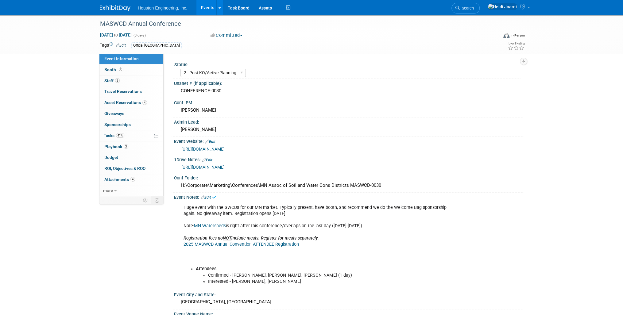
click at [211, 196] on link "Edit" at bounding box center [206, 198] width 10 height 4
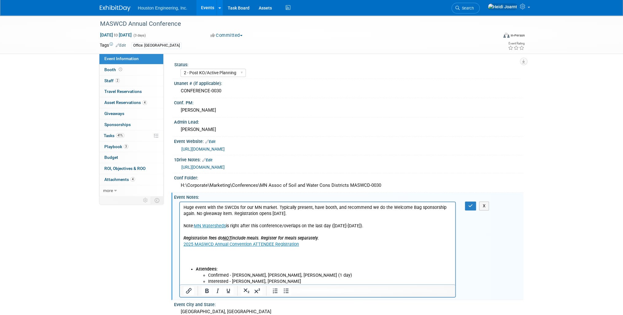
click at [203, 266] on li "Attendees: Confirmed - [PERSON_NAME], [PERSON_NAME], [PERSON_NAME] (1 day) Inte…" at bounding box center [324, 275] width 256 height 18
click at [204, 261] on p "Huge event with the SWCDs for our MN market. Typically present, have booth, and…" at bounding box center [318, 235] width 268 height 62
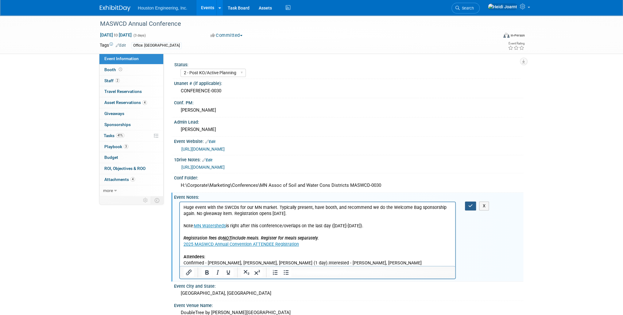
click at [469, 208] on button "button" at bounding box center [470, 206] width 11 height 9
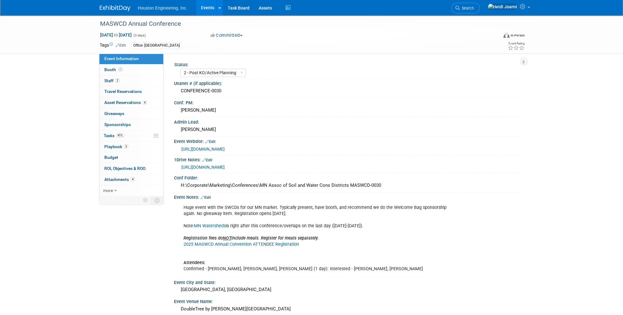
click at [211, 197] on link "Edit" at bounding box center [206, 198] width 10 height 4
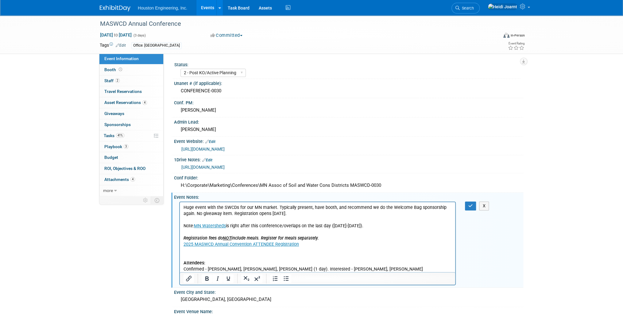
click at [317, 215] on p "Huge event with the SWCDs for our MN market. Typically present, have booth, and…" at bounding box center [318, 238] width 268 height 68
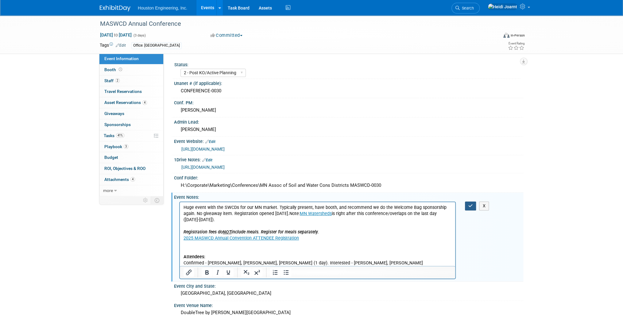
click at [471, 204] on icon "button" at bounding box center [470, 206] width 5 height 4
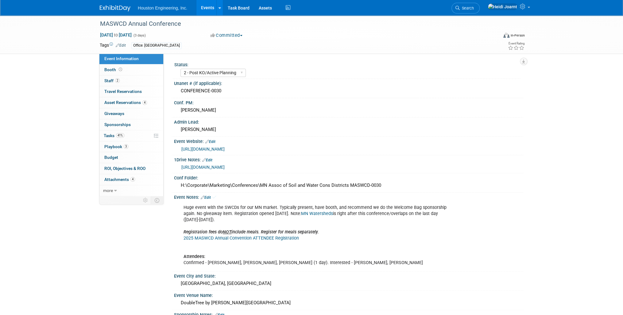
click at [210, 198] on link "Edit" at bounding box center [206, 198] width 10 height 4
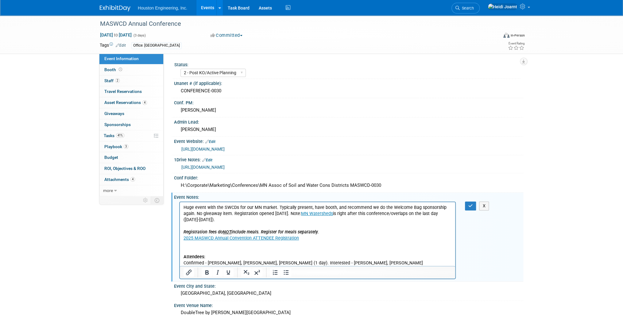
click at [337, 234] on p "Huge event with the SWCDs for our MN market. Typically present, have booth, and…" at bounding box center [318, 235] width 268 height 62
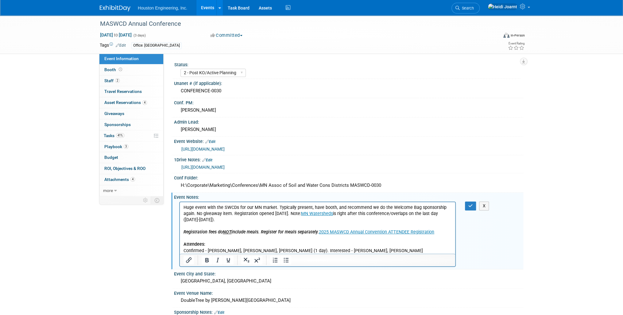
click at [279, 245] on p "Huge event with the SWCDs for our MN market. Typically present, have booth, and…" at bounding box center [318, 228] width 268 height 49
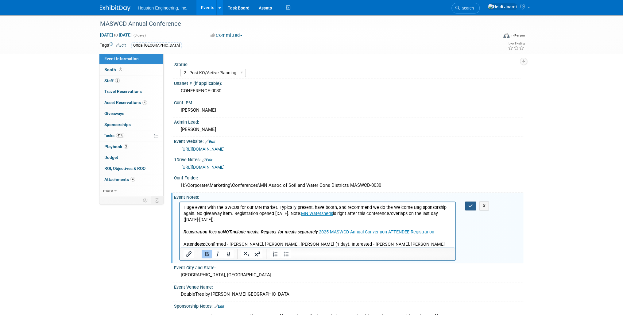
click at [471, 204] on icon "button" at bounding box center [470, 206] width 5 height 4
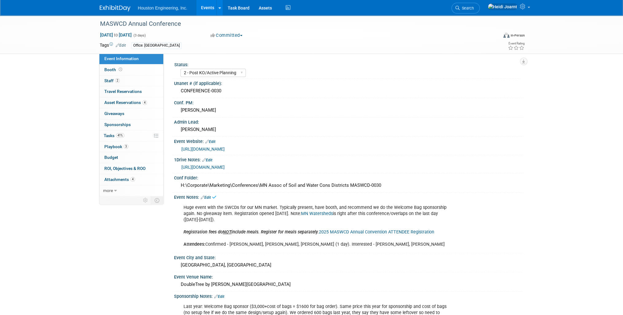
scroll to position [74, 0]
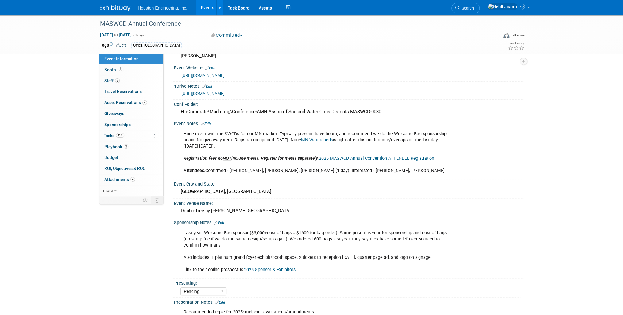
click at [209, 123] on link "Edit" at bounding box center [206, 124] width 10 height 4
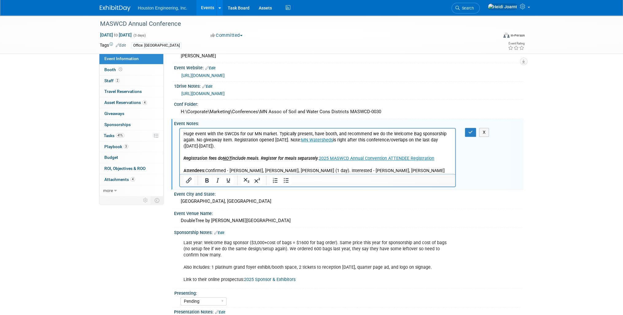
scroll to position [0, 0]
click at [406, 172] on p "Huge event with the SWCDs for our MN market. Typically present, have booth, and…" at bounding box center [318, 152] width 268 height 43
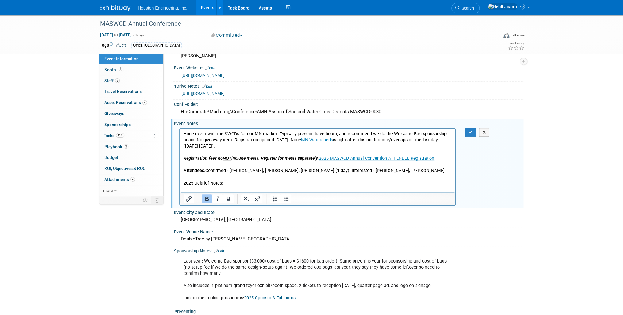
click at [205, 198] on icon "Bold" at bounding box center [206, 199] width 3 height 4
click at [285, 197] on icon "Bullet list" at bounding box center [286, 198] width 5 height 5
click at [467, 131] on button "button" at bounding box center [470, 132] width 11 height 9
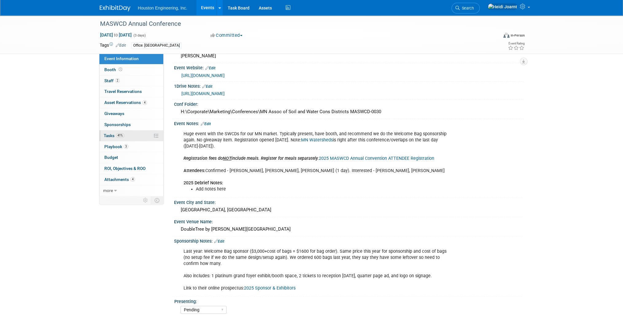
click at [131, 138] on link "41% Tasks 41%" at bounding box center [131, 135] width 64 height 11
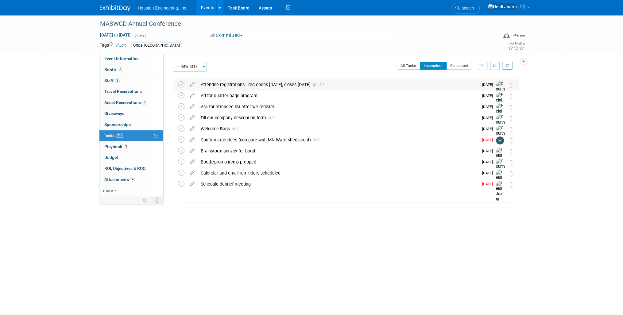
click at [215, 84] on div "Attendee registrations - reg opens [DATE], closes [DATE] 1" at bounding box center [338, 85] width 281 height 10
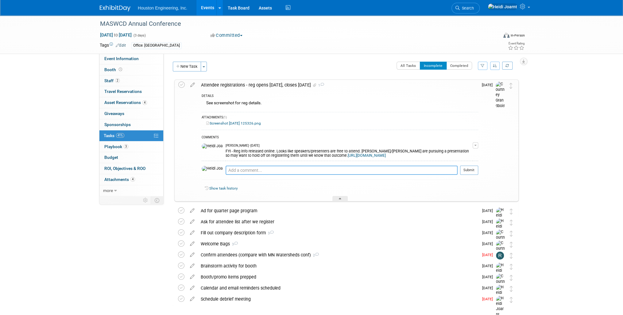
click at [251, 175] on textarea at bounding box center [342, 170] width 232 height 9
type textarea "B"
type textarea "[PERSON_NAME] confirmed he'll attend for 1 day. [PERSON_NAME] approved of [PERS…"
click at [470, 174] on button "Submit" at bounding box center [469, 170] width 18 height 9
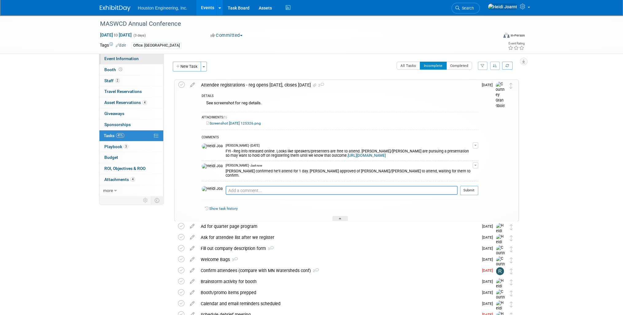
click at [129, 63] on link "Event Information" at bounding box center [131, 58] width 64 height 11
select select "2 - Post KO/Active Planning"
select select "Pending"
select select "Environmental"
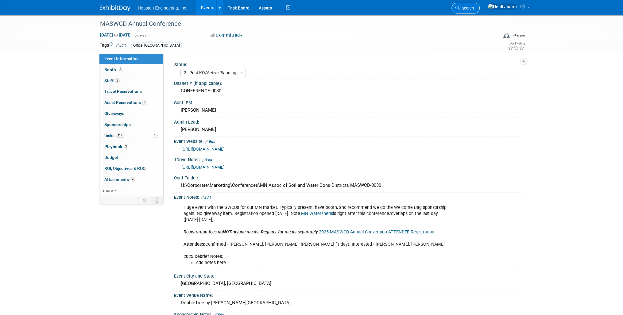
click at [480, 10] on link "Search" at bounding box center [466, 8] width 28 height 11
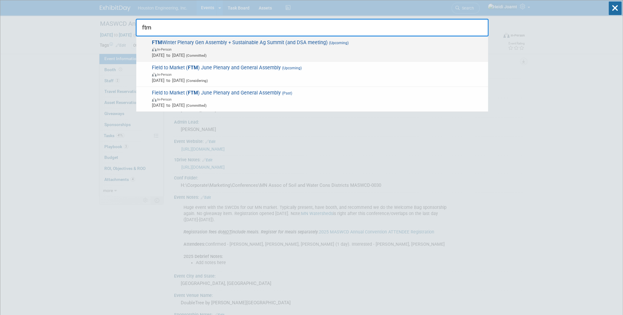
type input "ftm"
click at [342, 54] on span "[DATE] to [DATE] (Committed)" at bounding box center [318, 55] width 333 height 6
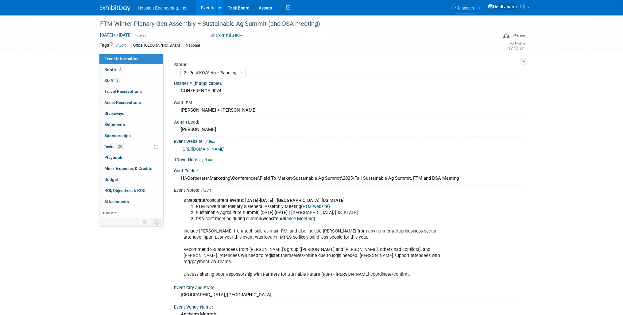
select select "2 - Post KO/Active Planning"
select select "Pending"
select select "Multi-sector/Any/All"
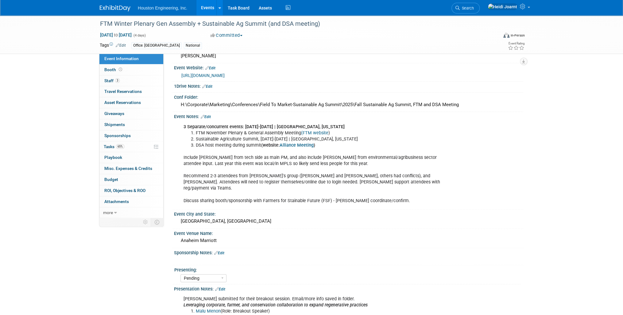
scroll to position [172, 0]
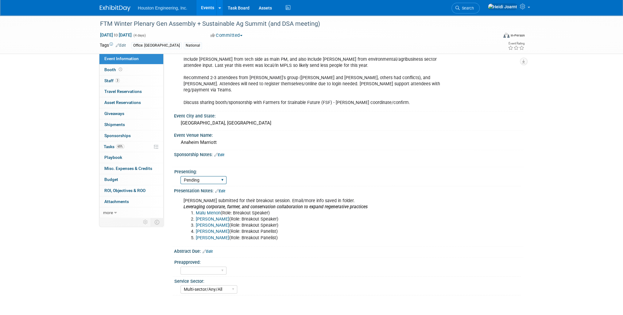
click at [221, 176] on select "Yes No Pending" at bounding box center [203, 180] width 46 height 8
select select "Yes"
click at [180, 176] on select "Yes No Pending" at bounding box center [203, 180] width 46 height 8
click at [223, 189] on link "Edit" at bounding box center [220, 191] width 10 height 4
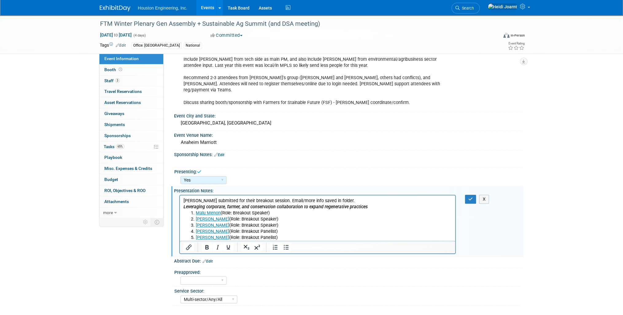
scroll to position [0, 0]
click at [279, 201] on p "[PERSON_NAME] submitted for their breakout session. Email/more info saved in fo…" at bounding box center [318, 204] width 268 height 12
click at [469, 197] on icon "button" at bounding box center [470, 199] width 5 height 4
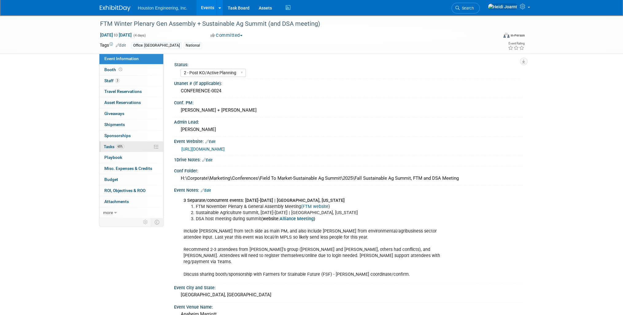
click at [133, 145] on link "65% Tasks 65%" at bounding box center [131, 147] width 64 height 11
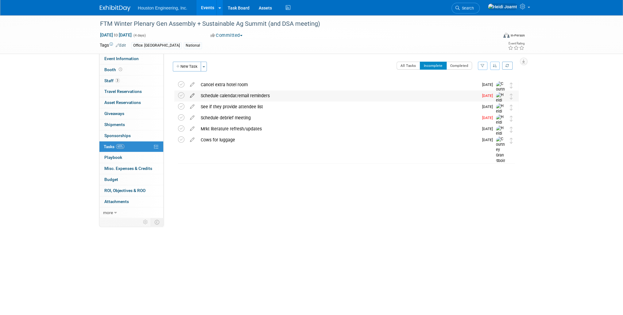
click at [190, 95] on icon at bounding box center [192, 95] width 11 height 8
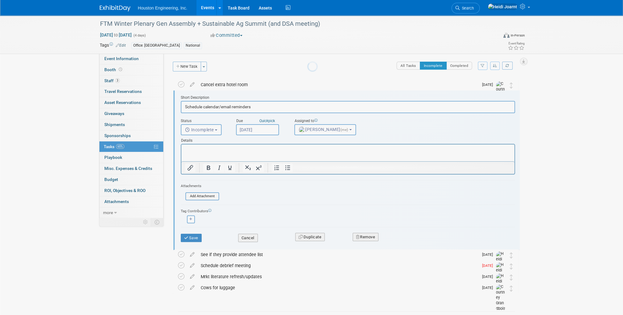
scroll to position [1, 0]
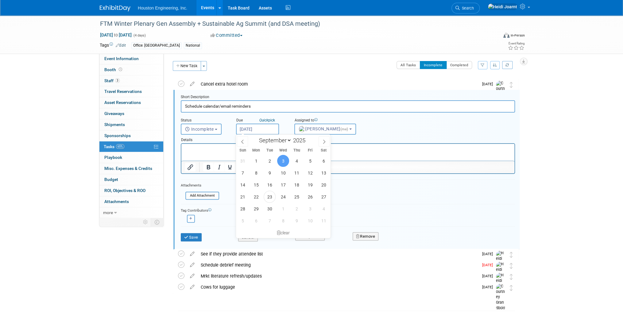
click at [270, 128] on input "Sep 3, 2025" at bounding box center [257, 129] width 43 height 11
click at [311, 200] on span "26" at bounding box center [310, 197] width 12 height 12
type input "Sep 26, 2025"
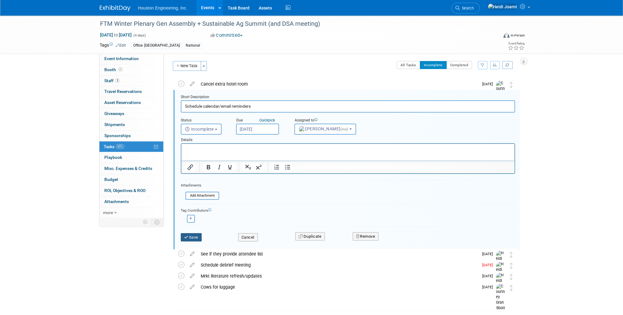
click at [197, 234] on button "Save" at bounding box center [191, 237] width 21 height 9
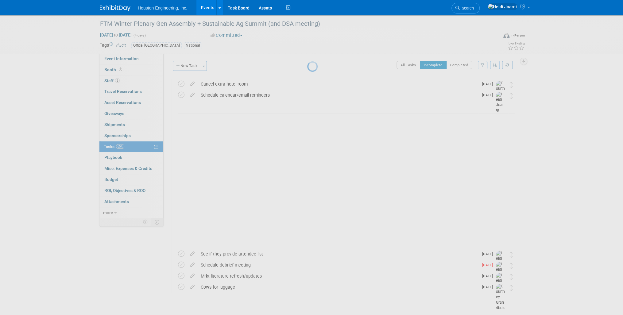
scroll to position [0, 0]
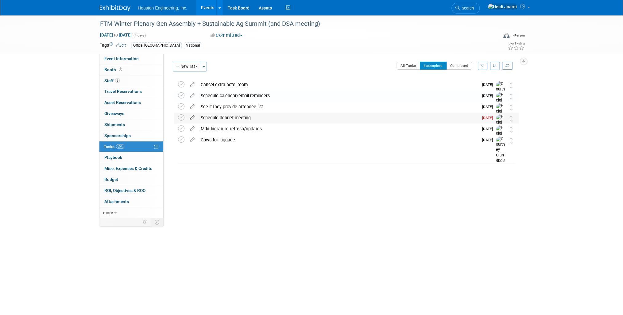
click at [193, 118] on icon at bounding box center [192, 117] width 11 height 8
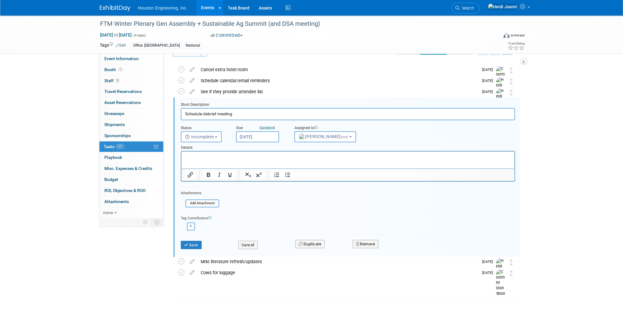
scroll to position [16, 0]
click at [267, 135] on input "Sep 5, 2025" at bounding box center [257, 136] width 43 height 11
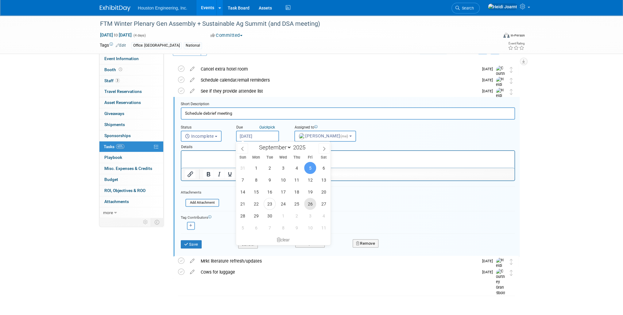
click at [312, 205] on span "26" at bounding box center [310, 204] width 12 height 12
type input "Sep 26, 2025"
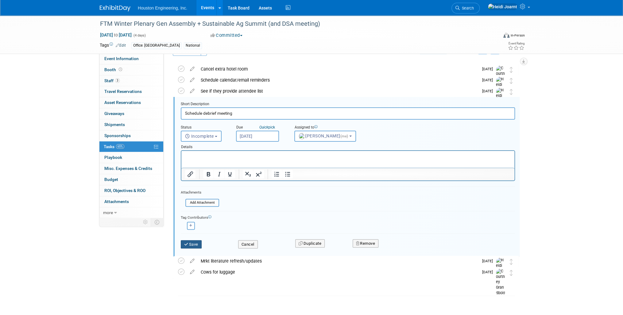
click at [193, 245] on button "Save" at bounding box center [191, 244] width 21 height 9
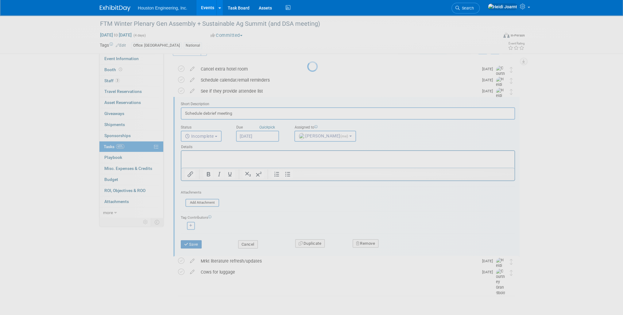
scroll to position [0, 0]
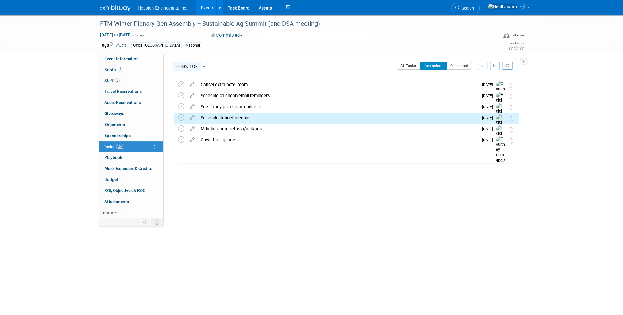
click at [185, 66] on button "New Task" at bounding box center [187, 67] width 28 height 10
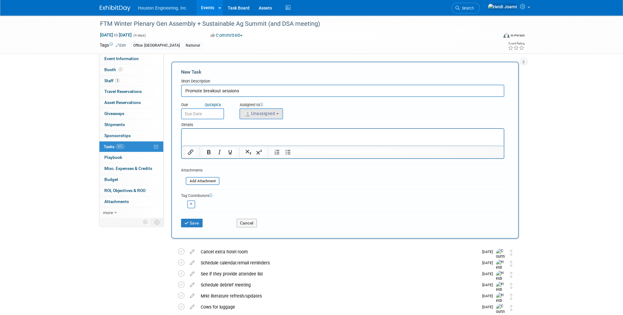
type input "Promote breakout sessions"
click at [275, 114] on span "Unassigned" at bounding box center [259, 113] width 31 height 5
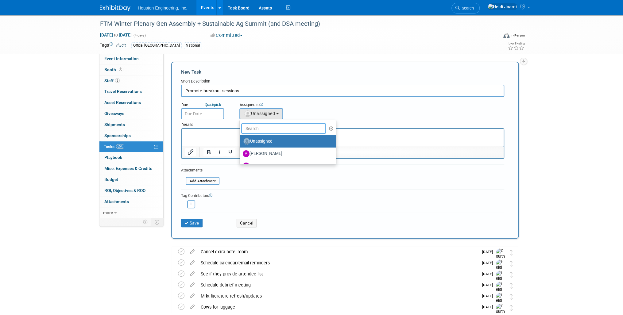
click at [276, 123] on input "text" at bounding box center [283, 128] width 85 height 10
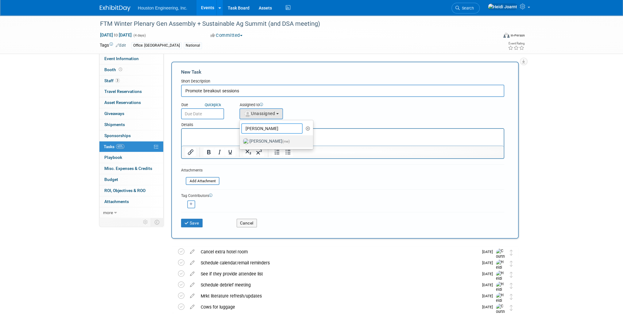
type input "heidi"
click at [268, 143] on label "Heidi Joarnt (me)" at bounding box center [275, 142] width 64 height 10
click at [241, 143] on input "Heidi Joarnt (me)" at bounding box center [239, 141] width 4 height 4
select select "6d2580fd-cc23-403a-9f47-834f17e7f51f"
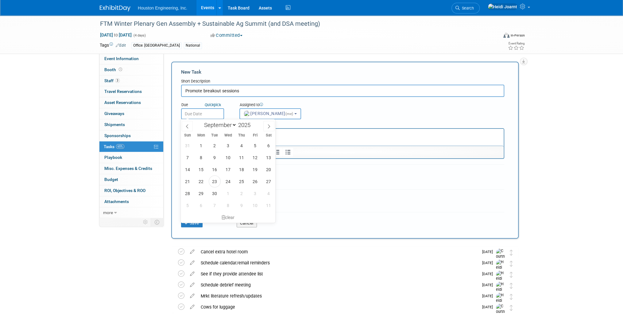
click at [204, 115] on input "text" at bounding box center [202, 113] width 43 height 11
click at [265, 126] on span at bounding box center [268, 126] width 11 height 10
select select "9"
click at [201, 152] on span "6" at bounding box center [201, 158] width 12 height 12
type input "Oct 6, 2025"
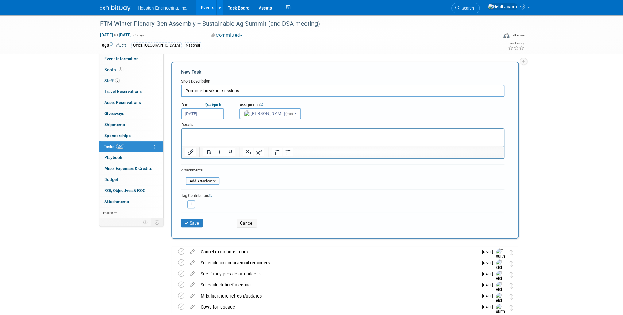
click at [217, 115] on input "Oct 6, 2025" at bounding box center [202, 113] width 43 height 11
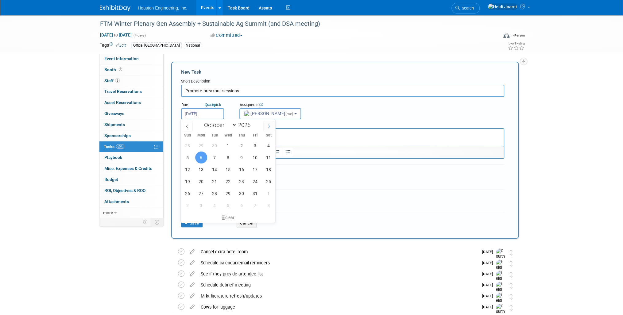
click at [267, 126] on icon at bounding box center [269, 126] width 4 height 4
select select "10"
click at [200, 157] on span "3" at bounding box center [201, 158] width 12 height 12
type input "Nov 3, 2025"
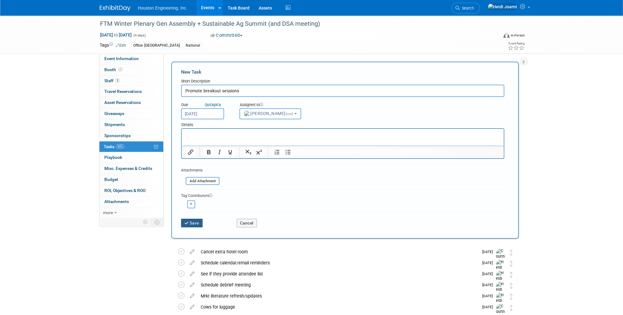
click at [194, 220] on button "Save" at bounding box center [191, 223] width 21 height 9
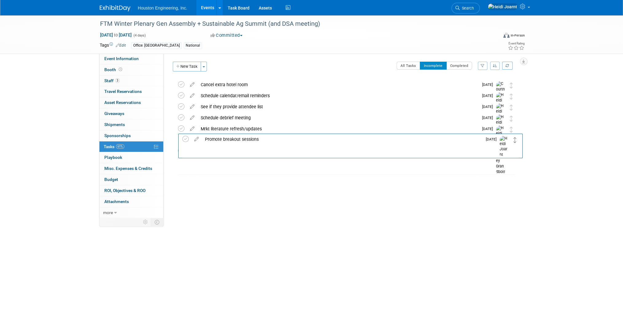
drag, startPoint x: 511, startPoint y: 87, endPoint x: 515, endPoint y: 142, distance: 54.8
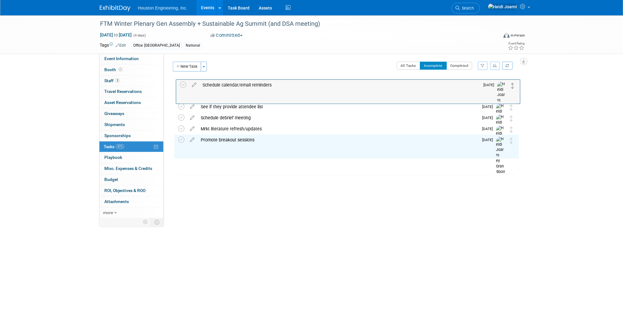
drag, startPoint x: 512, startPoint y: 96, endPoint x: 514, endPoint y: 85, distance: 11.2
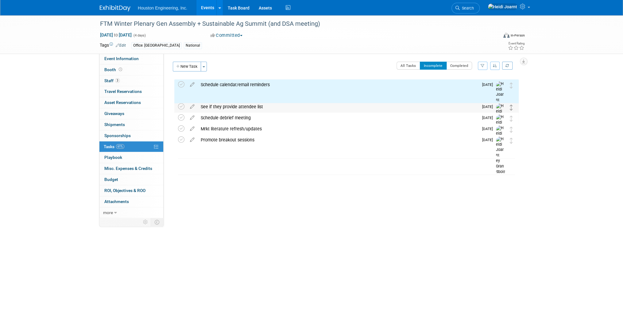
click at [509, 98] on div "FTM Winter Plenary Gen Assembly + Sustainable Ag Summit (and DSA meeting) Nov 1…" at bounding box center [344, 118] width 347 height 78
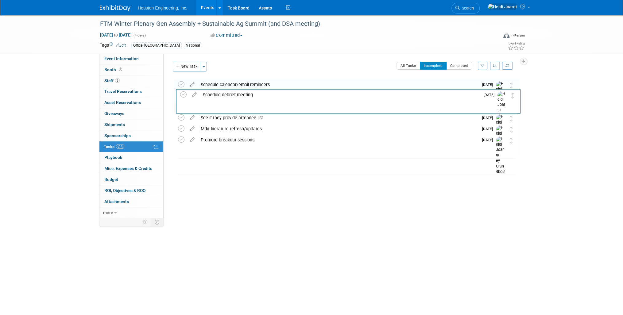
drag, startPoint x: 510, startPoint y: 119, endPoint x: 511, endPoint y: 107, distance: 12.3
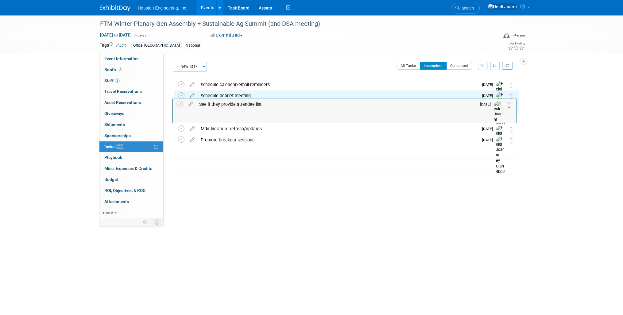
drag, startPoint x: 511, startPoint y: 118, endPoint x: 509, endPoint y: 108, distance: 10.7
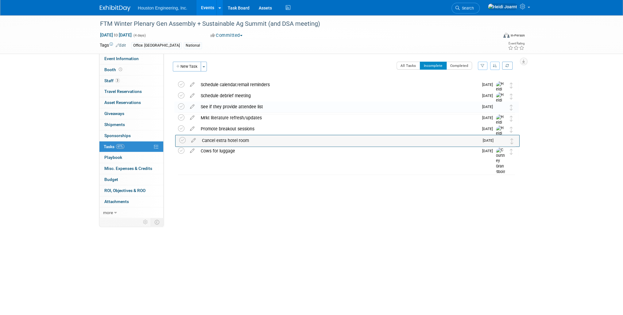
drag, startPoint x: 514, startPoint y: 119, endPoint x: 514, endPoint y: 142, distance: 22.7
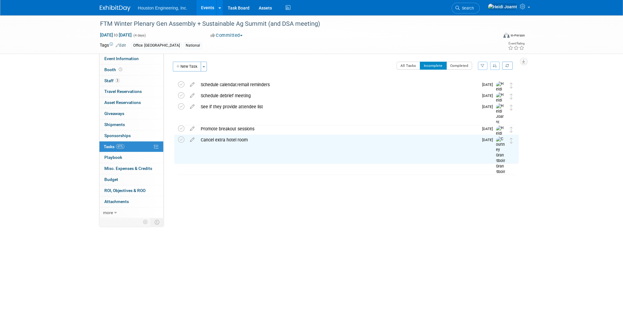
click at [416, 198] on div "Status: 1 - GNG/KO Needed 2 - Post KO/Active Planning 3 - Reg/Prep Done Unanet …" at bounding box center [344, 135] width 360 height 164
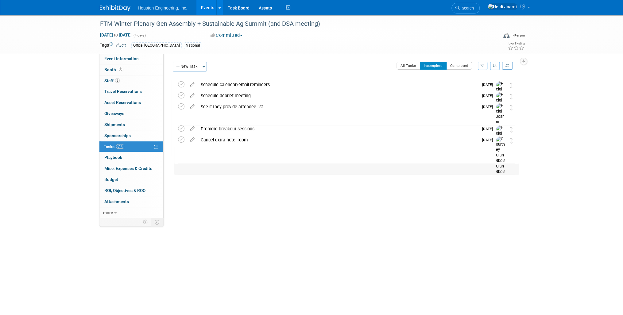
click at [246, 147] on div "Cows for luggage" at bounding box center [338, 151] width 281 height 10
click at [189, 151] on icon at bounding box center [192, 150] width 11 height 8
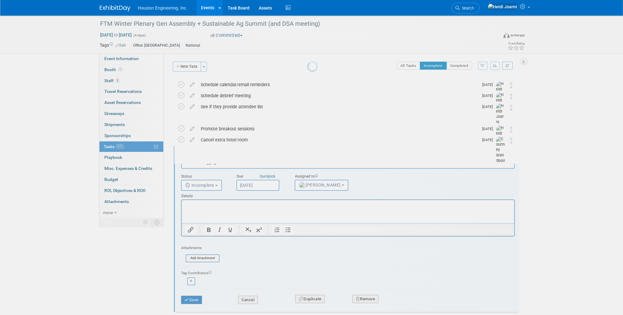
scroll to position [27, 0]
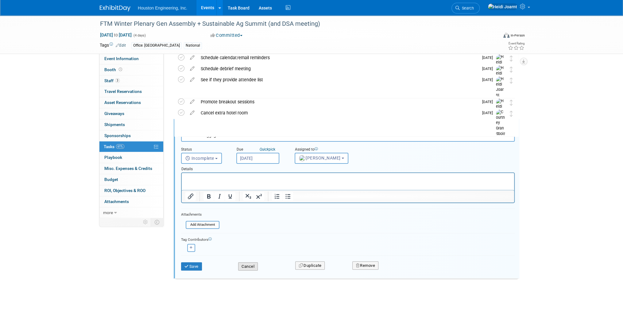
click at [253, 267] on button "Cancel" at bounding box center [248, 266] width 20 height 9
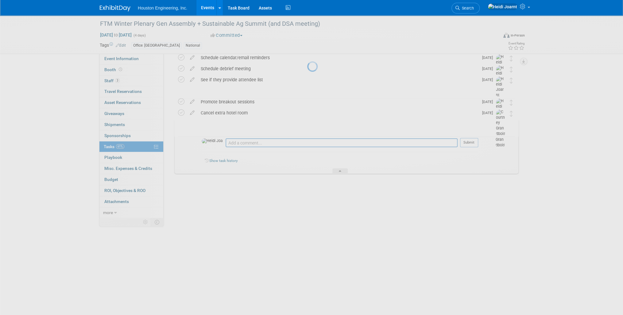
scroll to position [0, 0]
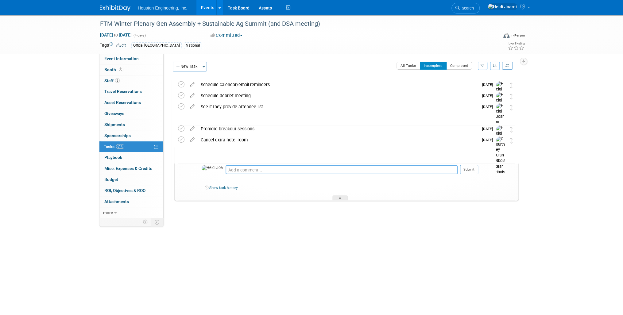
click at [309, 168] on textarea at bounding box center [342, 169] width 232 height 9
click at [342, 200] on div at bounding box center [339, 198] width 15 height 5
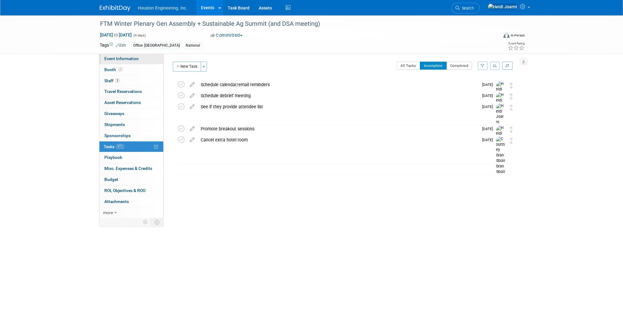
click at [128, 56] on span "Event Information" at bounding box center [121, 58] width 34 height 5
select select "2 - Post KO/Active Planning"
select select "Yes"
select select "Multi-sector/Any/All"
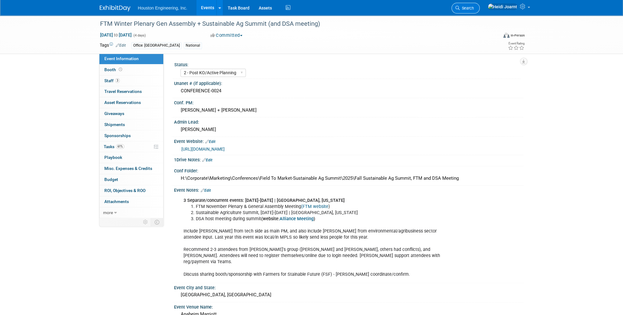
click at [474, 6] on span "Search" at bounding box center [467, 8] width 14 height 5
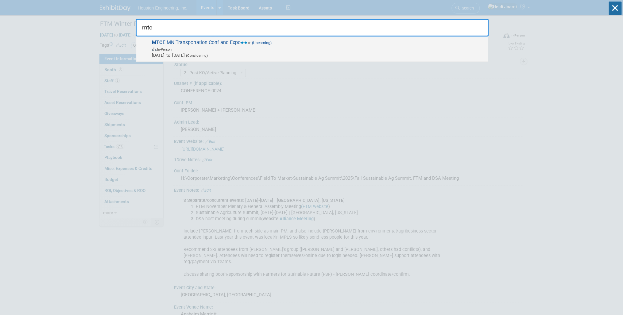
type input "mtc"
click at [353, 48] on span "In-Person" at bounding box center [318, 49] width 333 height 6
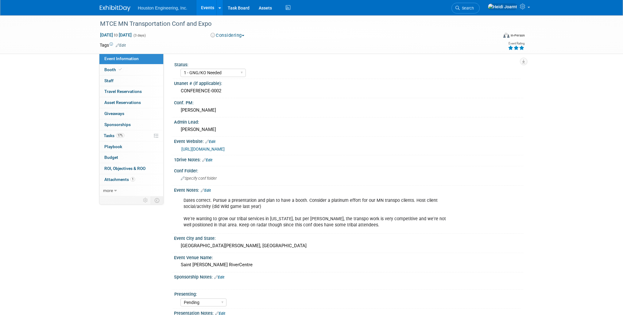
select select "1 - GNG/KO Needed"
select select "Pending"
select select "Transportation"
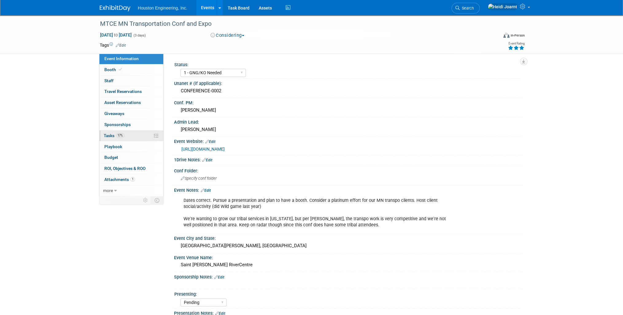
click at [131, 136] on link "17% Tasks 17%" at bounding box center [131, 135] width 64 height 11
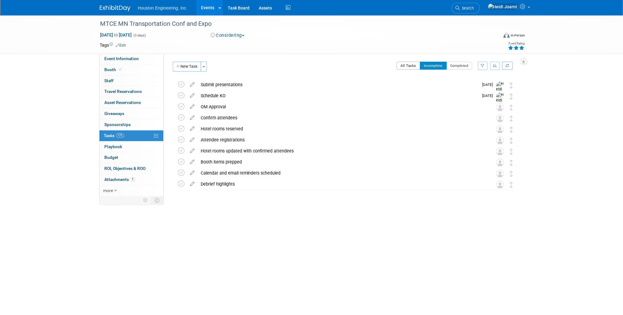
click at [411, 68] on button "All Tasks" at bounding box center [409, 66] width 24 height 8
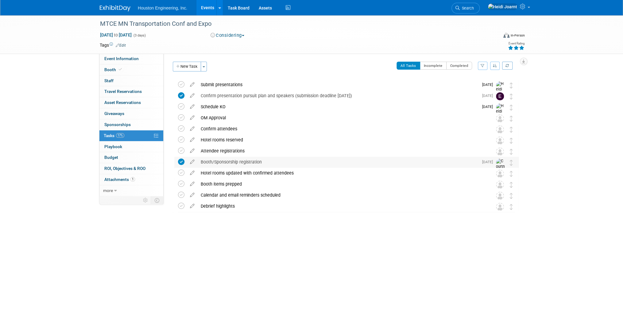
click at [300, 164] on div "Booth/Sponsorship registration" at bounding box center [338, 162] width 281 height 10
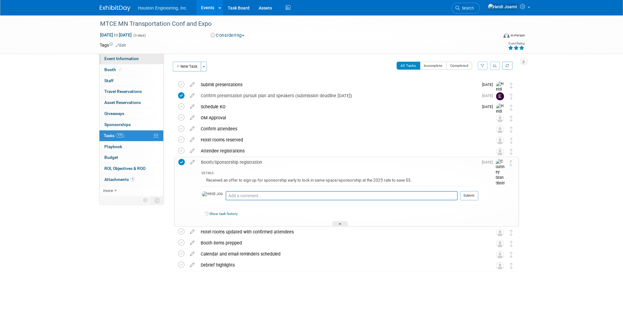
click at [141, 61] on link "Event Information" at bounding box center [131, 58] width 64 height 11
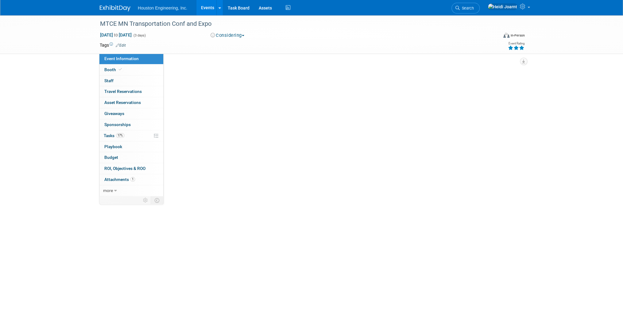
select select "1 - GNG/KO Needed"
select select "Pending"
select select "Transportation"
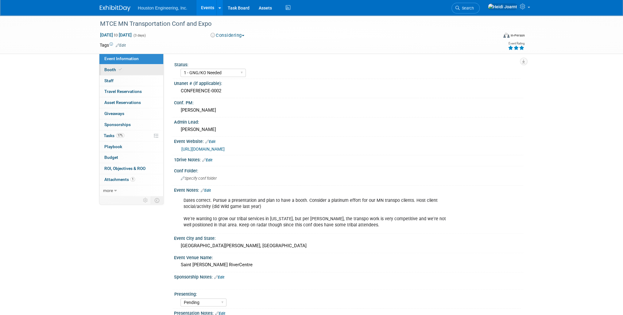
click at [140, 71] on link "Booth" at bounding box center [131, 69] width 64 height 11
select select "Yes"
select select "[GEOGRAPHIC_DATA]"
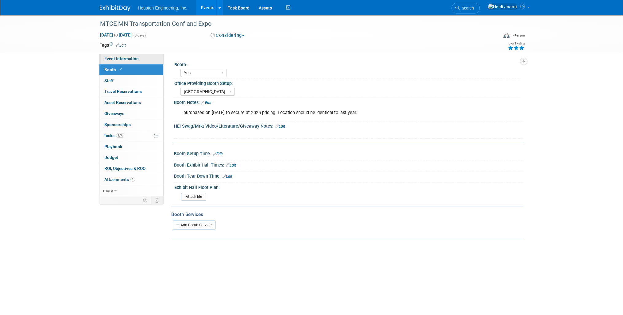
click at [138, 62] on link "Event Information" at bounding box center [131, 58] width 64 height 11
select select "1 - GNG/KO Needed"
select select "Pending"
select select "Transportation"
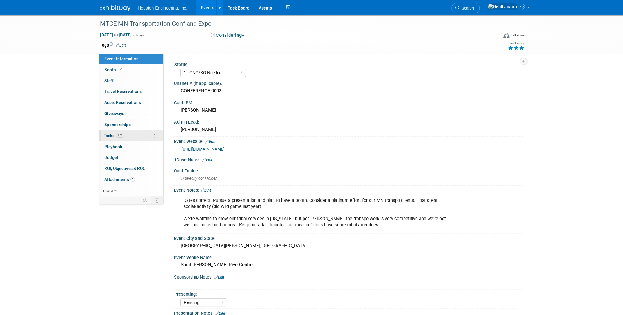
click at [142, 137] on link "17% Tasks 17%" at bounding box center [131, 135] width 64 height 11
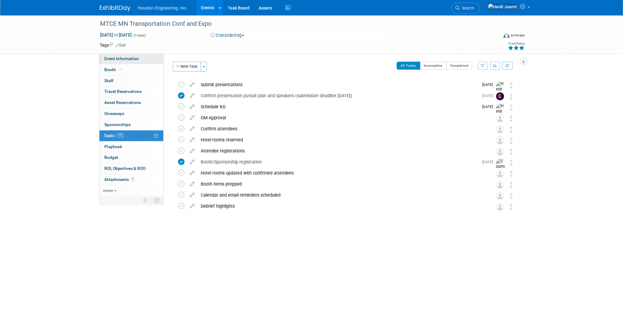
click at [133, 60] on span "Event Information" at bounding box center [121, 58] width 34 height 5
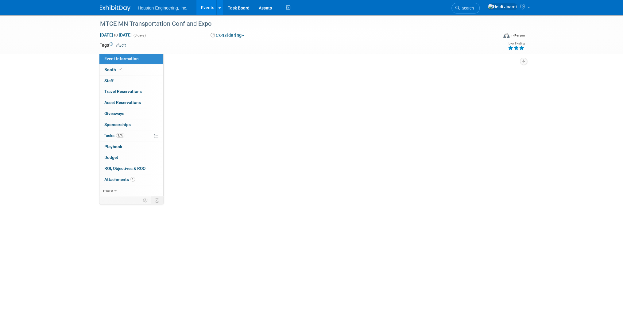
select select "1 - GNG/KO Needed"
select select "Pending"
select select "Transportation"
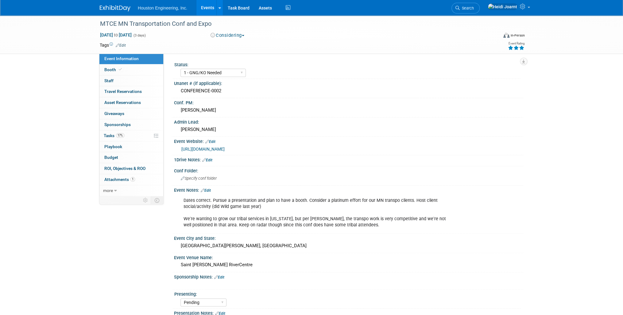
click at [228, 34] on button "Considering" at bounding box center [227, 35] width 38 height 6
click at [233, 46] on link "Committed" at bounding box center [233, 45] width 48 height 9
click at [135, 76] on link "0 Staff 0" at bounding box center [131, 81] width 64 height 11
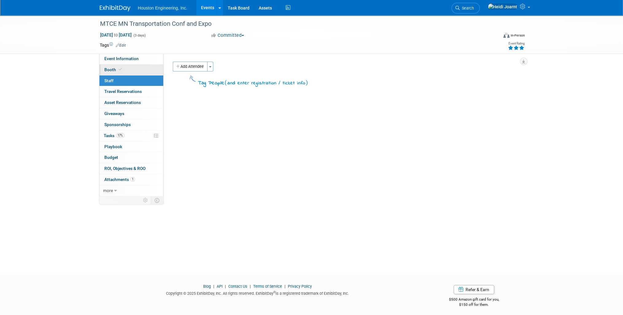
click at [132, 66] on link "Booth" at bounding box center [131, 69] width 64 height 11
select select "Yes"
select select "[GEOGRAPHIC_DATA]"
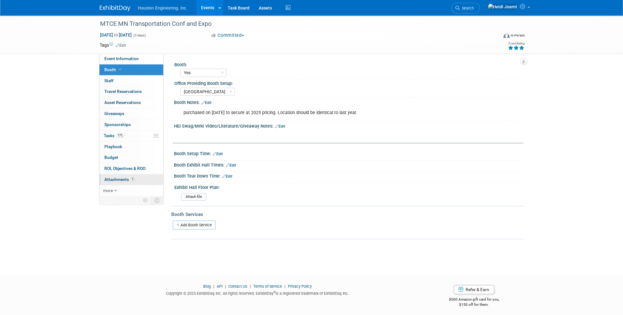
click at [135, 178] on link "1 Attachments 1" at bounding box center [131, 179] width 64 height 11
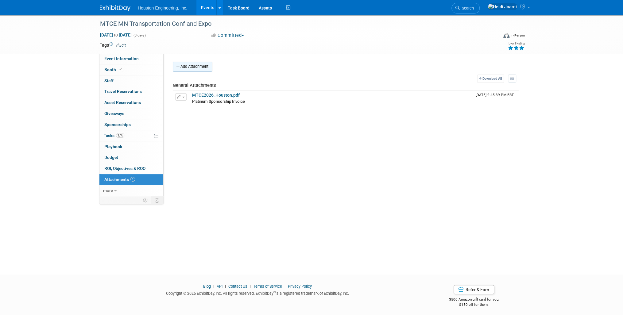
click at [209, 64] on button "Add Attachment" at bounding box center [192, 67] width 39 height 10
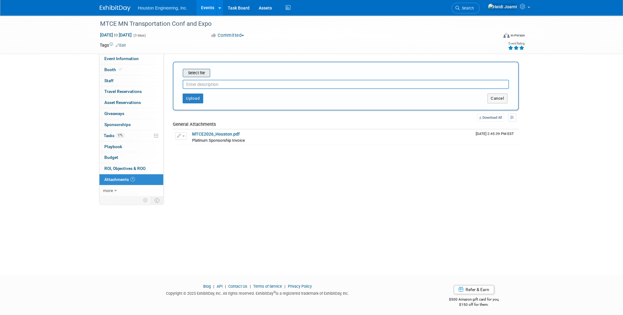
click at [201, 70] on input "file" at bounding box center [173, 72] width 73 height 7
click at [211, 81] on input "Booth Space #322" at bounding box center [346, 81] width 326 height 9
type input "Booth Map, HEI has space #322"
click at [198, 97] on button "Upload" at bounding box center [193, 96] width 21 height 10
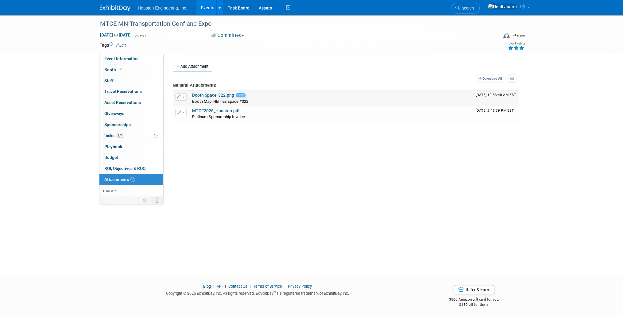
click at [198, 97] on link "Booth Space-322.png" at bounding box center [213, 95] width 42 height 5
click at [128, 68] on link "Booth" at bounding box center [131, 69] width 64 height 11
select select "Yes"
select select "[GEOGRAPHIC_DATA]"
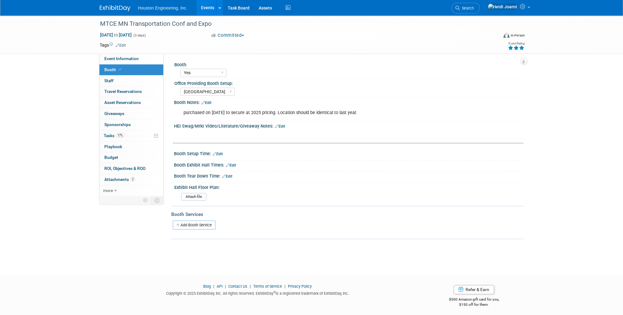
click at [211, 102] on link "Edit" at bounding box center [206, 103] width 10 height 4
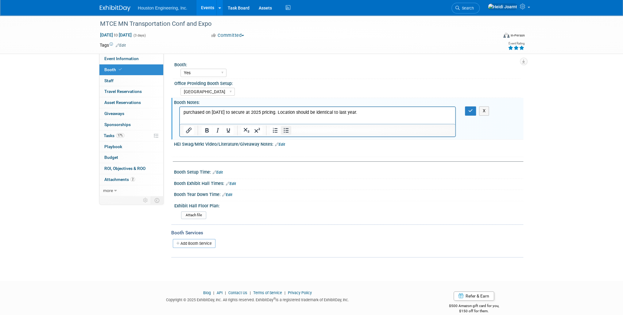
click at [285, 133] on icon "Bullet list" at bounding box center [285, 130] width 7 height 7
click at [468, 109] on button "button" at bounding box center [470, 111] width 11 height 9
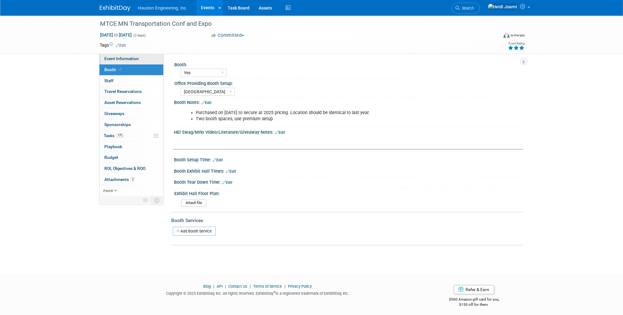
click at [134, 58] on span "Event Information" at bounding box center [121, 58] width 34 height 5
select select "1 - GNG/KO Needed"
select select "Pending"
select select "Transportation"
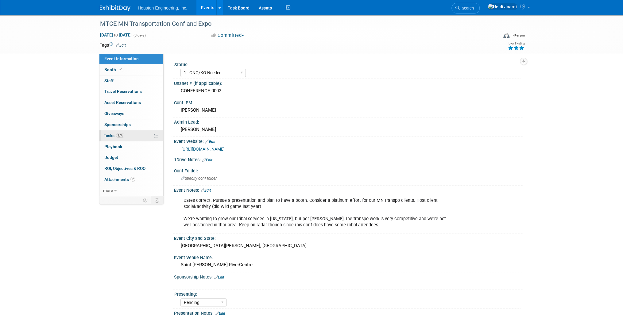
click at [141, 137] on link "17% Tasks 17%" at bounding box center [131, 135] width 64 height 11
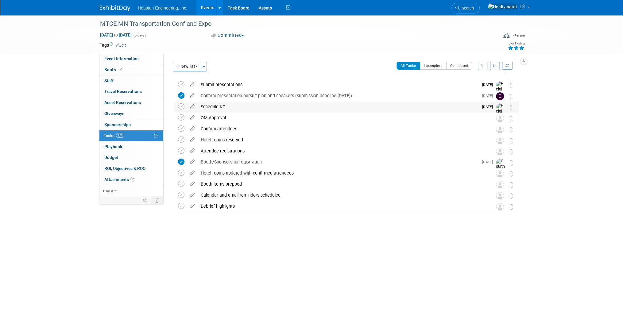
click at [220, 109] on div "Schedule KO" at bounding box center [338, 107] width 281 height 10
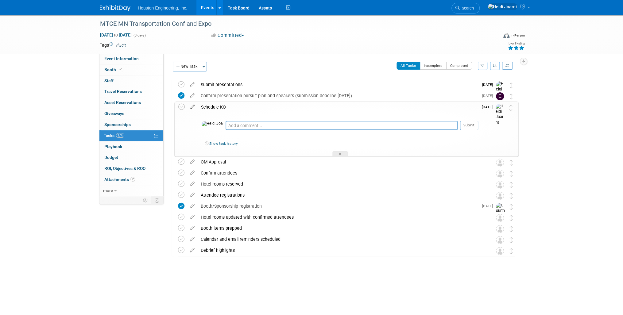
click at [193, 105] on icon at bounding box center [192, 106] width 11 height 8
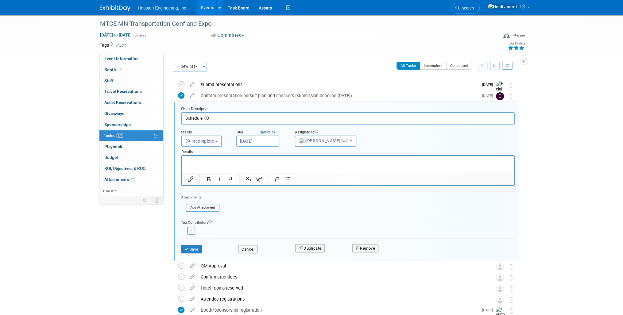
scroll to position [12, 0]
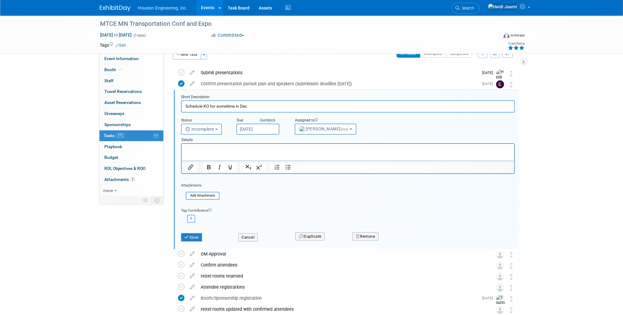
type input "Schedule KO for sometime in Dec"
click at [259, 131] on input "[DATE]" at bounding box center [257, 129] width 43 height 11
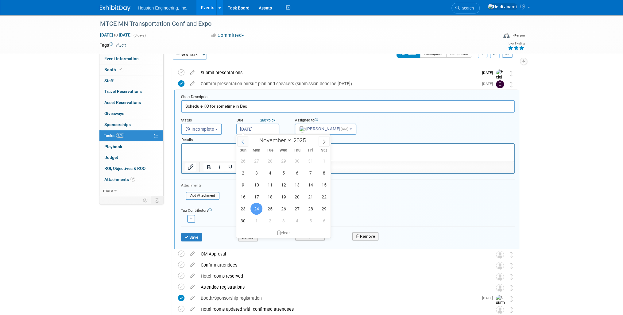
click at [246, 142] on span at bounding box center [242, 141] width 11 height 10
select select "9"
click at [307, 161] on span "3" at bounding box center [311, 161] width 12 height 12
type input "Oct 3, 2025"
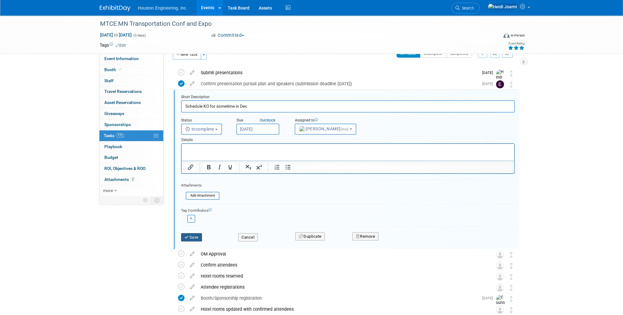
click at [197, 239] on button "Save" at bounding box center [191, 237] width 21 height 9
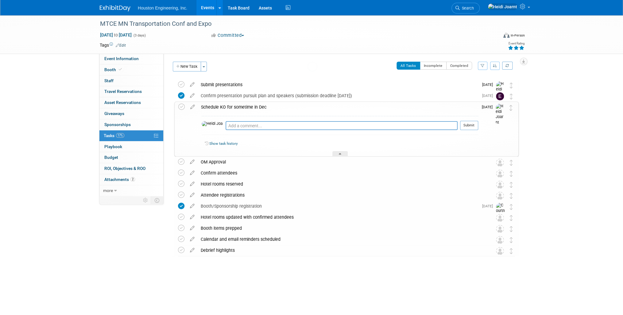
scroll to position [0, 0]
click at [208, 6] on link "Events" at bounding box center [207, 7] width 22 height 15
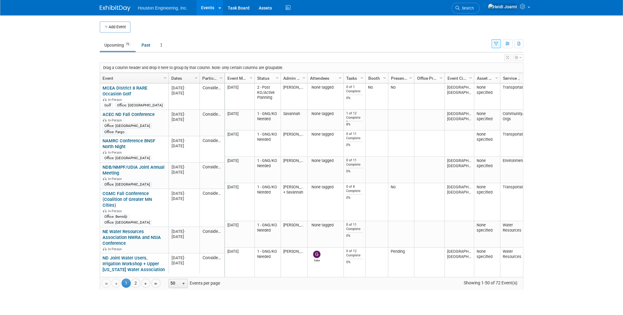
click at [338, 76] on span "Column Settings" at bounding box center [340, 78] width 5 height 5
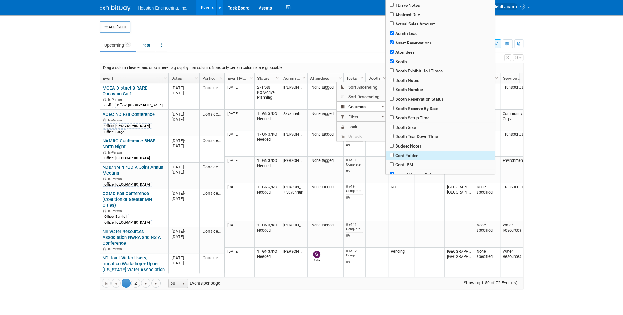
scroll to position [123, 0]
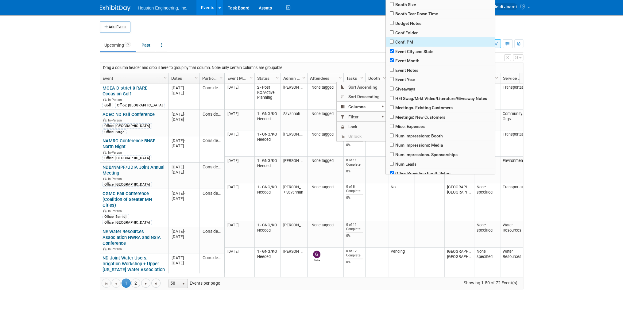
click at [399, 44] on span "Conf. PM" at bounding box center [440, 42] width 109 height 10
checkbox input "true"
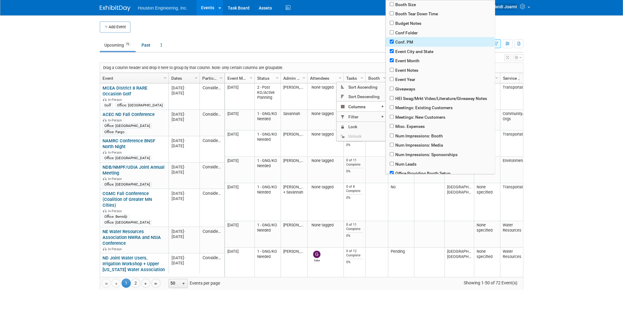
checkbox input "true"
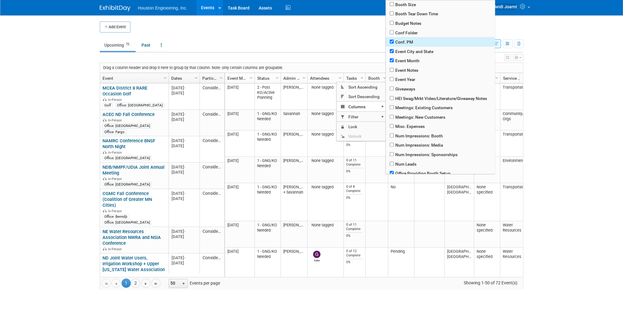
checkbox input "true"
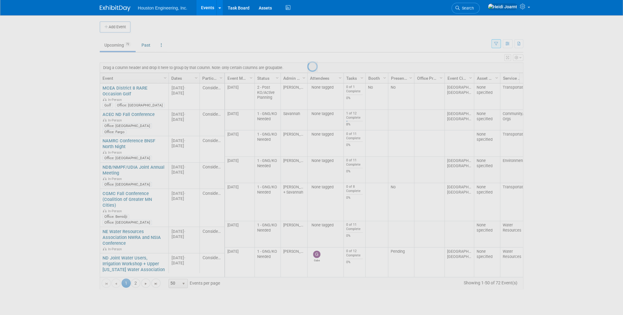
click at [316, 41] on div at bounding box center [311, 157] width 9 height 315
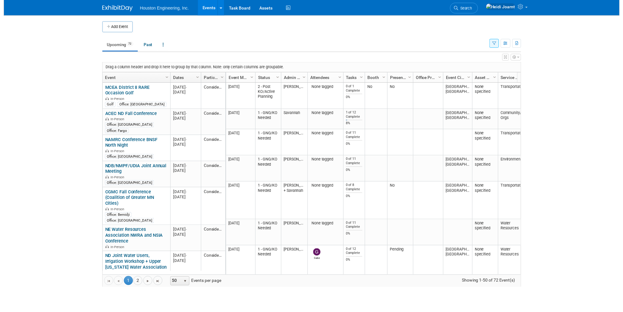
scroll to position [0, 55]
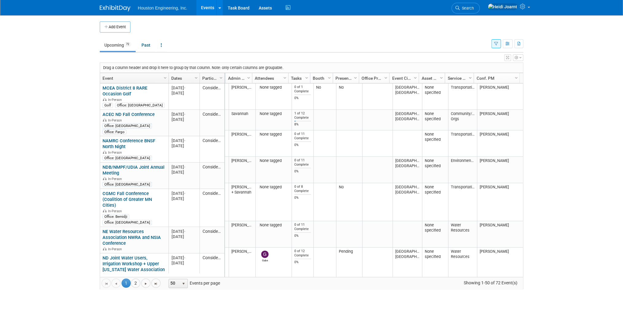
click at [469, 77] on span "Column Settings" at bounding box center [470, 78] width 5 height 5
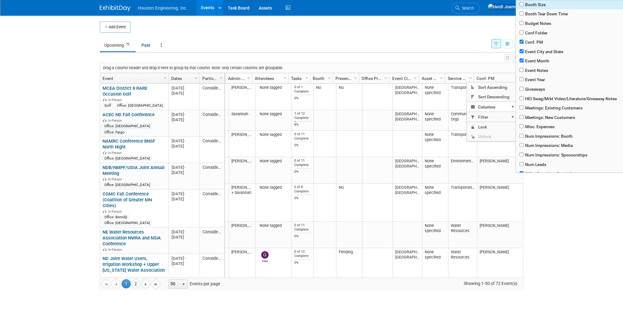
scroll to position [246, 0]
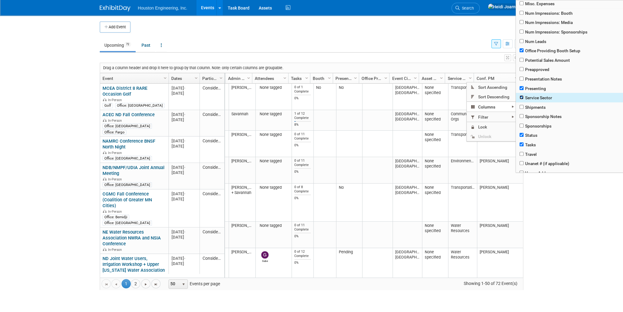
click at [523, 99] on input "checkbox" at bounding box center [522, 97] width 4 height 4
checkbox input "false"
checkbox input "true"
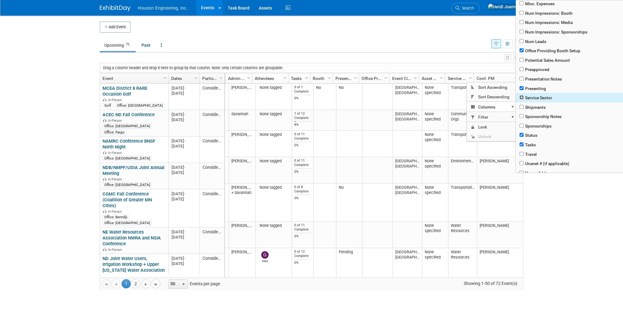
checkbox input "true"
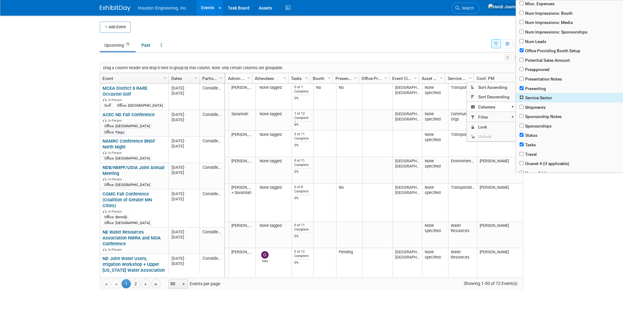
checkbox input "true"
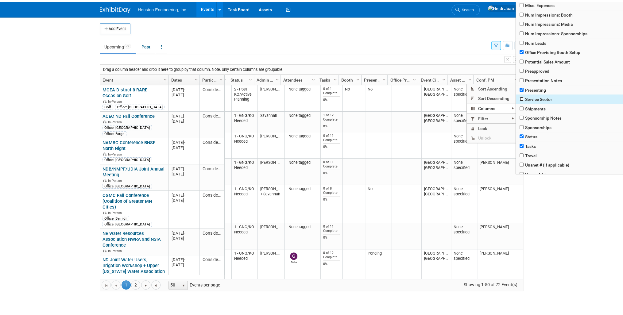
scroll to position [0, 27]
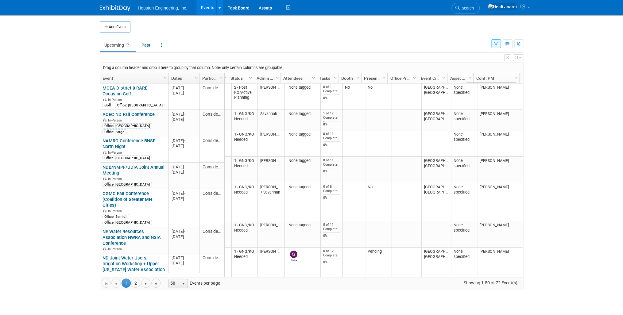
click at [443, 48] on ul "Upcoming 72 Past All Events 72 Past and Upcoming Grouped Annually Events groupe…" at bounding box center [296, 46] width 392 height 14
drag, startPoint x: 487, startPoint y: 78, endPoint x: 281, endPoint y: 79, distance: 205.1
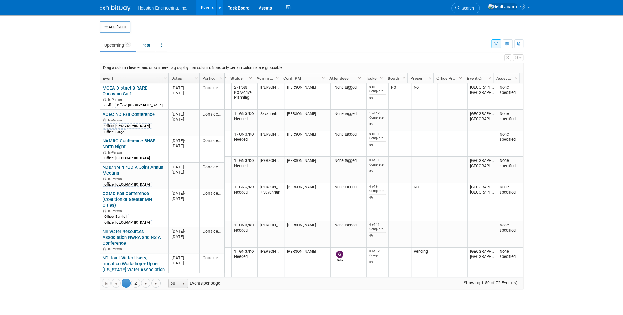
scroll to position [0, 0]
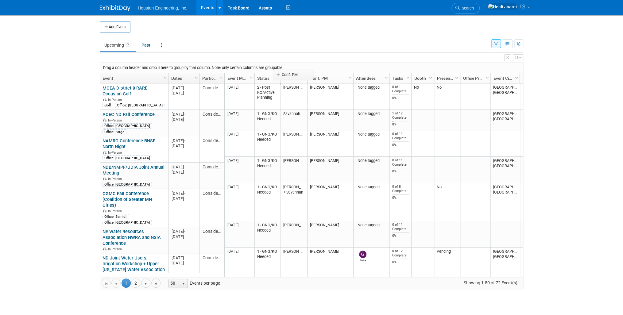
drag, startPoint x: 326, startPoint y: 79, endPoint x: 291, endPoint y: 76, distance: 35.1
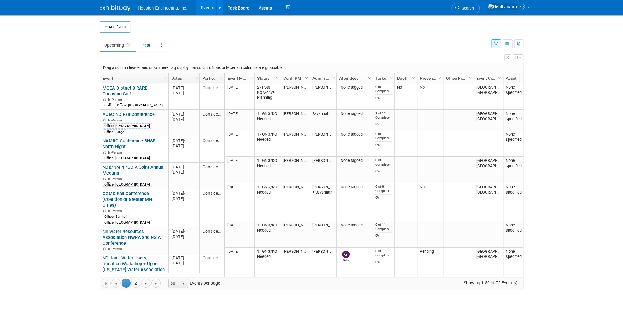
drag, startPoint x: 325, startPoint y: 77, endPoint x: 305, endPoint y: 76, distance: 20.6
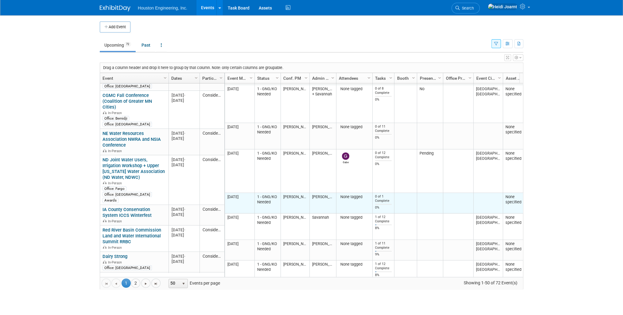
scroll to position [123, 0]
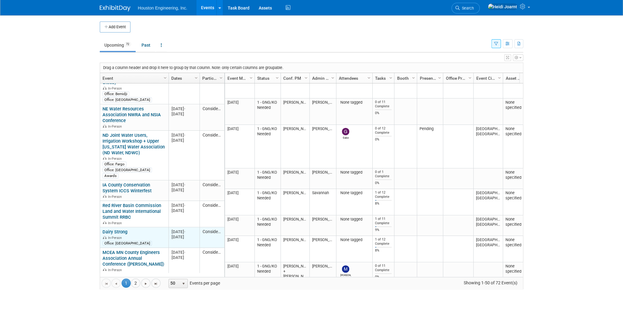
click at [118, 229] on link "Dairy Strong" at bounding box center [115, 232] width 25 height 6
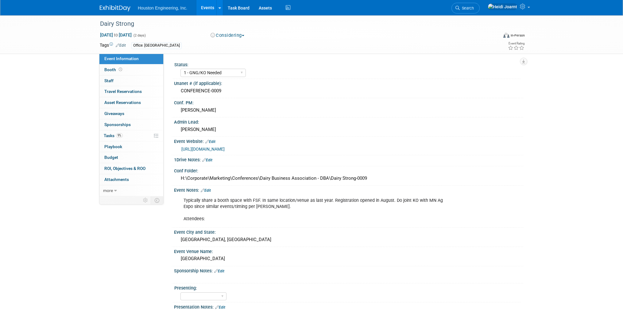
select select "1 - GNG/KO Needed"
select select "Environmental"
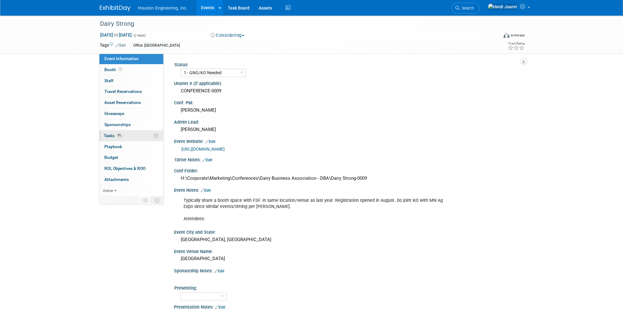
click at [128, 135] on link "9% Tasks 9%" at bounding box center [131, 135] width 64 height 11
